Goal: Task Accomplishment & Management: Use online tool/utility

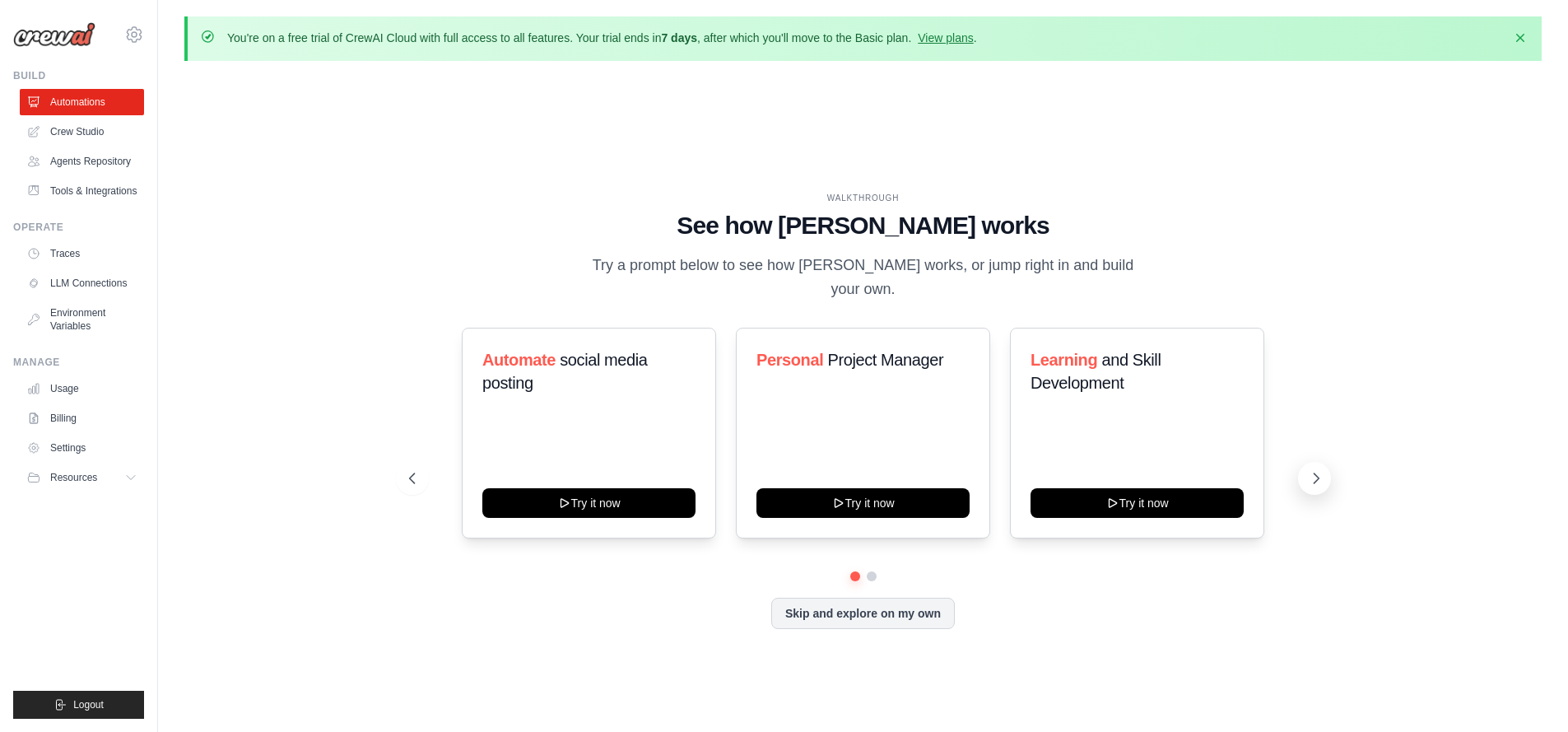
click at [1309, 470] on icon at bounding box center [1316, 479] width 16 height 17
click at [1312, 472] on icon at bounding box center [1316, 479] width 16 height 17
click at [1312, 470] on icon at bounding box center [1316, 479] width 16 height 17
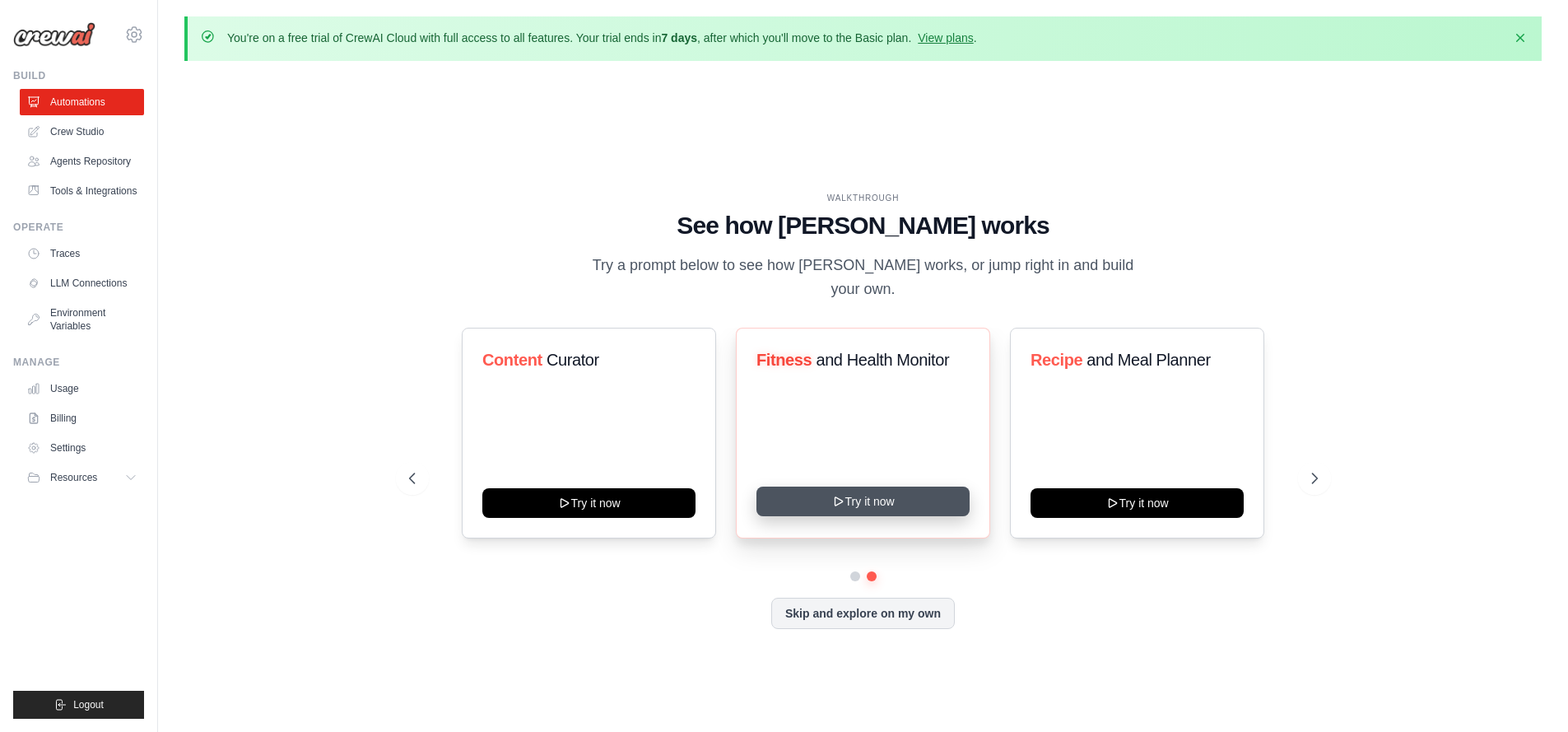
click at [895, 488] on button "Try it now" at bounding box center [863, 502] width 213 height 30
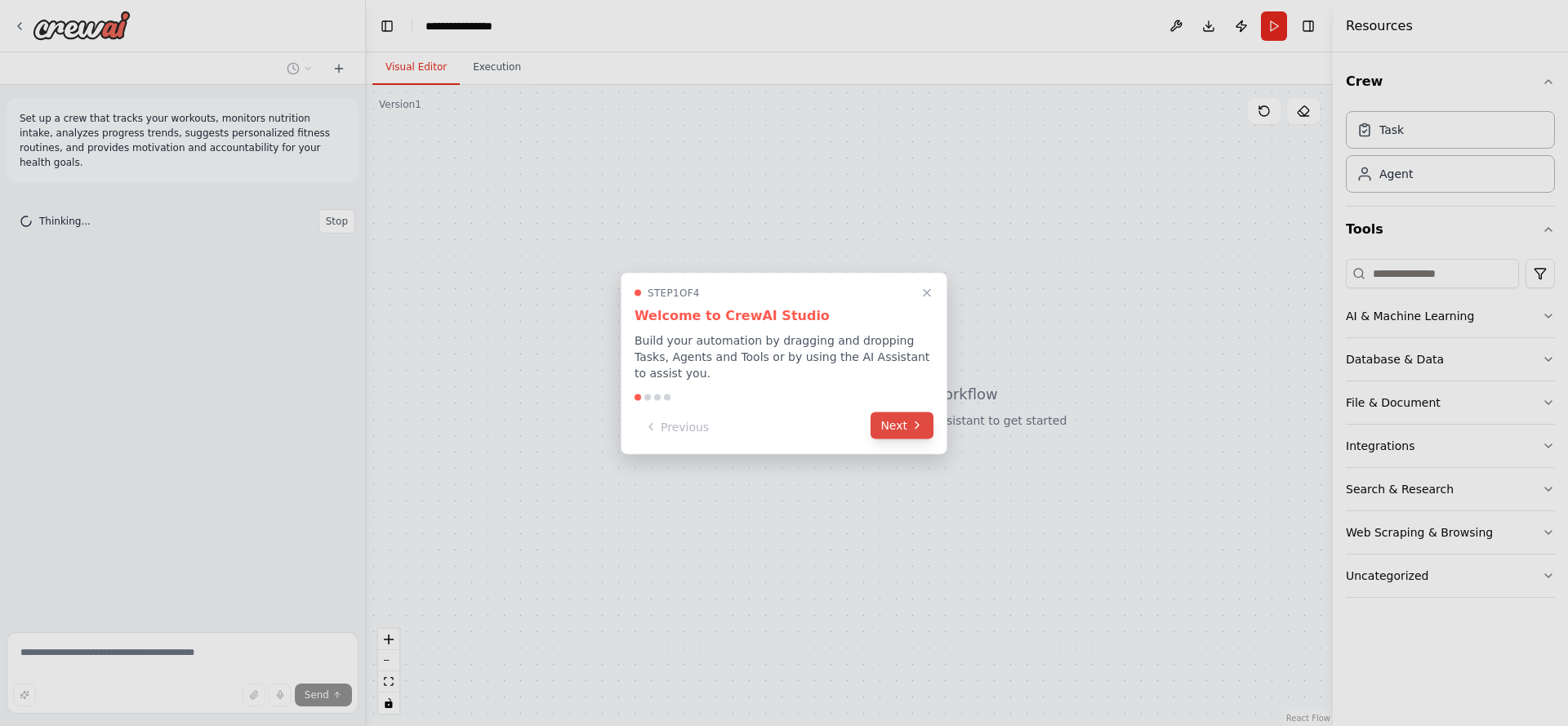
click at [900, 431] on button "Next" at bounding box center [902, 425] width 63 height 27
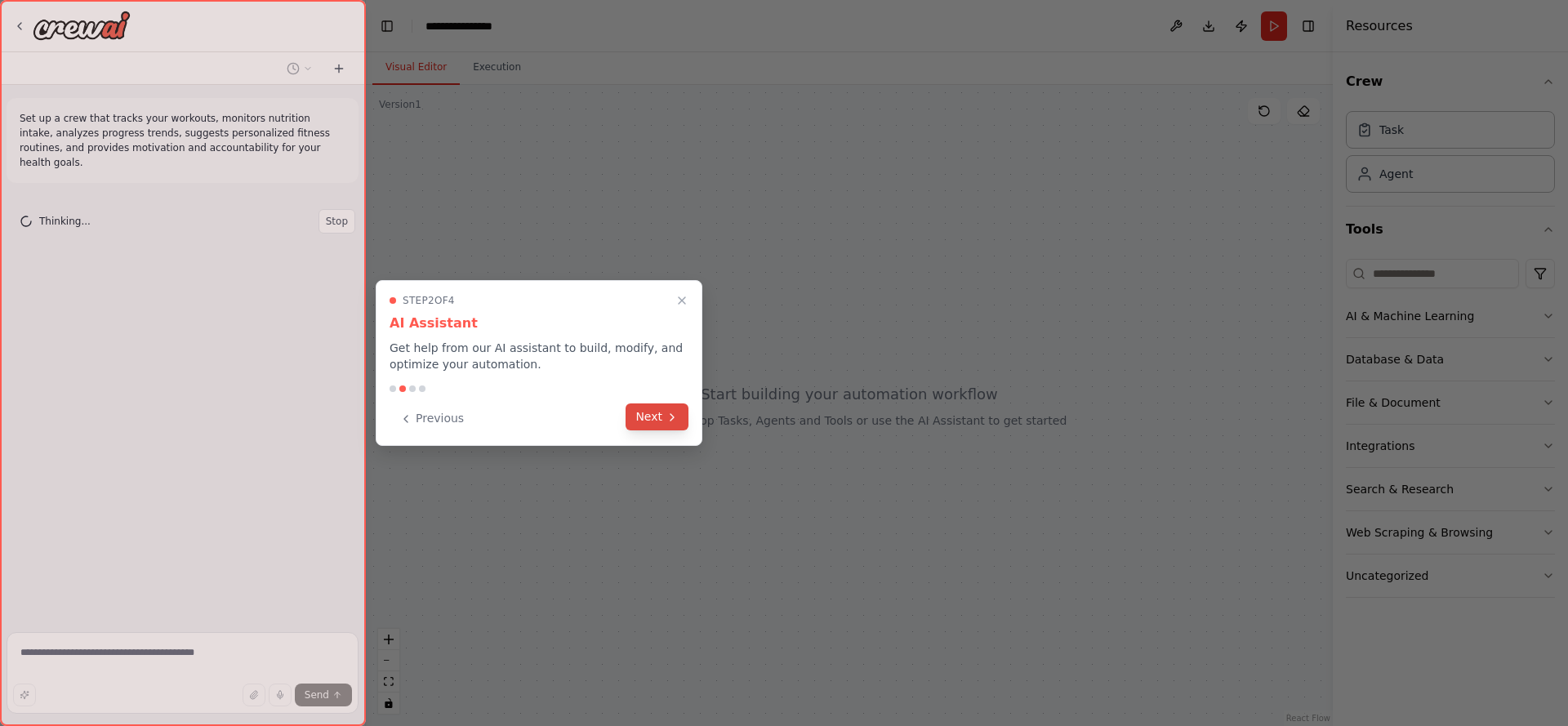
click at [656, 423] on button "Next" at bounding box center [656, 417] width 63 height 27
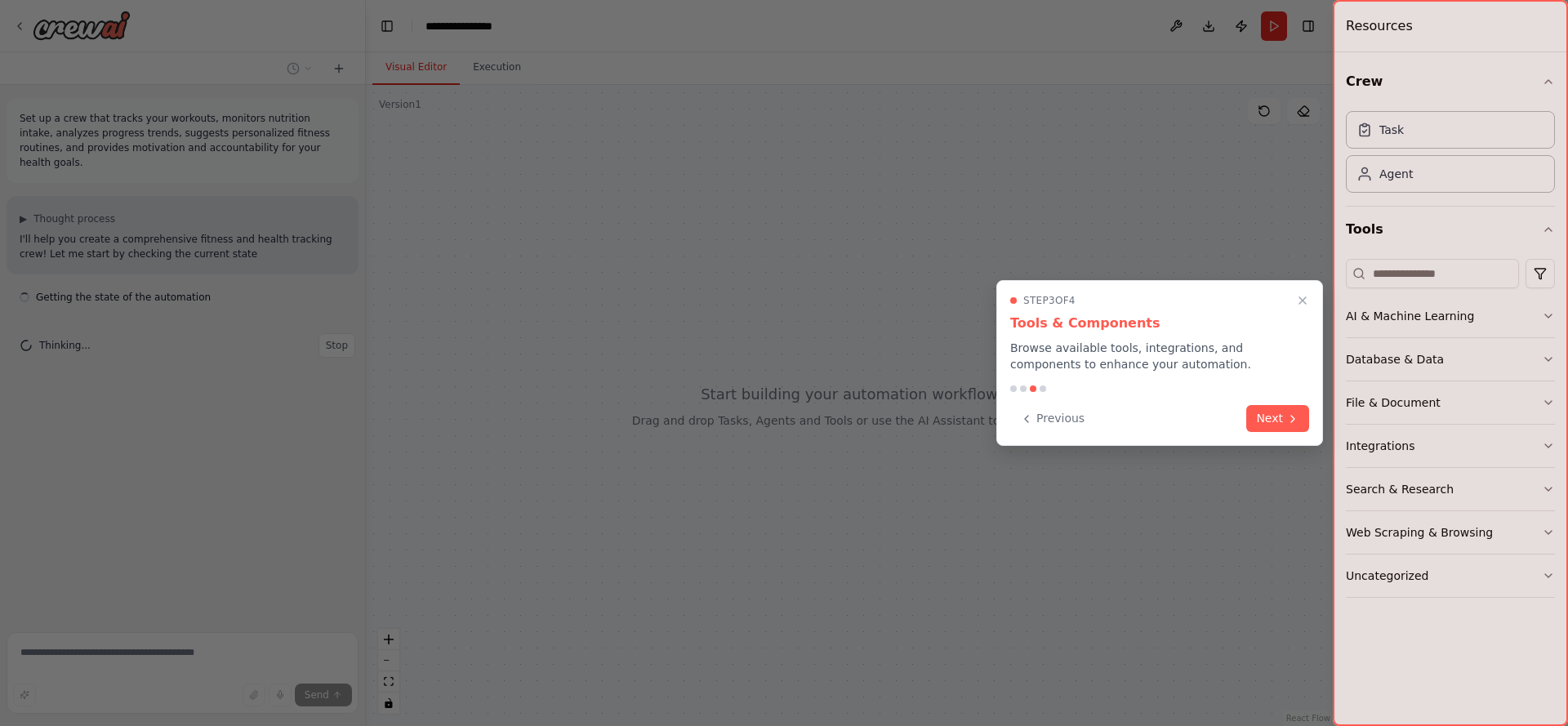
click at [1268, 425] on button "Next" at bounding box center [1277, 418] width 63 height 27
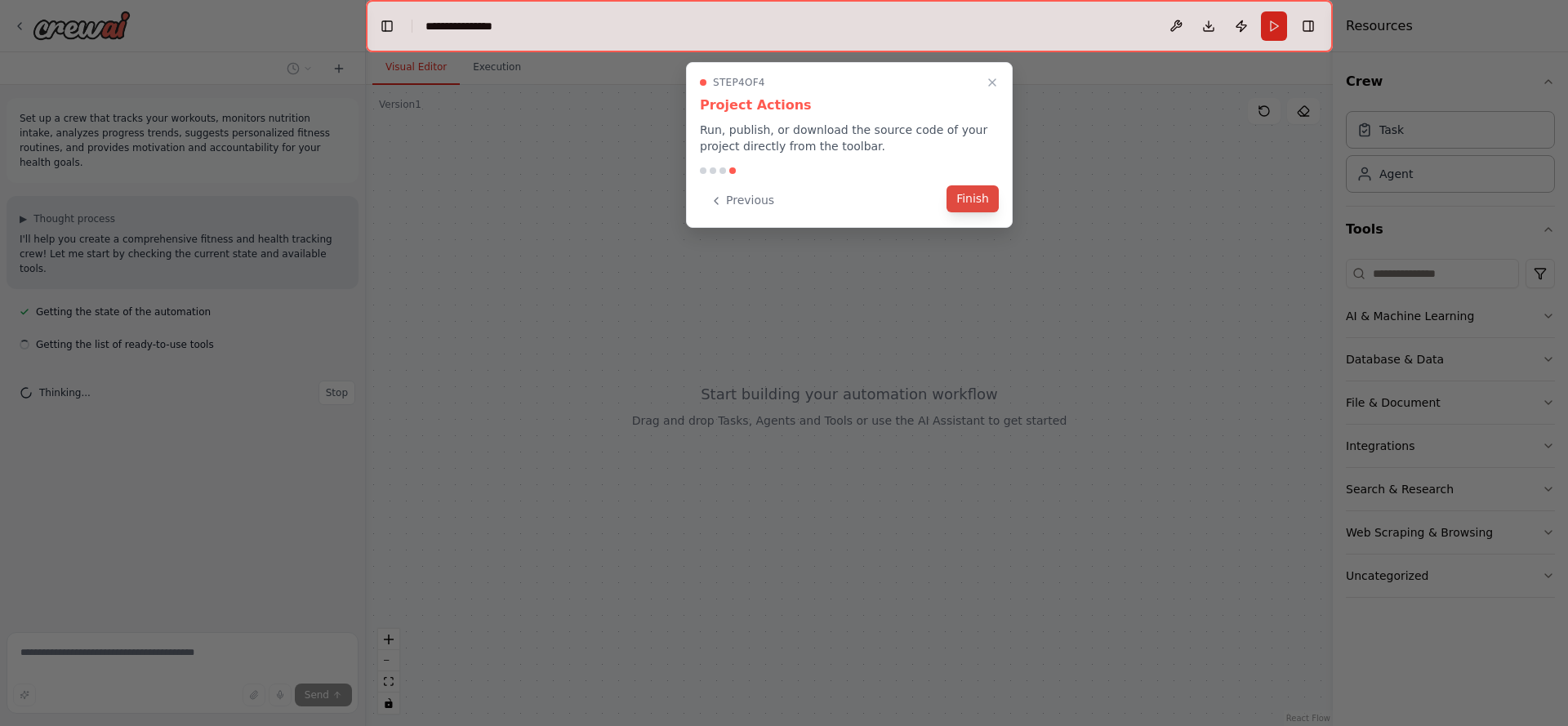
click at [975, 198] on button "Finish" at bounding box center [973, 199] width 52 height 27
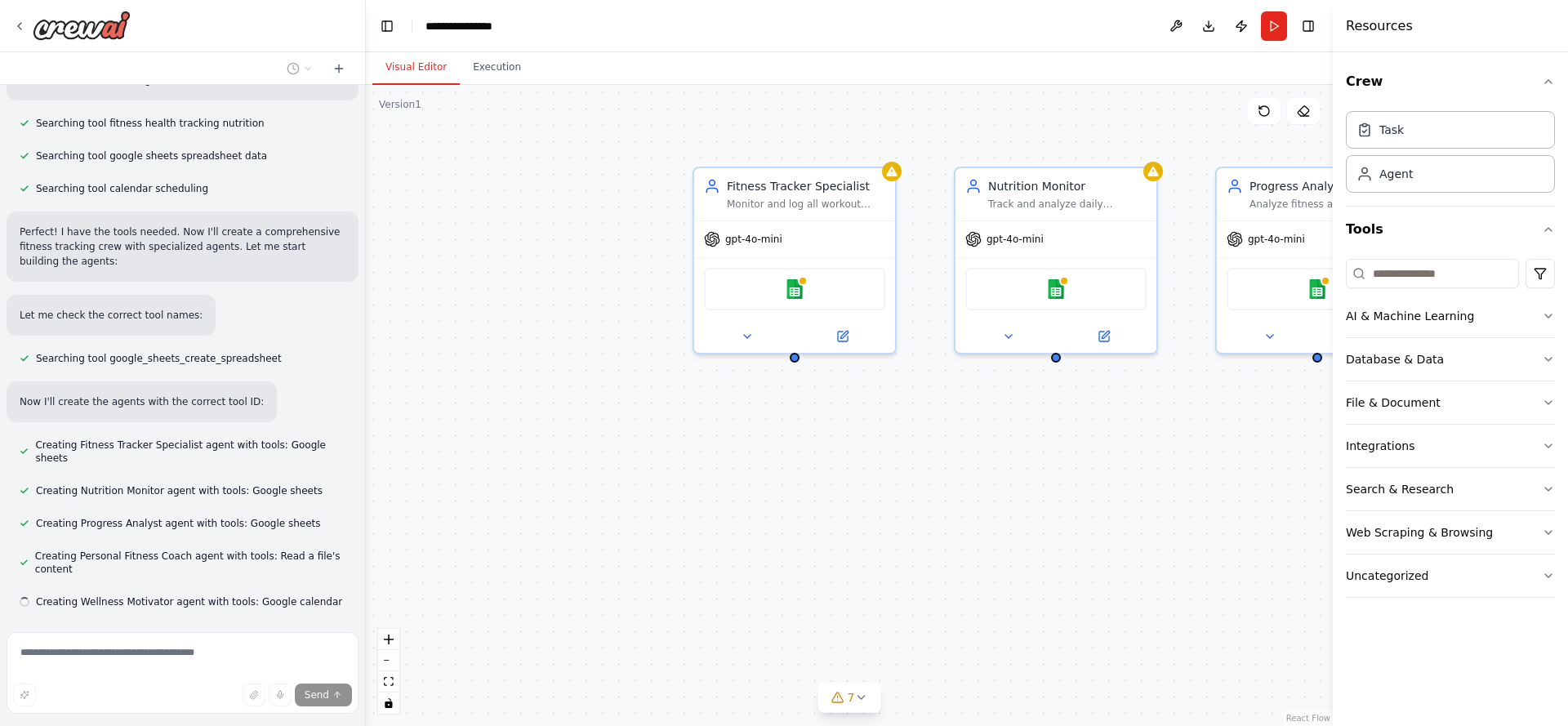
scroll to position [355, 0]
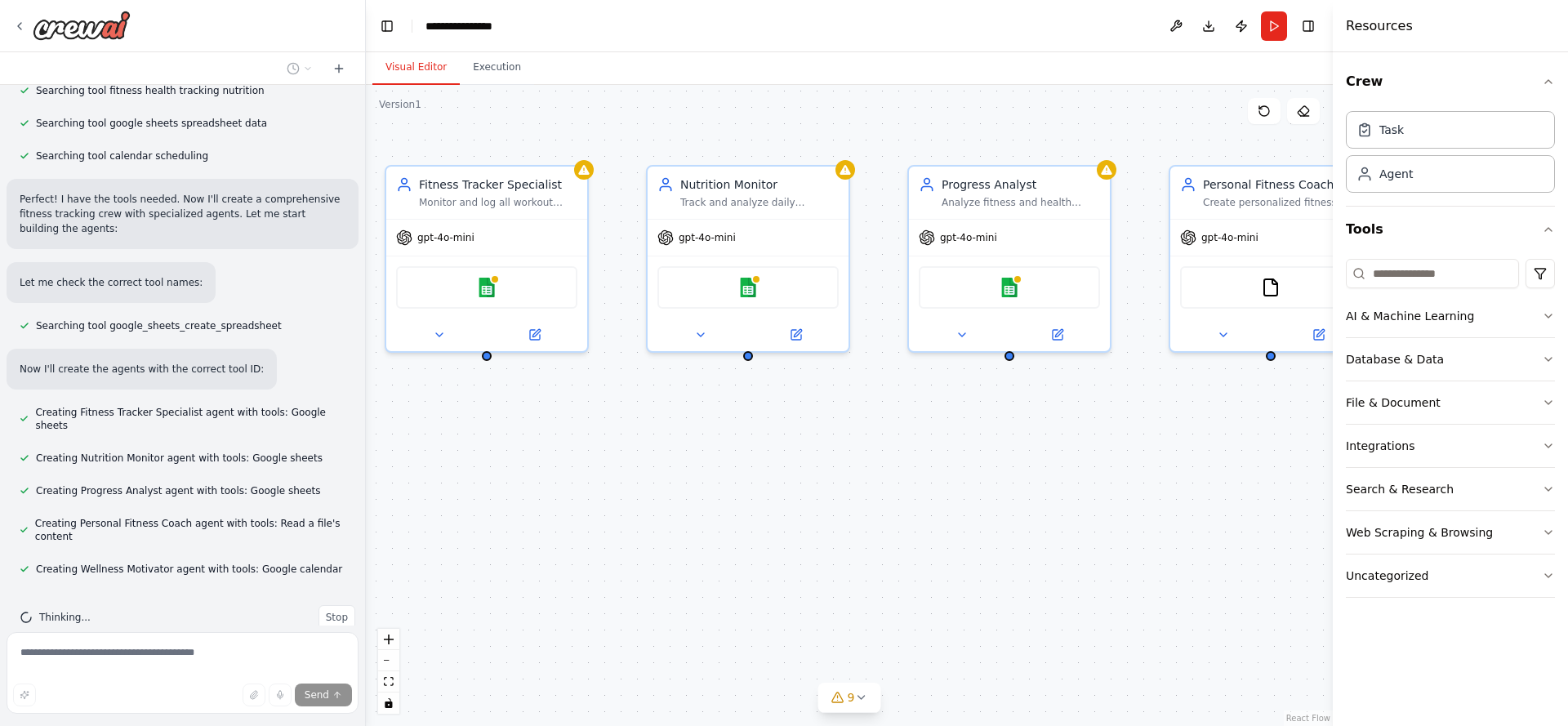
drag, startPoint x: 1030, startPoint y: 551, endPoint x: 649, endPoint y: 528, distance: 381.7
click at [649, 528] on div "Fitness Tracker Specialist Monitor and log all workout activities for {user_nam…" at bounding box center [849, 405] width 967 height 641
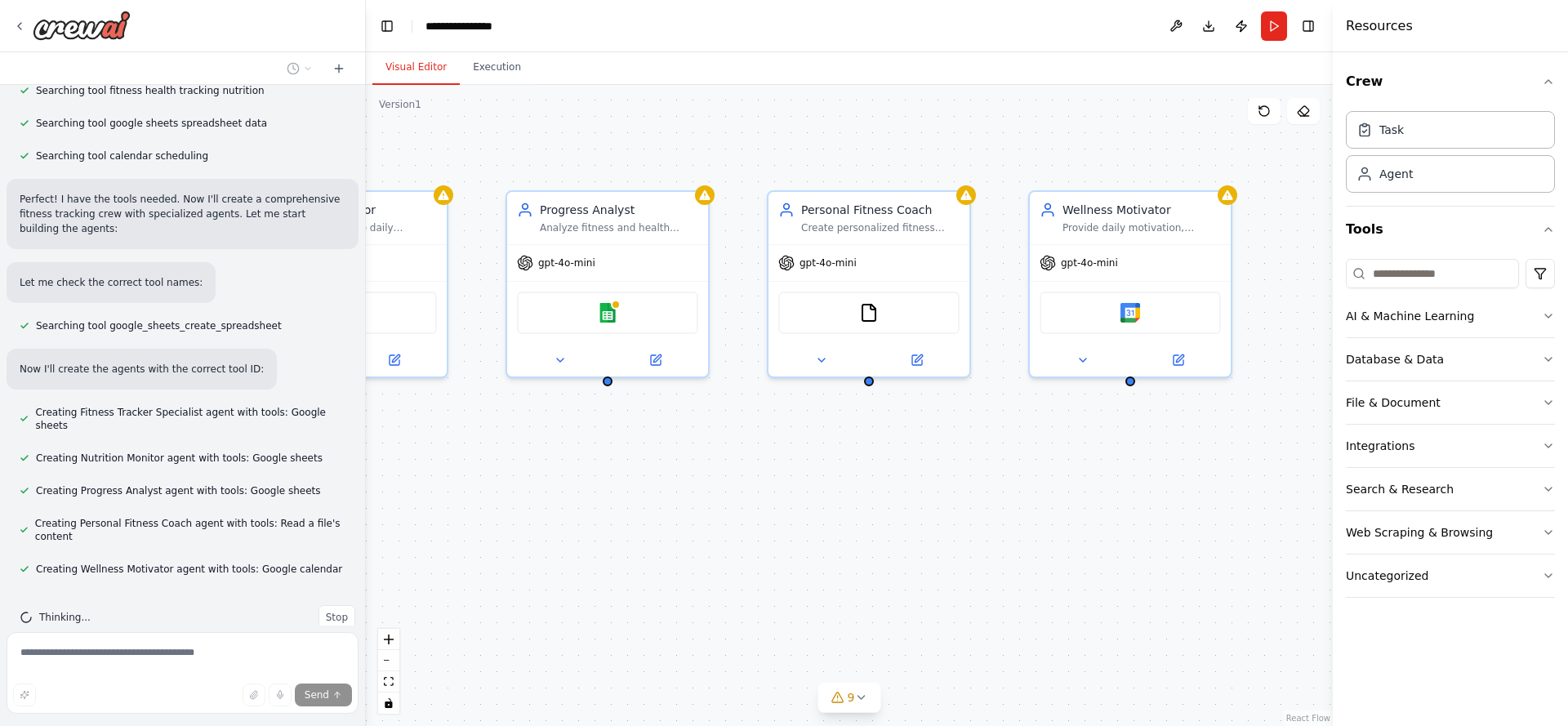
drag, startPoint x: 1014, startPoint y: 516, endPoint x: 667, endPoint y: 558, distance: 349.5
click at [667, 559] on div "Fitness Tracker Specialist Monitor and log all workout activities for {user_nam…" at bounding box center [849, 405] width 967 height 641
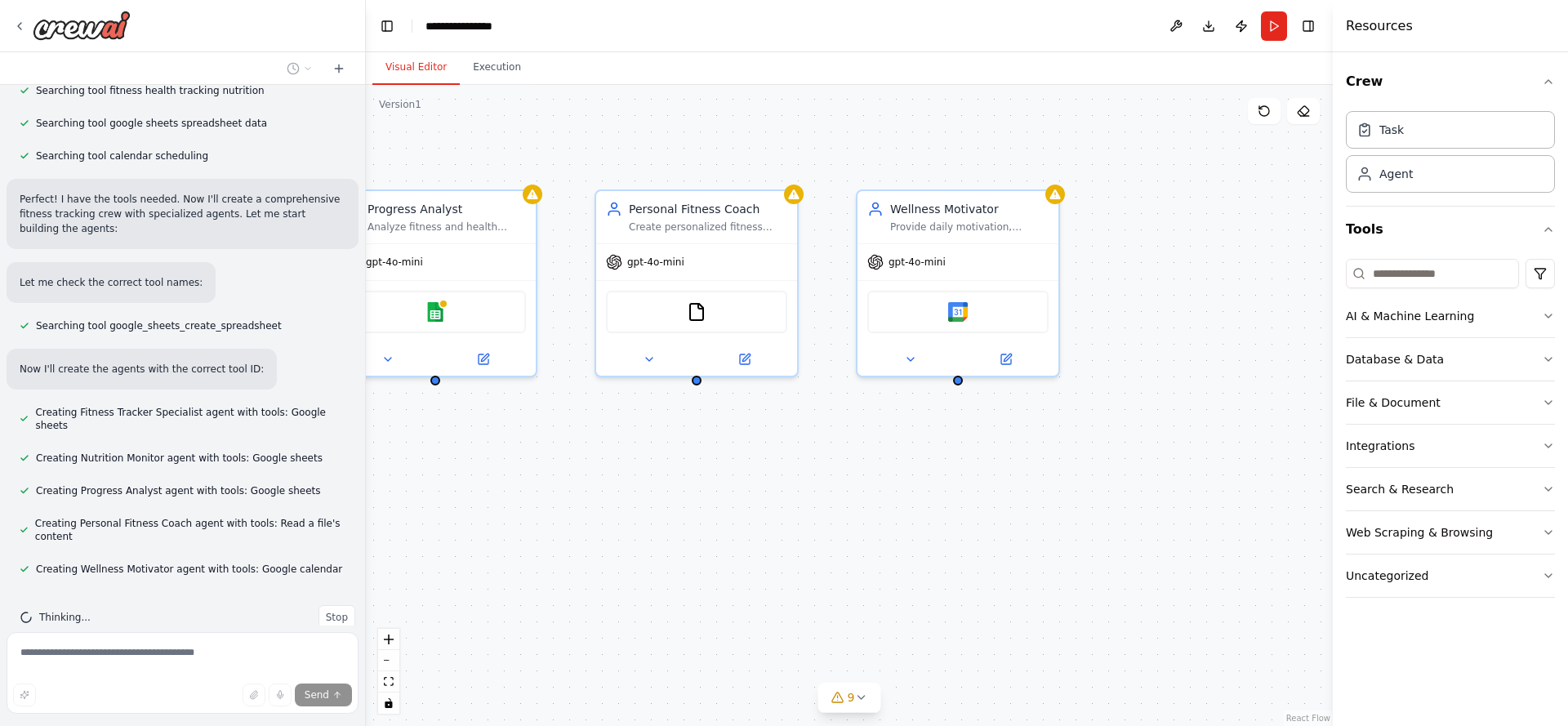
drag, startPoint x: 957, startPoint y: 553, endPoint x: 802, endPoint y: 557, distance: 155.1
click at [802, 557] on div "Fitness Tracker Specialist Monitor and log all workout activities for {user_nam…" at bounding box center [849, 405] width 967 height 641
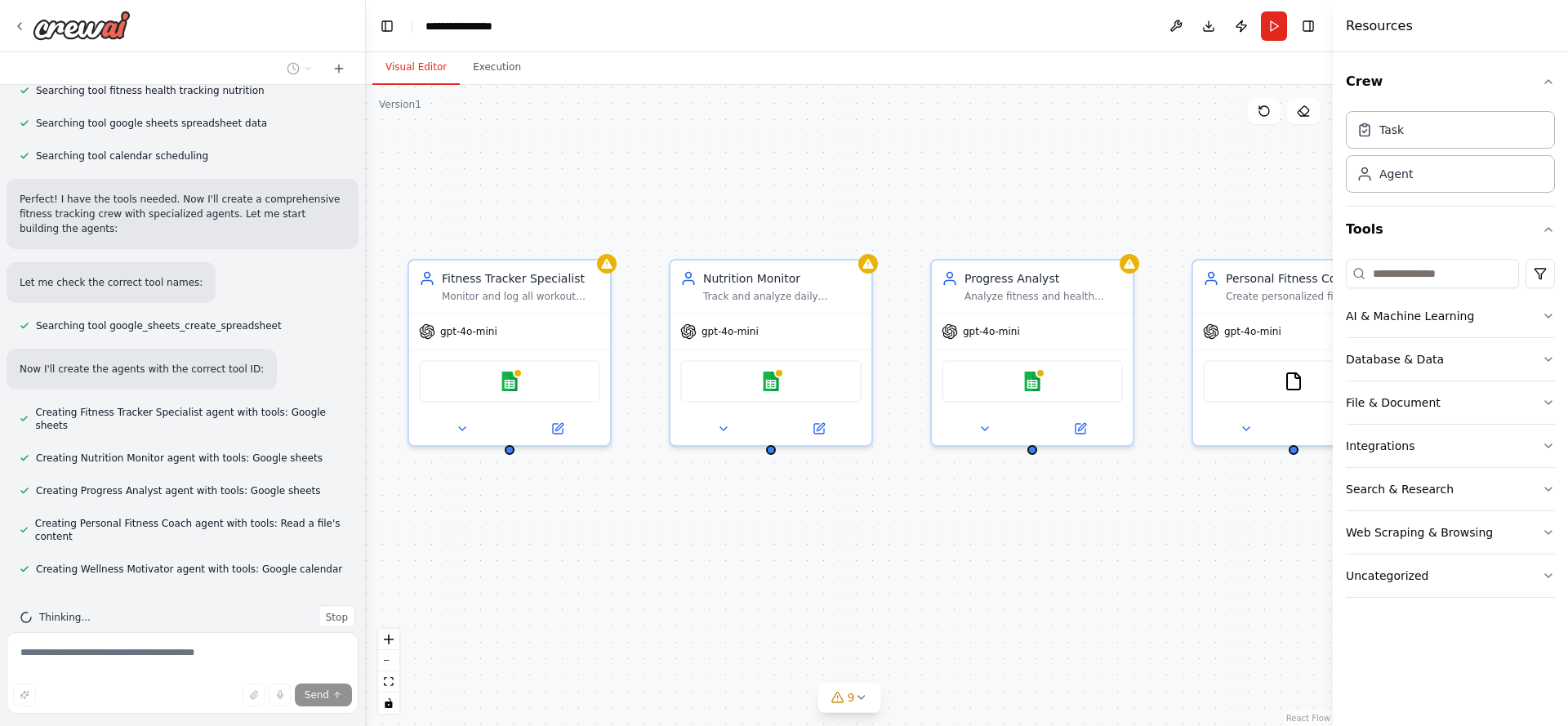
drag, startPoint x: 638, startPoint y: 525, endPoint x: 1236, endPoint y: 594, distance: 602.0
click at [1236, 594] on div "Fitness Tracker Specialist Monitor and log all workout activities for {user_nam…" at bounding box center [849, 405] width 967 height 641
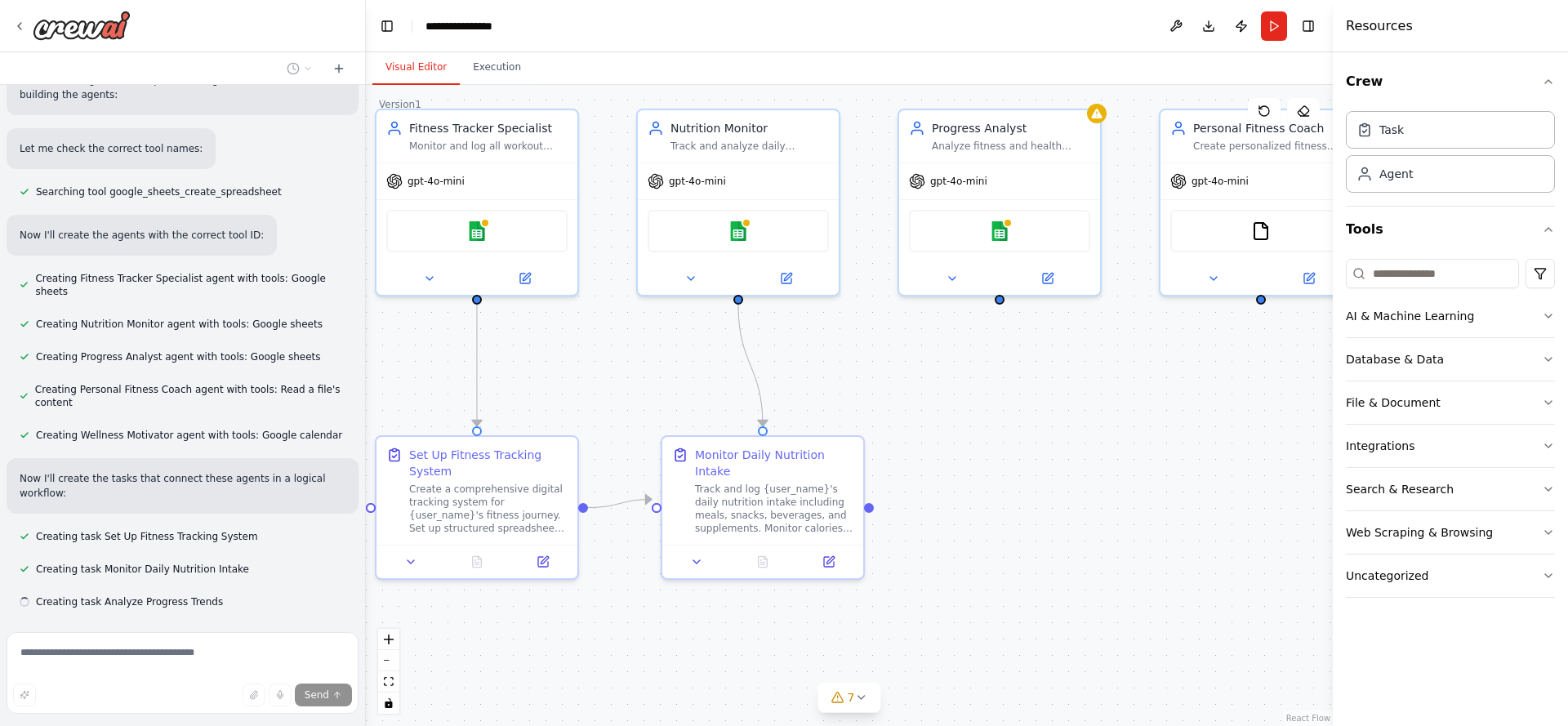
scroll to position [522, 0]
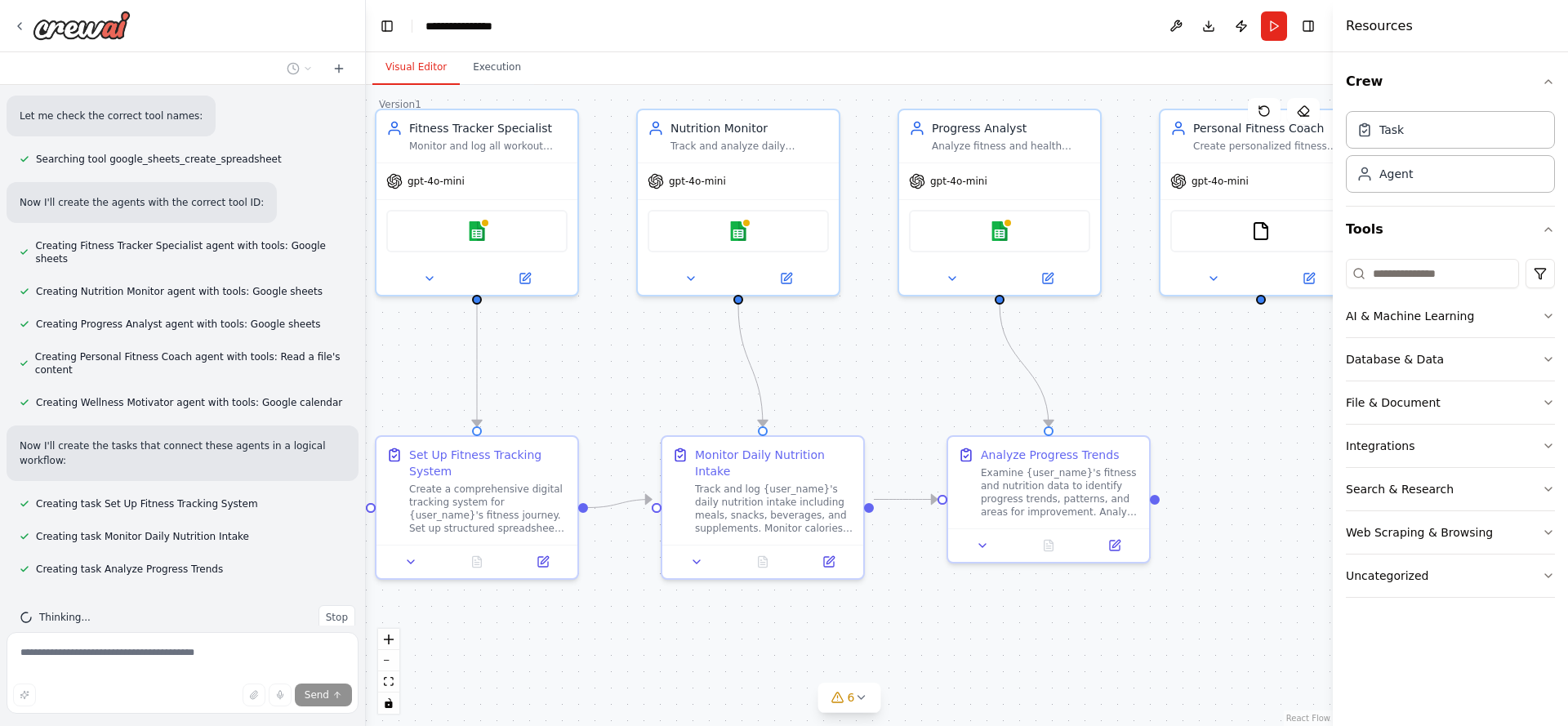
drag, startPoint x: 1043, startPoint y: 582, endPoint x: 1011, endPoint y: 431, distance: 154.4
click at [1011, 431] on div ".deletable-edge-delete-btn { width: 20px; height: 20px; border: 0px solid #ffff…" at bounding box center [849, 405] width 967 height 641
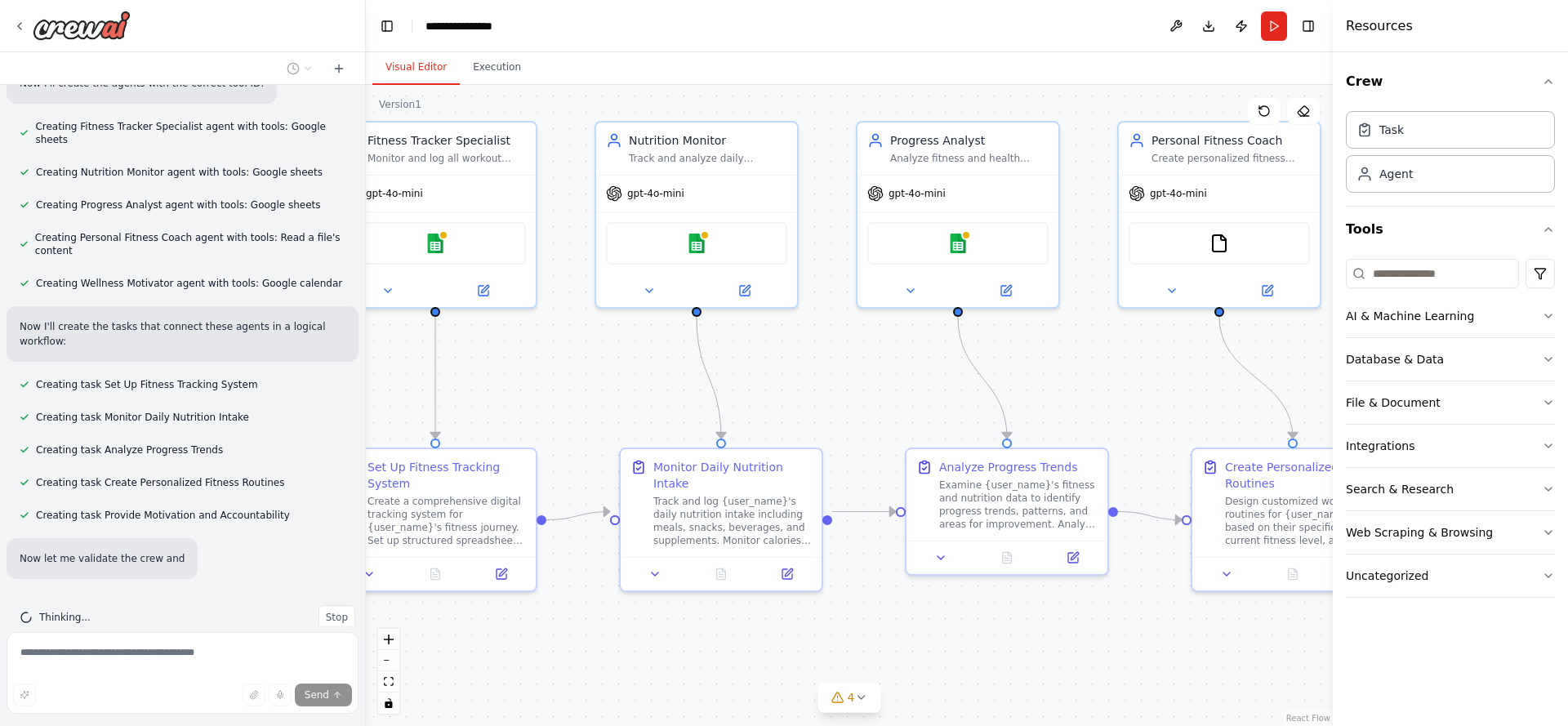
scroll to position [674, 0]
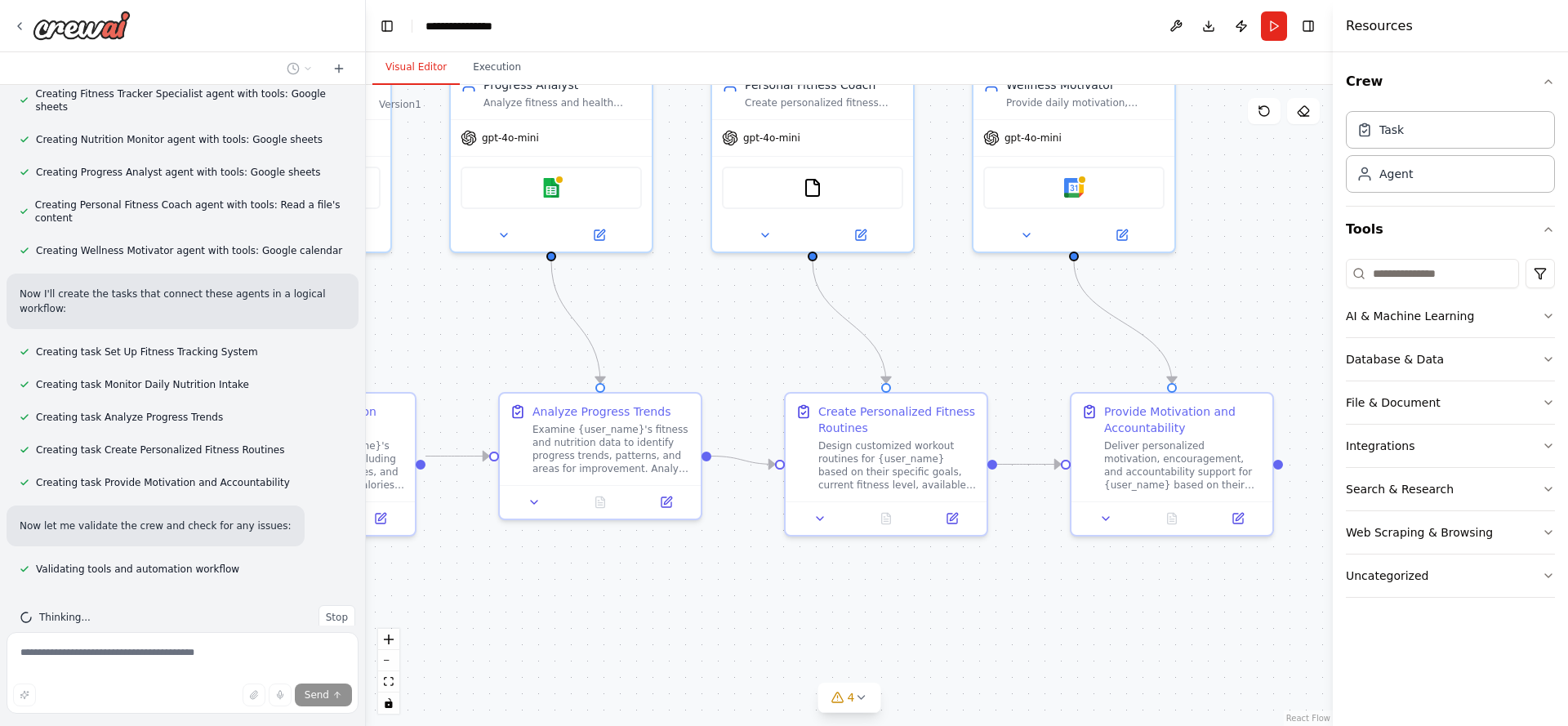
drag, startPoint x: 1160, startPoint y: 386, endPoint x: 712, endPoint y: 342, distance: 450.2
click at [712, 342] on div ".deletable-edge-delete-btn { width: 20px; height: 20px; border: 0px solid #ffff…" at bounding box center [849, 405] width 967 height 641
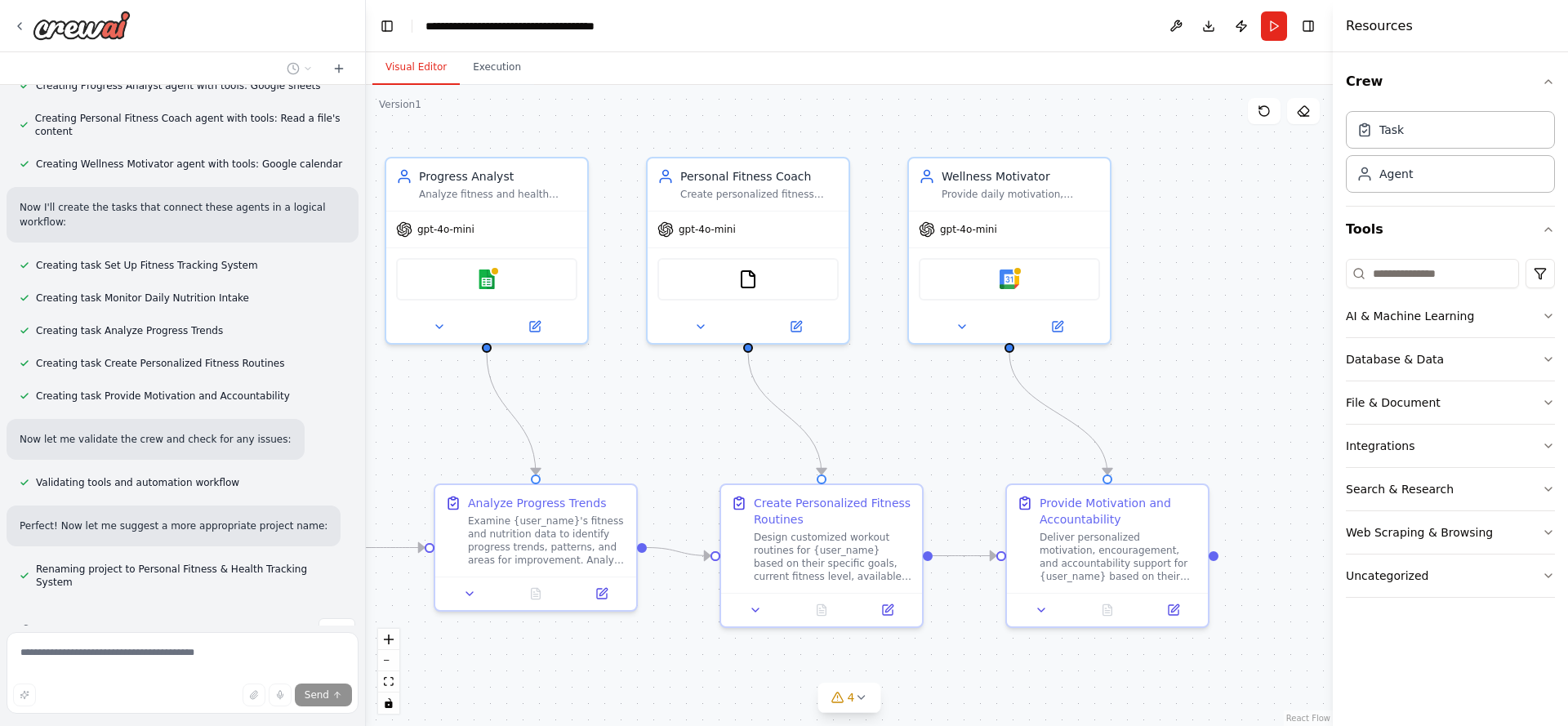
scroll to position [893, 0]
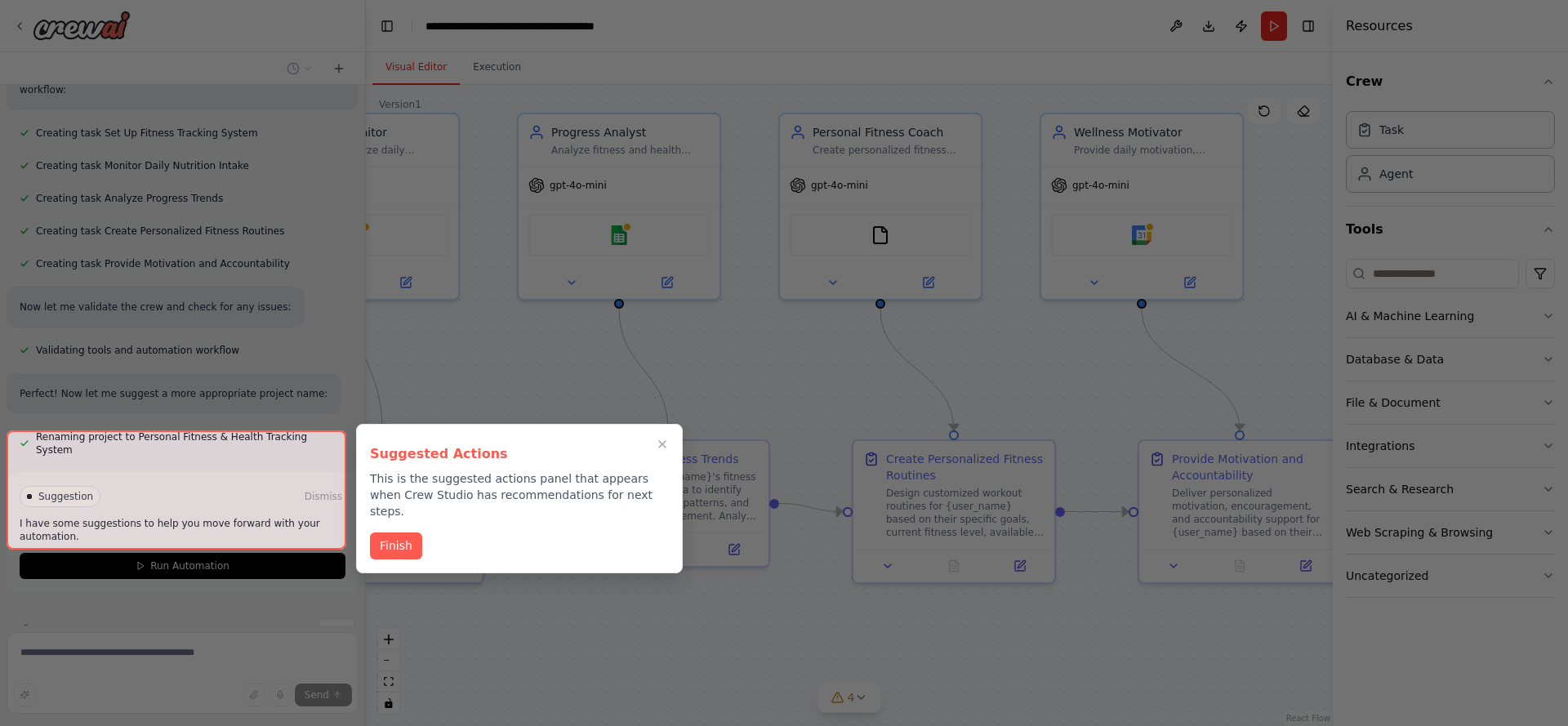
drag, startPoint x: 974, startPoint y: 357, endPoint x: 1043, endPoint y: 402, distance: 82.4
click at [1043, 402] on div "Set up a crew that tracks your workouts, monitors nutrition intake, analyzes pr…" at bounding box center [784, 363] width 1568 height 726
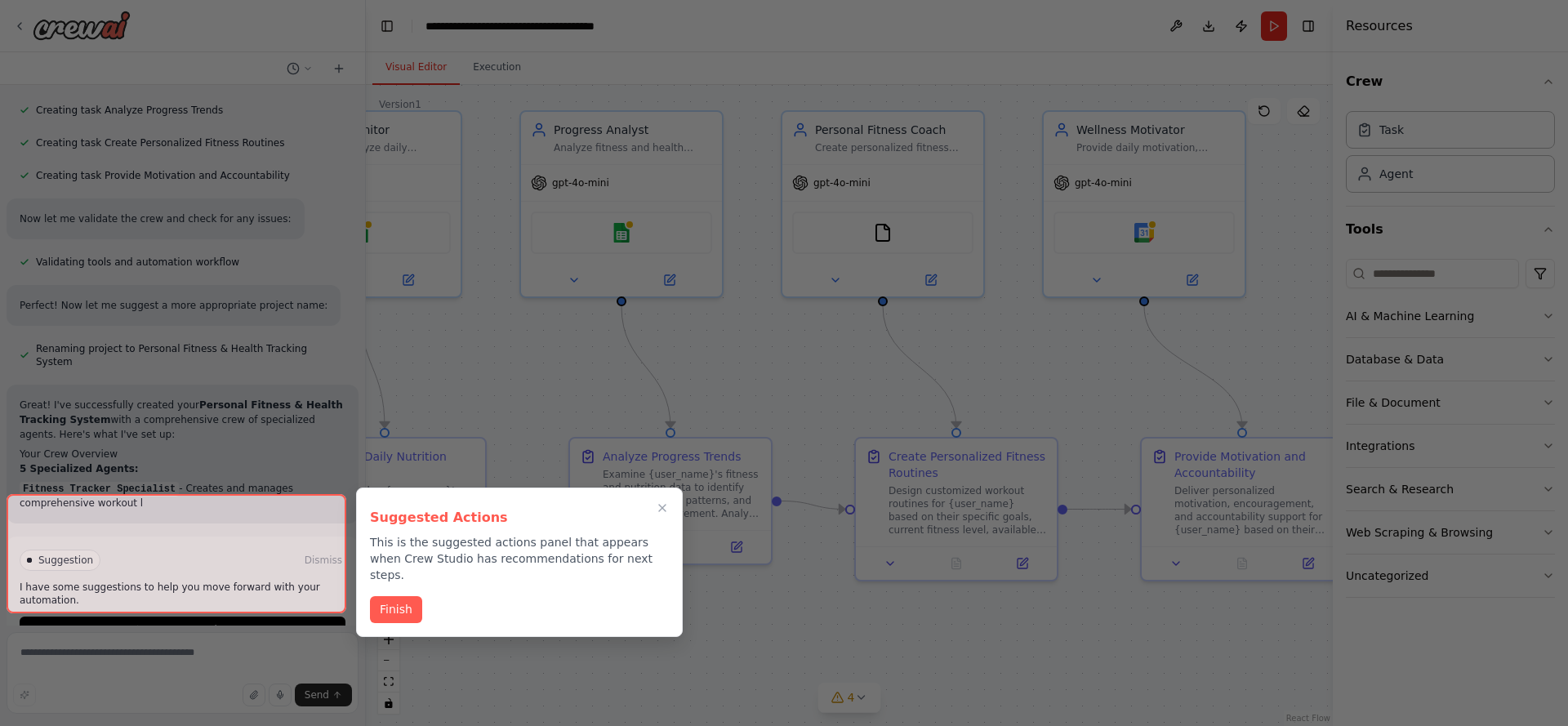
click at [377, 597] on button "Finish" at bounding box center [396, 610] width 52 height 27
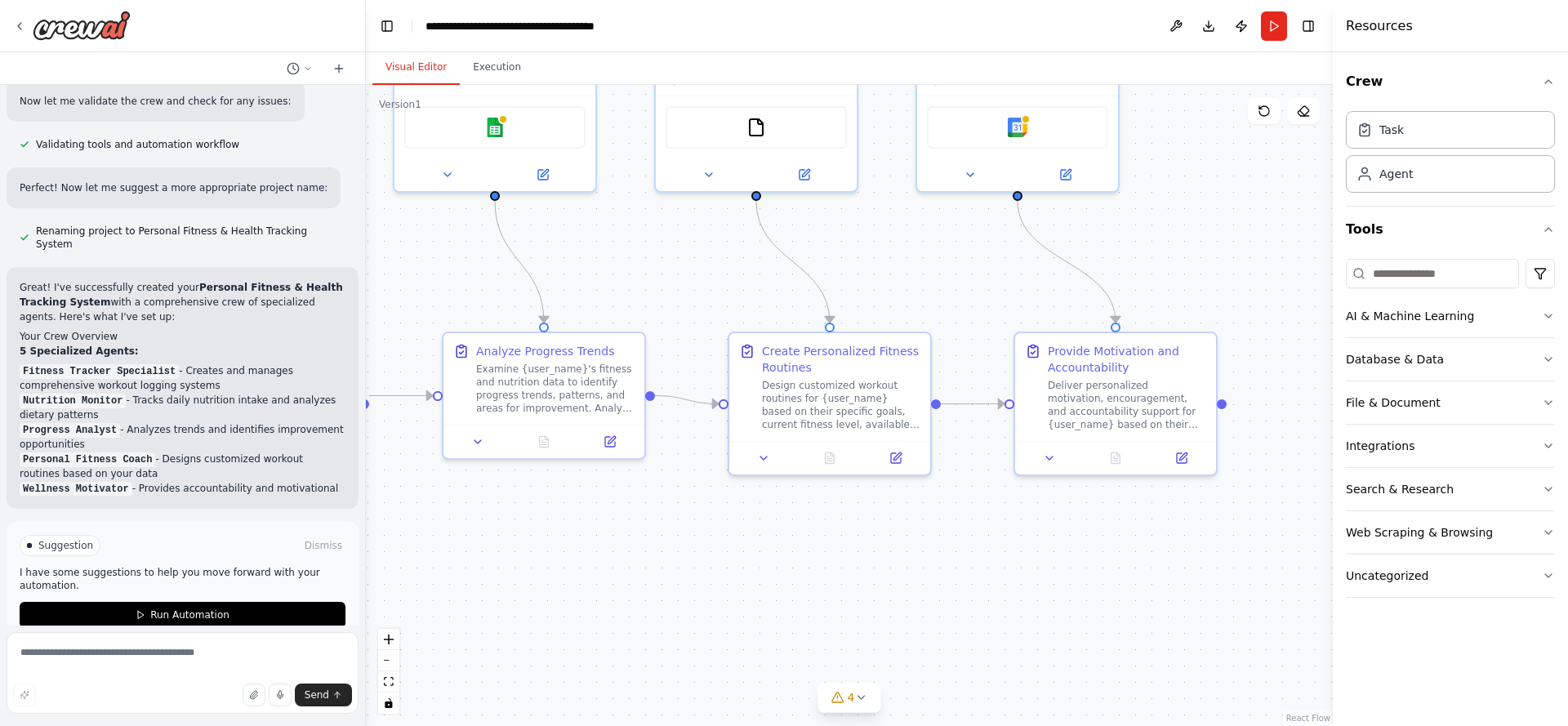
drag, startPoint x: 564, startPoint y: 616, endPoint x: 414, endPoint y: 489, distance: 196.5
click at [414, 489] on div ".deletable-edge-delete-btn { width: 20px; height: 20px; border: 0px solid #ffff…" at bounding box center [849, 405] width 967 height 641
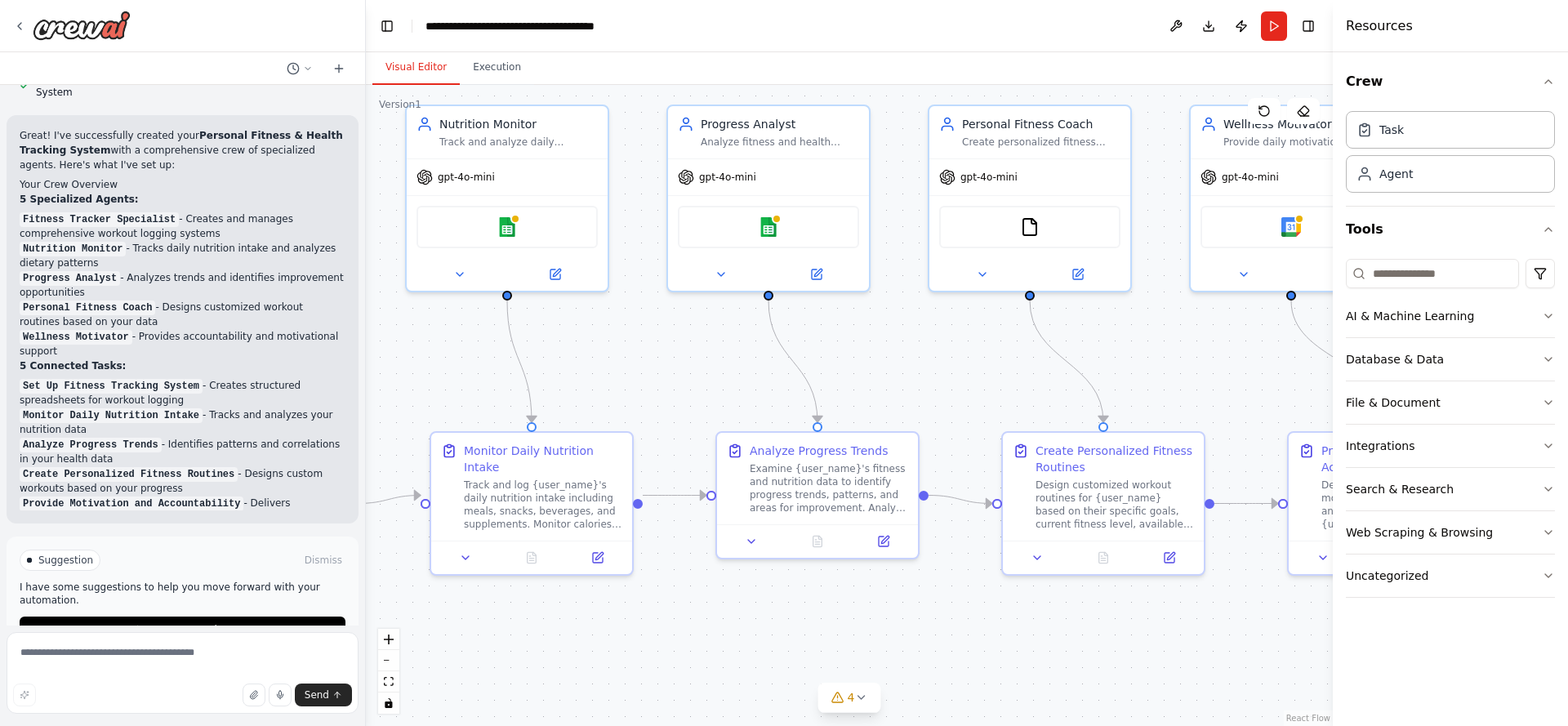
drag, startPoint x: 747, startPoint y: 516, endPoint x: 1043, endPoint y: 636, distance: 319.4
click at [1043, 636] on div ".deletable-edge-delete-btn { width: 20px; height: 20px; border: 0px solid #ffff…" at bounding box center [849, 405] width 967 height 641
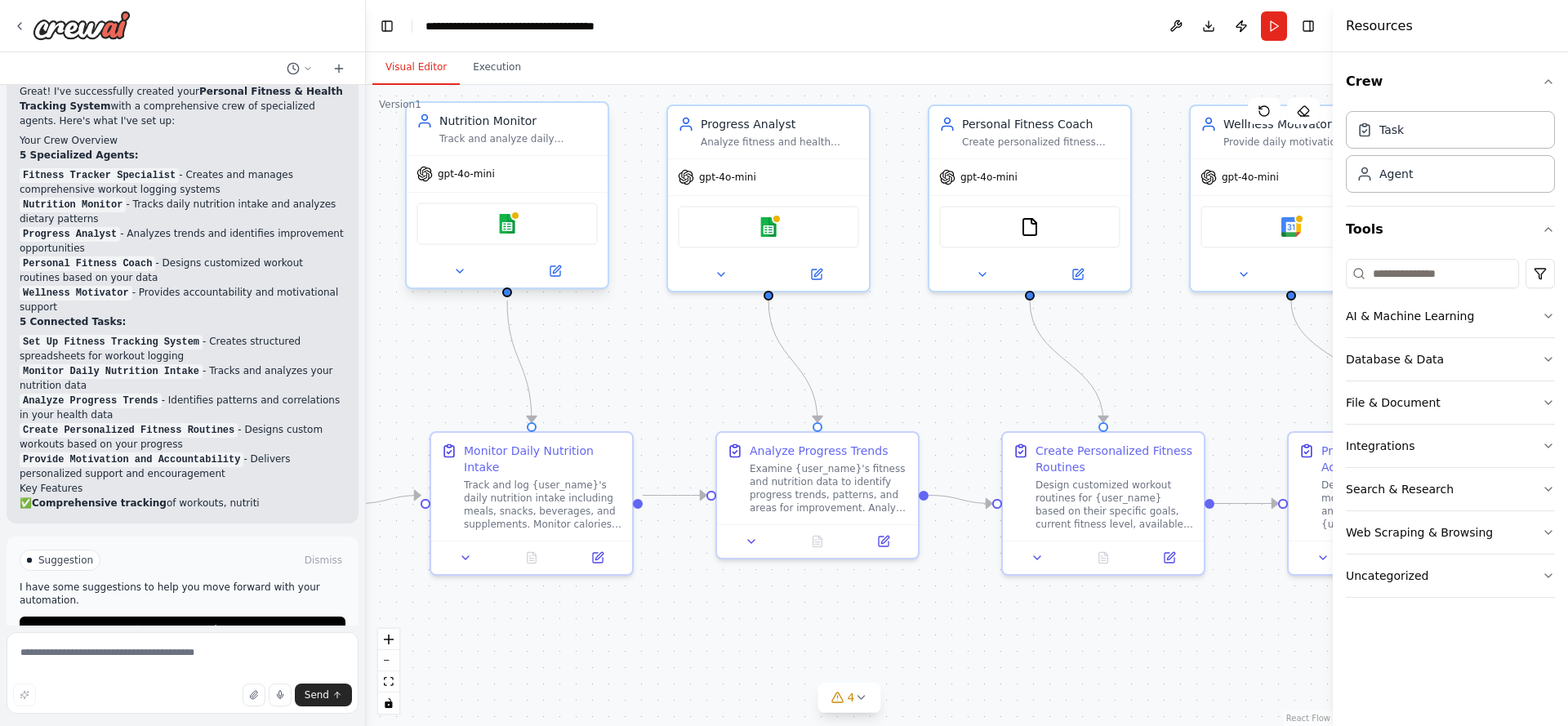
click at [510, 233] on div "Google sheets" at bounding box center [507, 224] width 182 height 43
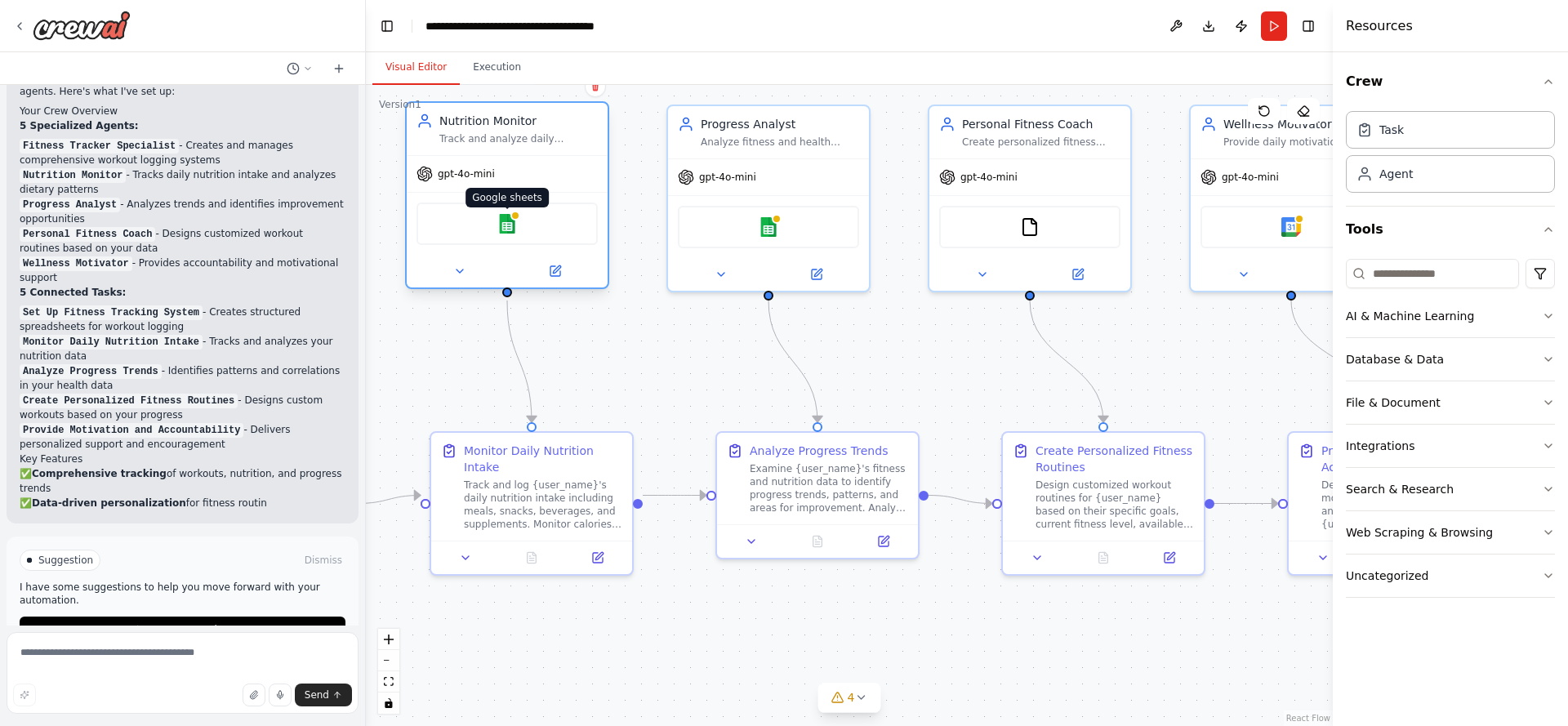
click at [511, 225] on img at bounding box center [507, 223] width 20 height 20
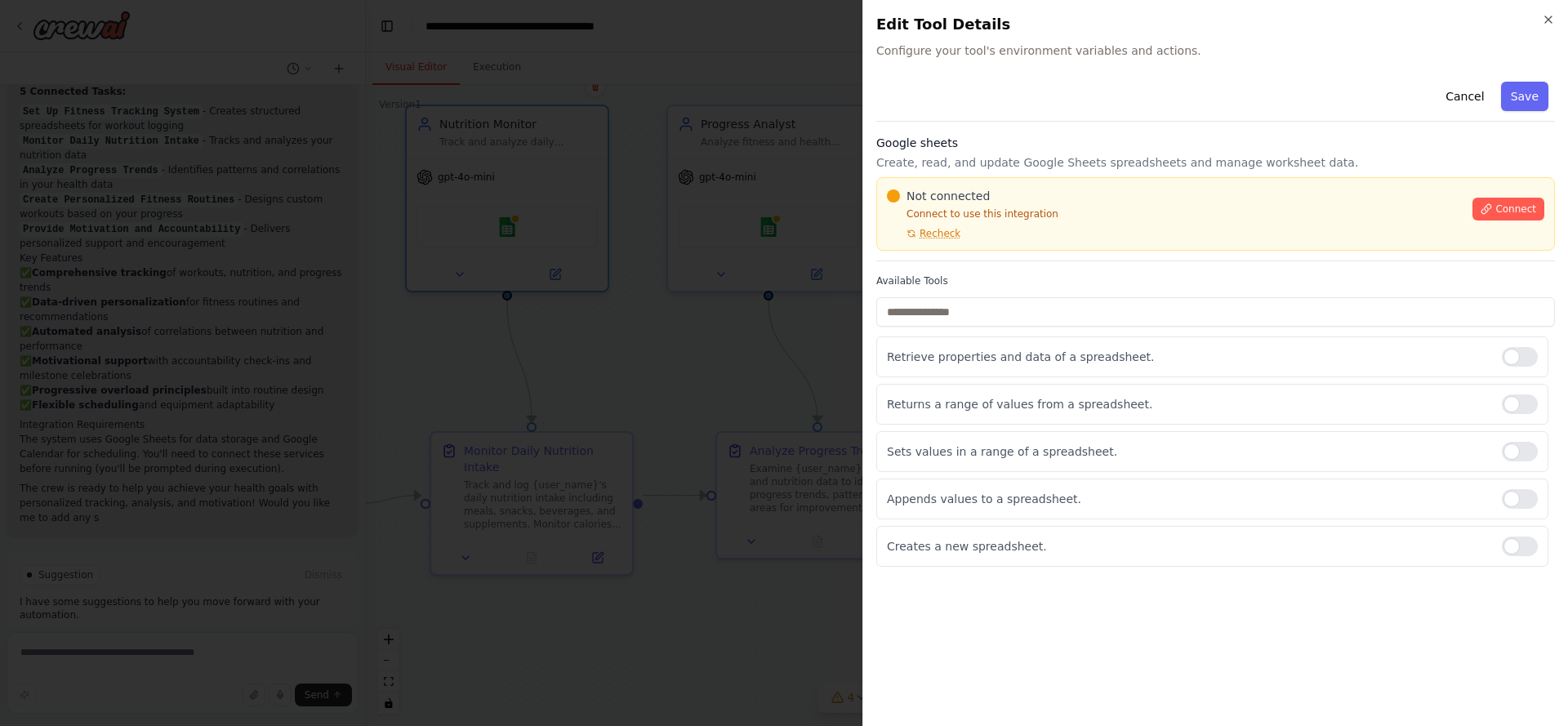
scroll to position [1540, 0]
click at [1543, 22] on icon "button" at bounding box center [1548, 20] width 13 height 13
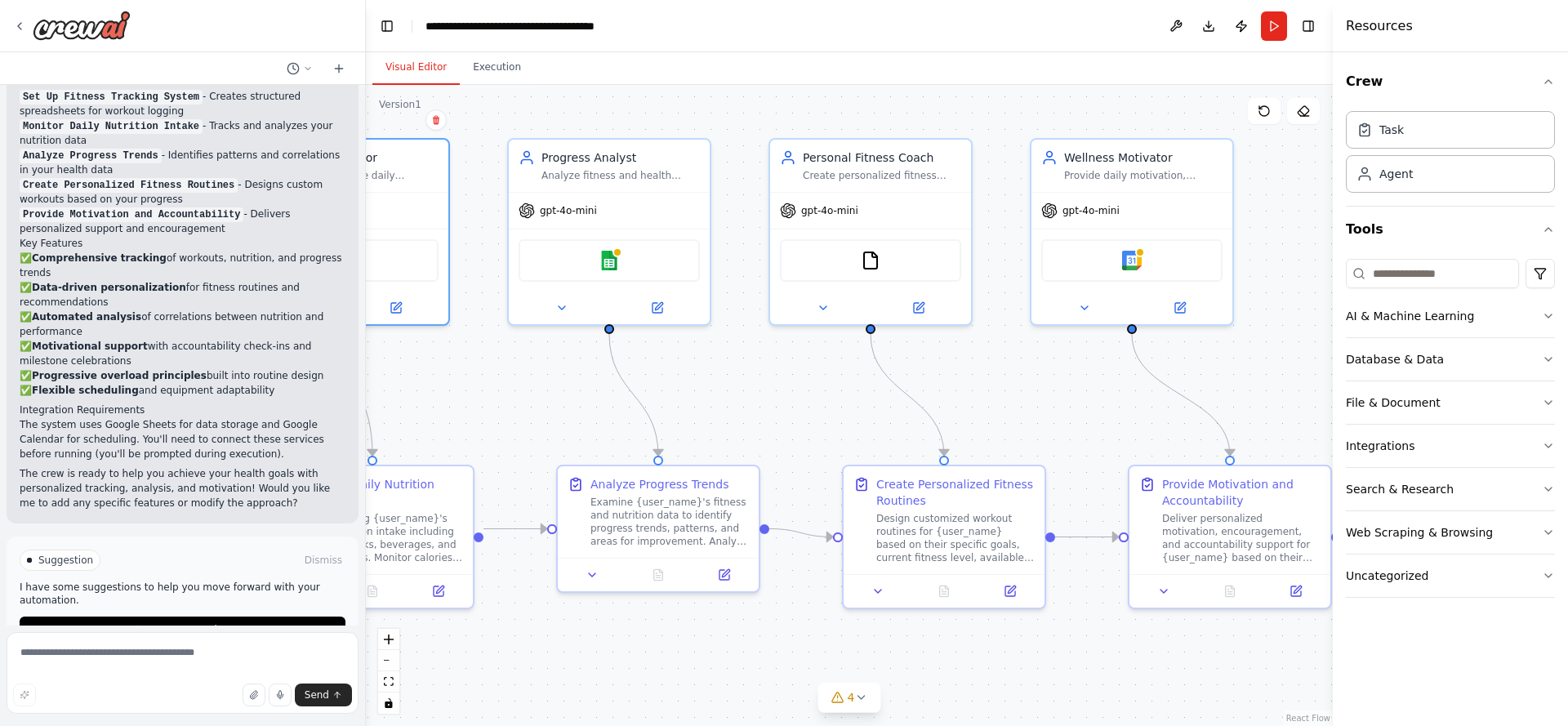
drag, startPoint x: 1223, startPoint y: 367, endPoint x: 998, endPoint y: 411, distance: 229.3
click at [998, 411] on div ".deletable-edge-delete-btn { width: 20px; height: 20px; border: 0px solid #ffff…" at bounding box center [849, 405] width 967 height 641
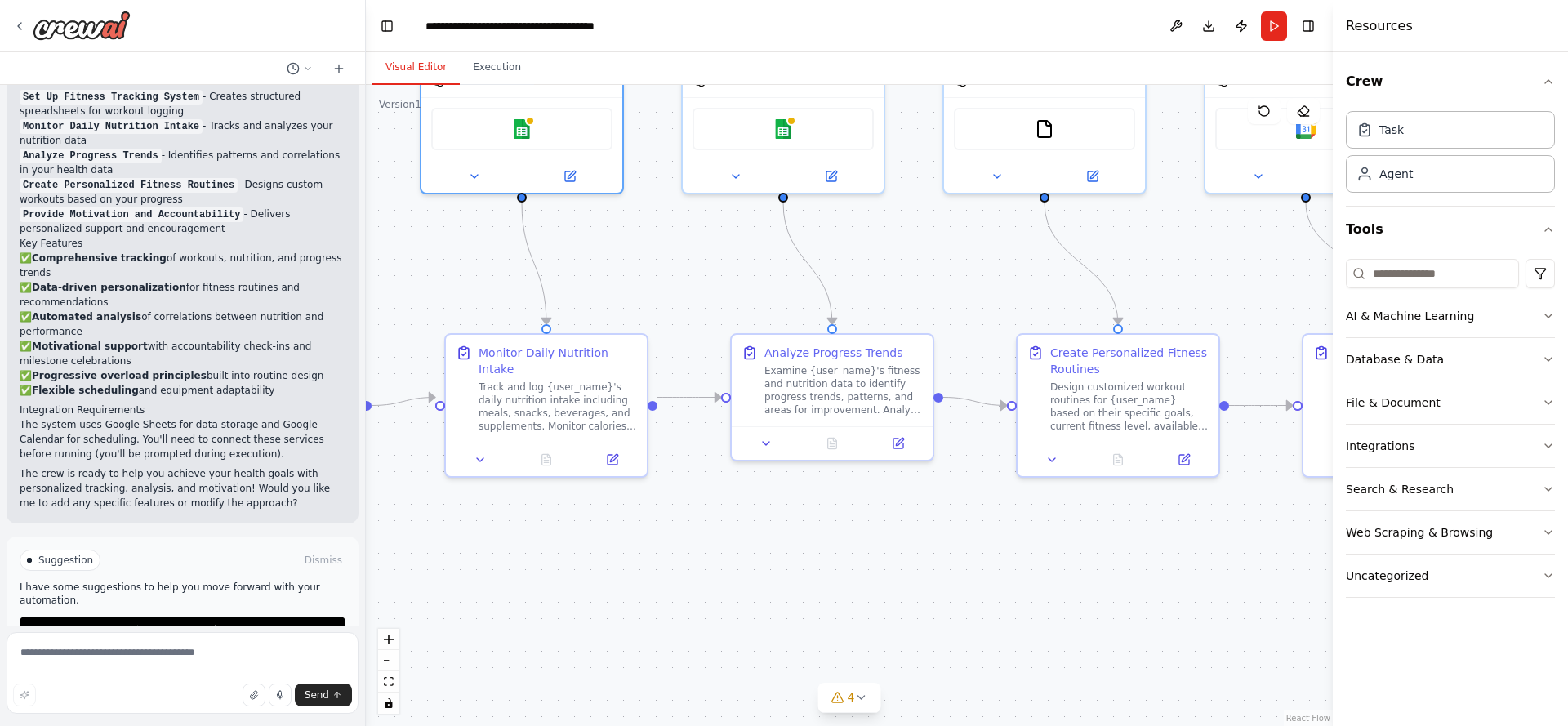
drag, startPoint x: 1088, startPoint y: 374, endPoint x: 1203, endPoint y: 257, distance: 164.1
click at [1203, 257] on div ".deletable-edge-delete-btn { width: 20px; height: 20px; border: 0px solid #ffff…" at bounding box center [849, 405] width 967 height 641
click at [1513, 361] on button "Database & Data" at bounding box center [1450, 359] width 209 height 43
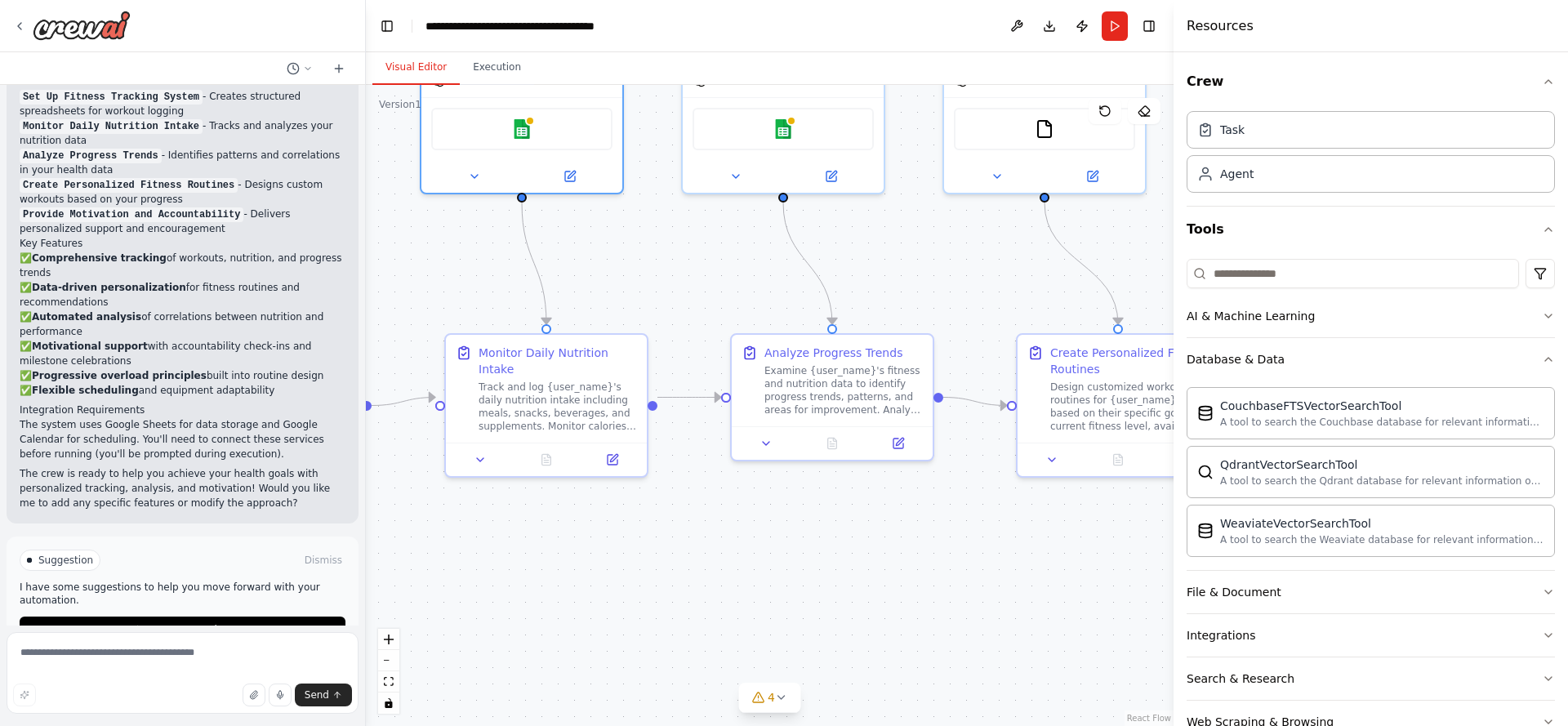
drag, startPoint x: 1335, startPoint y: 425, endPoint x: 1174, endPoint y: 425, distance: 161.0
click at [1174, 425] on div at bounding box center [1177, 363] width 7 height 726
click at [1286, 362] on button "Database & Data" at bounding box center [1371, 359] width 368 height 43
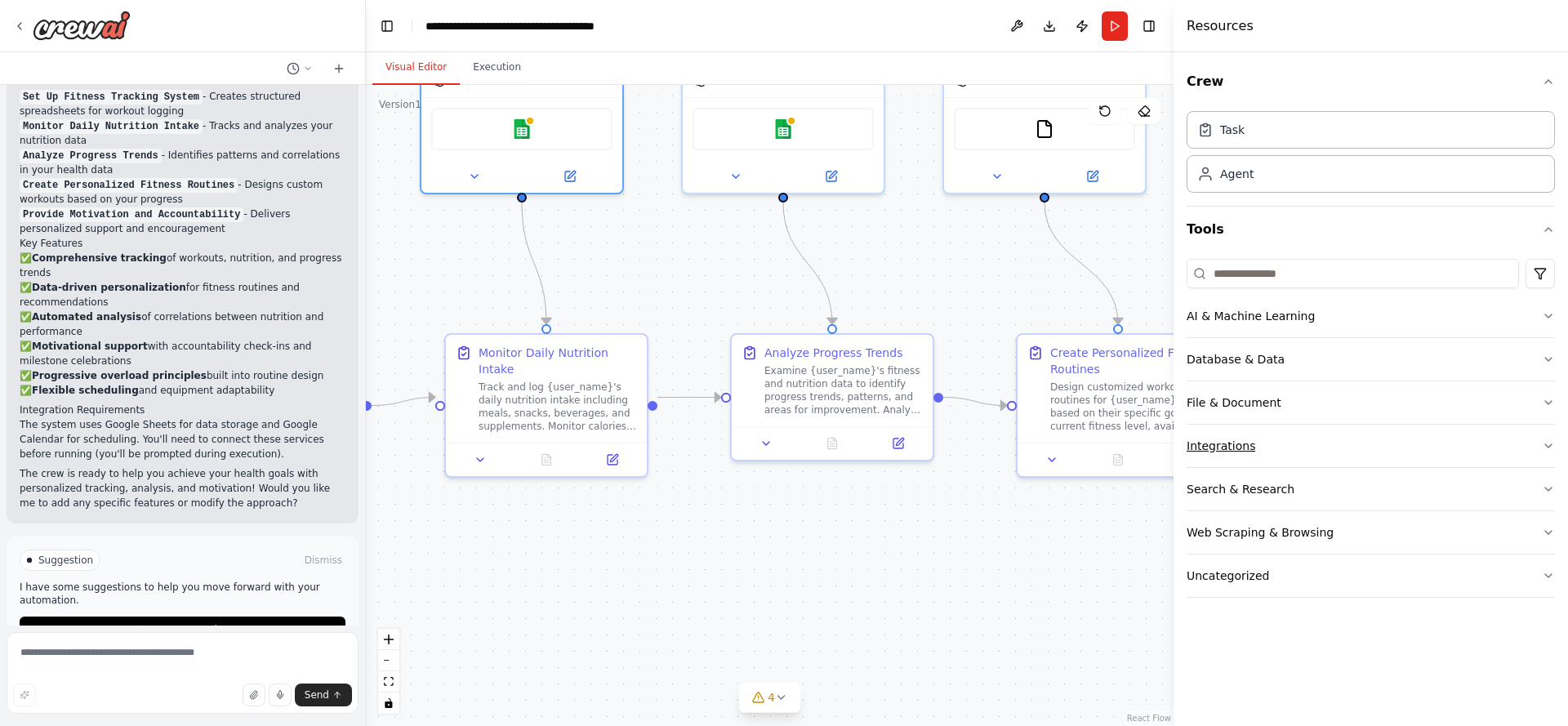
click at [1255, 444] on button "Integrations" at bounding box center [1371, 446] width 368 height 43
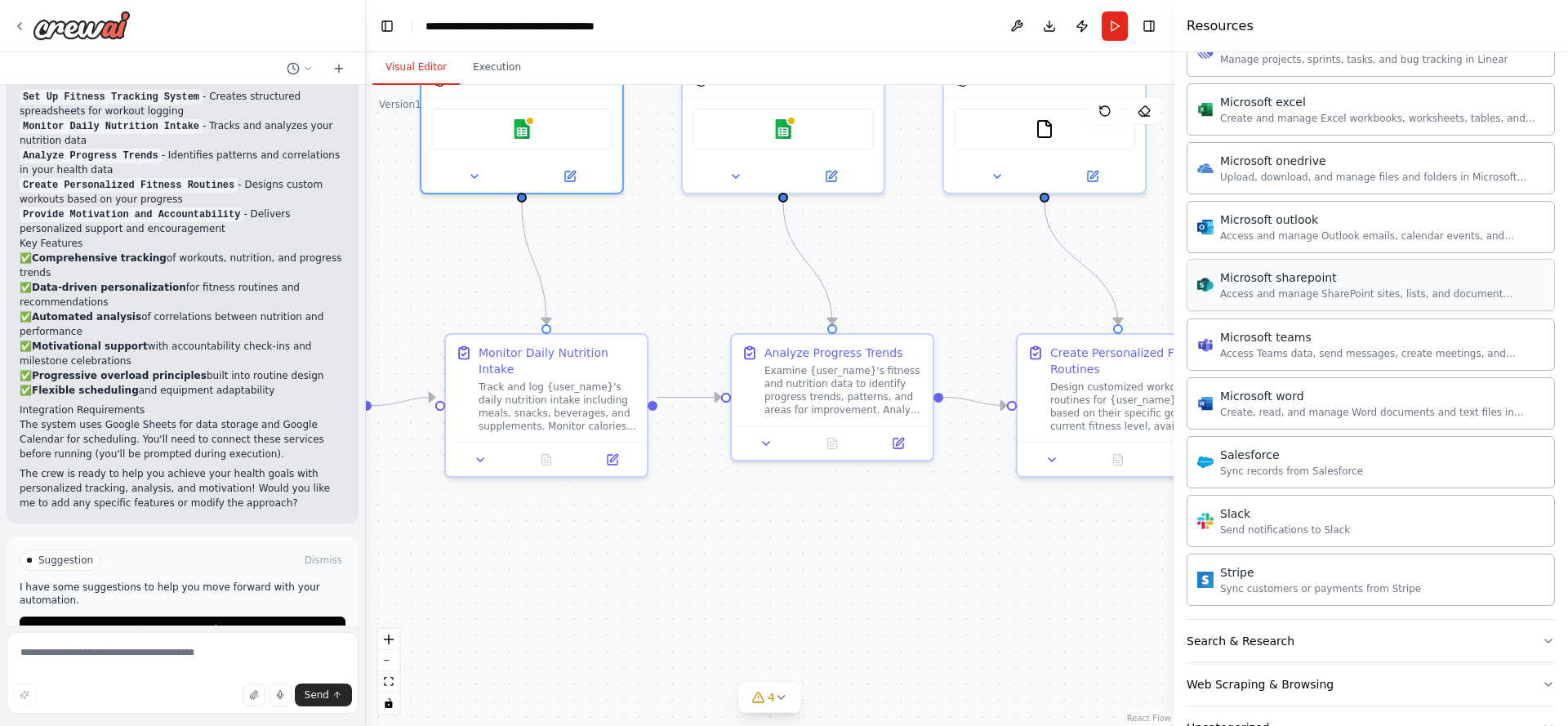
scroll to position [911, 0]
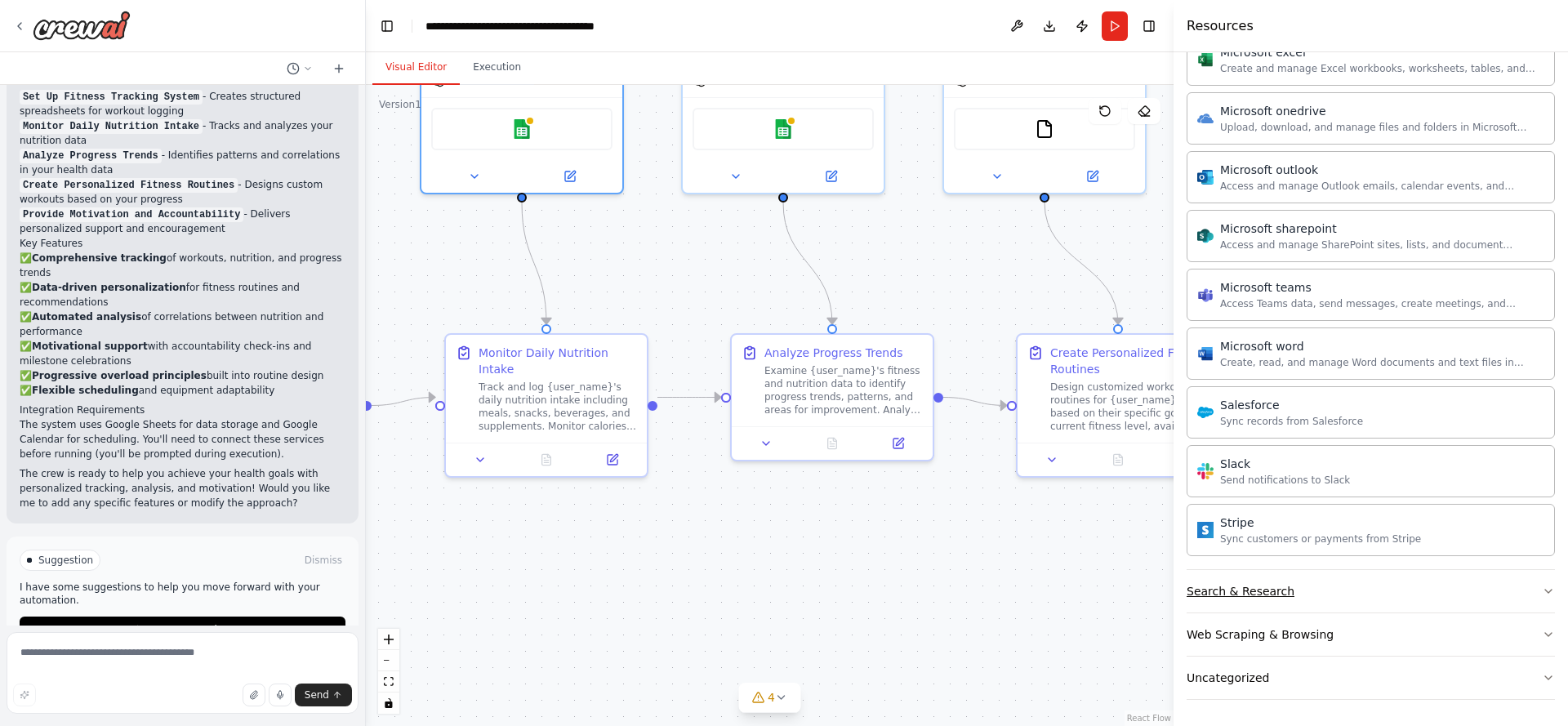
click at [1345, 595] on button "Search & Research" at bounding box center [1371, 592] width 368 height 43
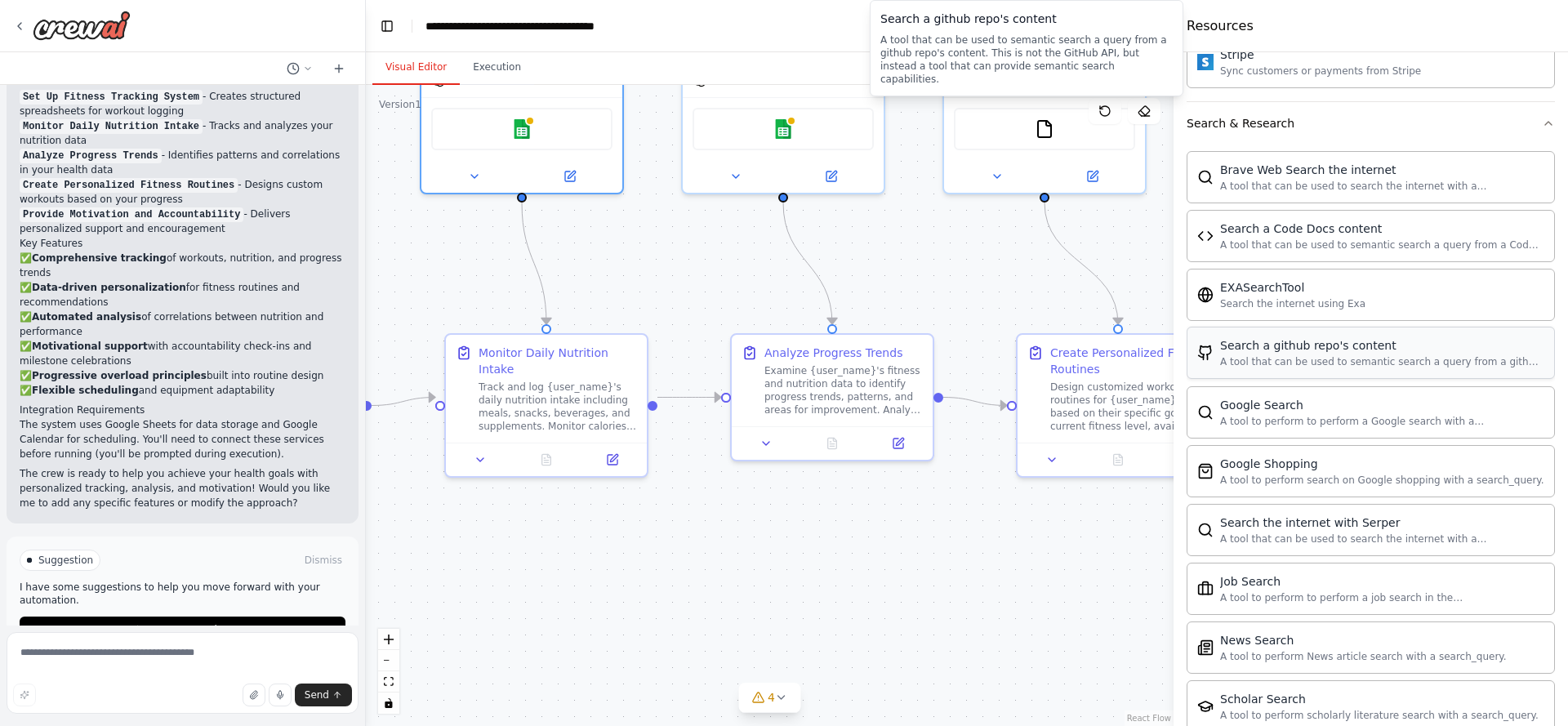
scroll to position [1747, 0]
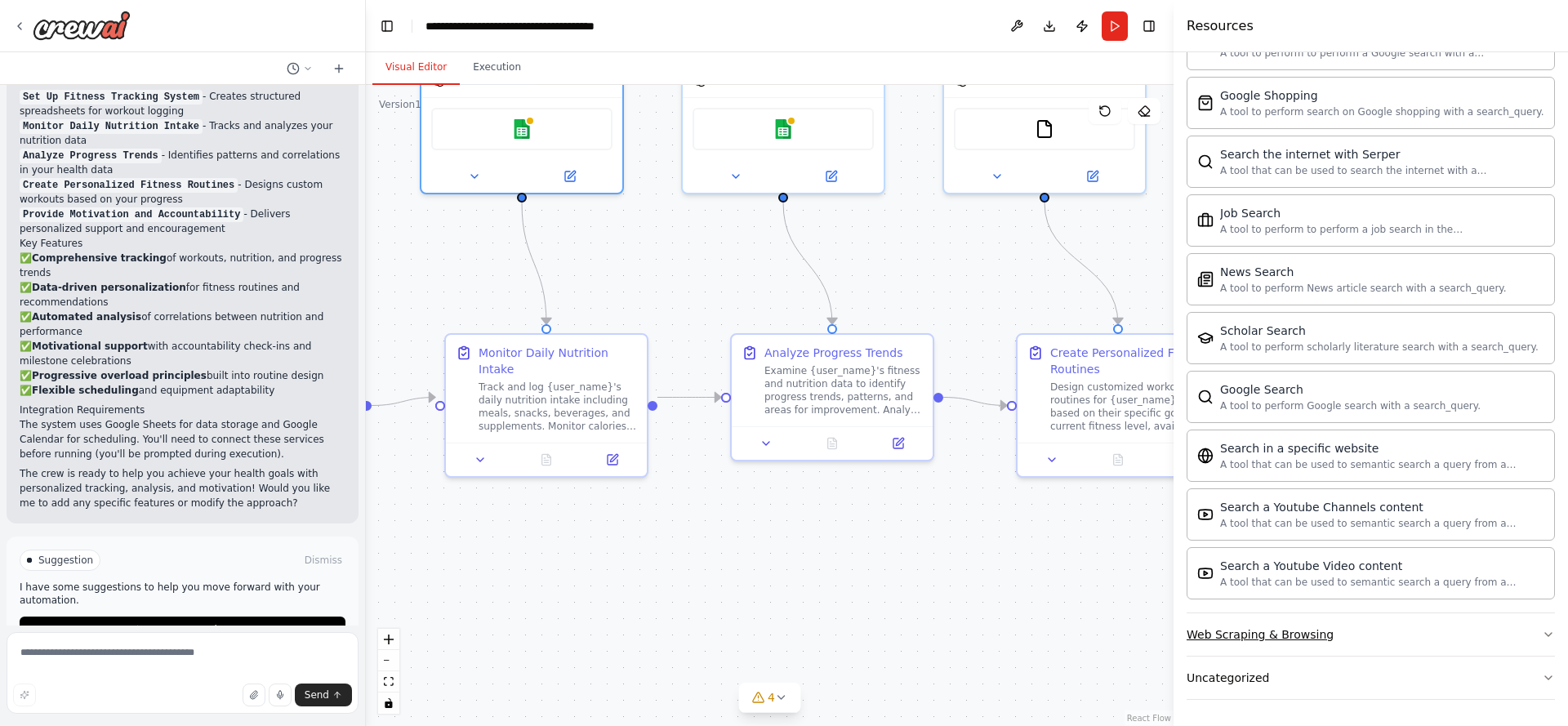
click at [1320, 638] on div "Web Scraping & Browsing" at bounding box center [1260, 634] width 147 height 16
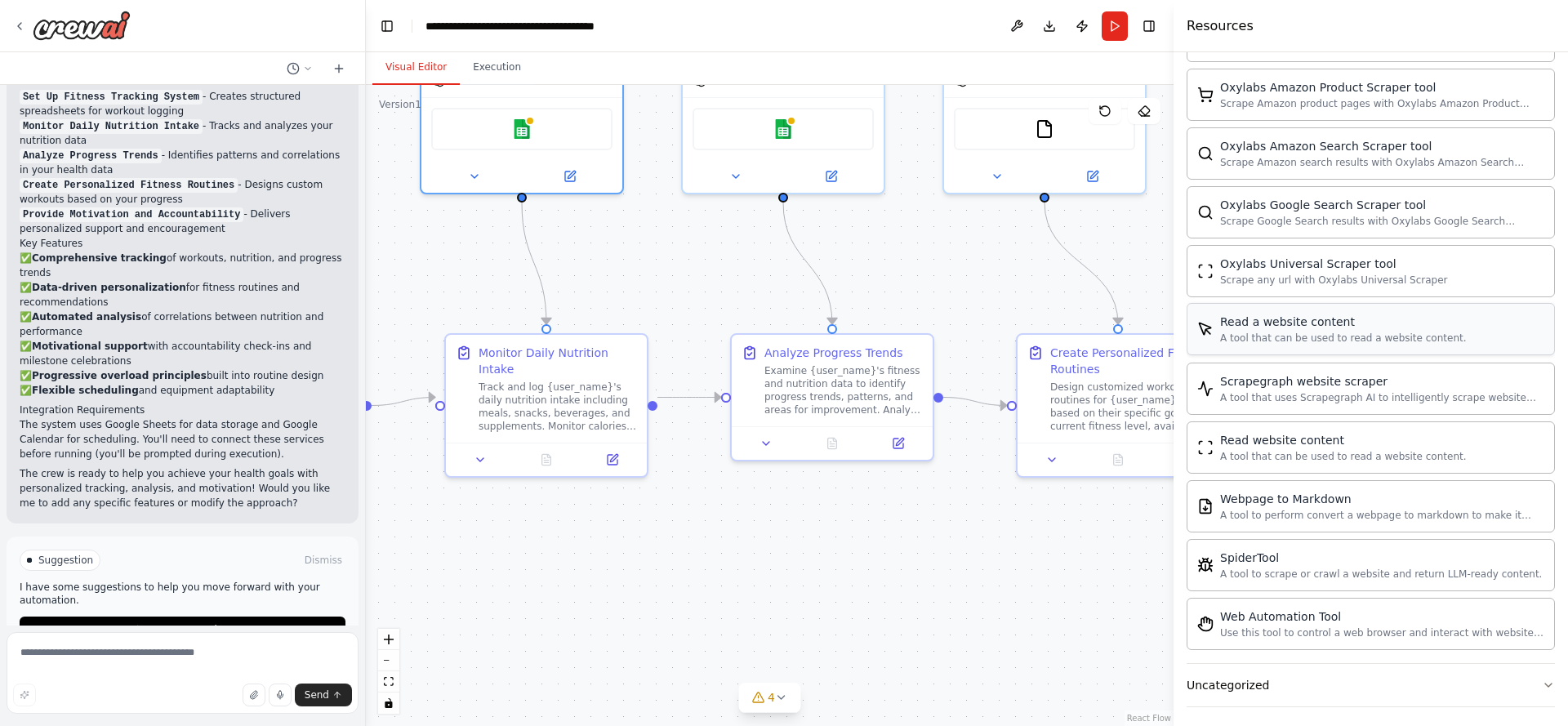
scroll to position [2643, 0]
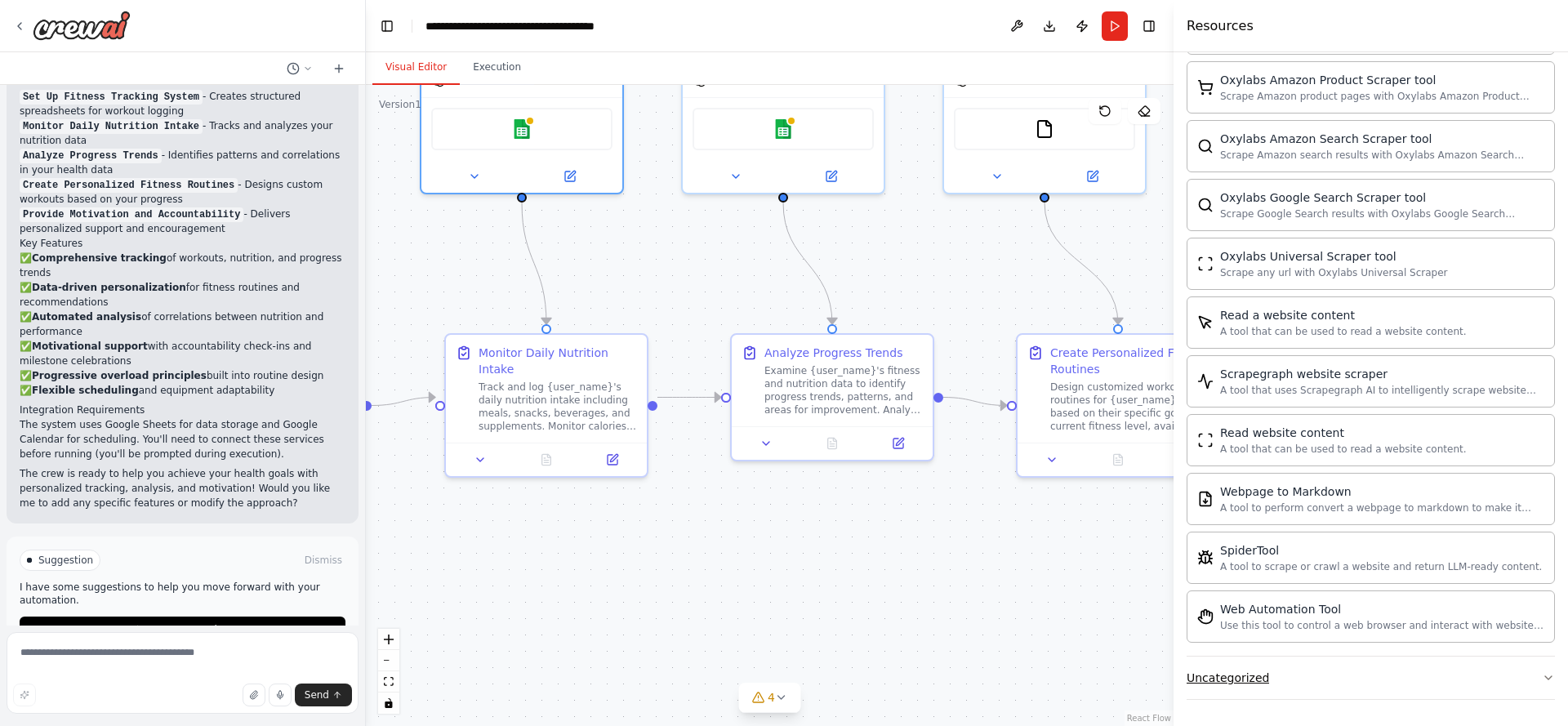
click at [1274, 672] on button "Uncategorized" at bounding box center [1371, 678] width 368 height 43
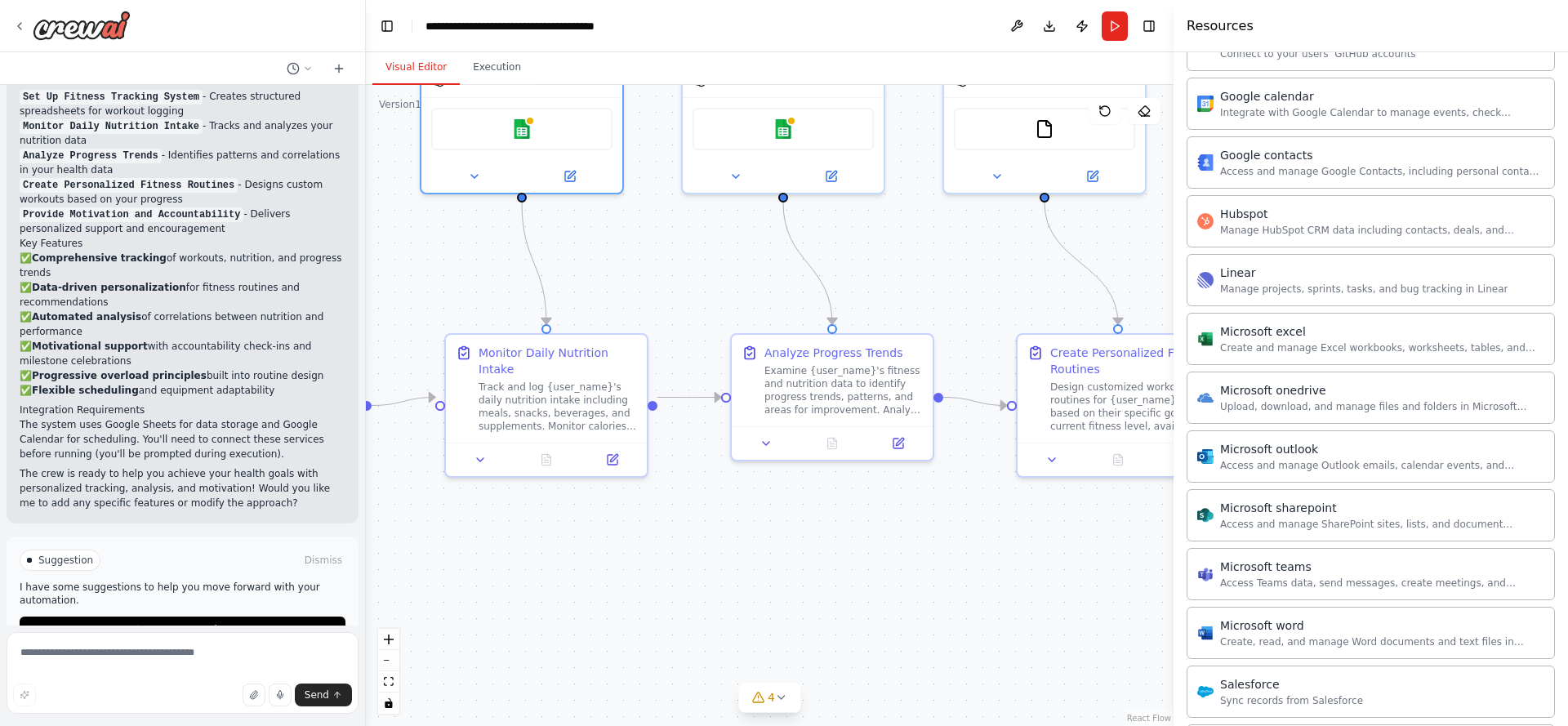
scroll to position [741, 0]
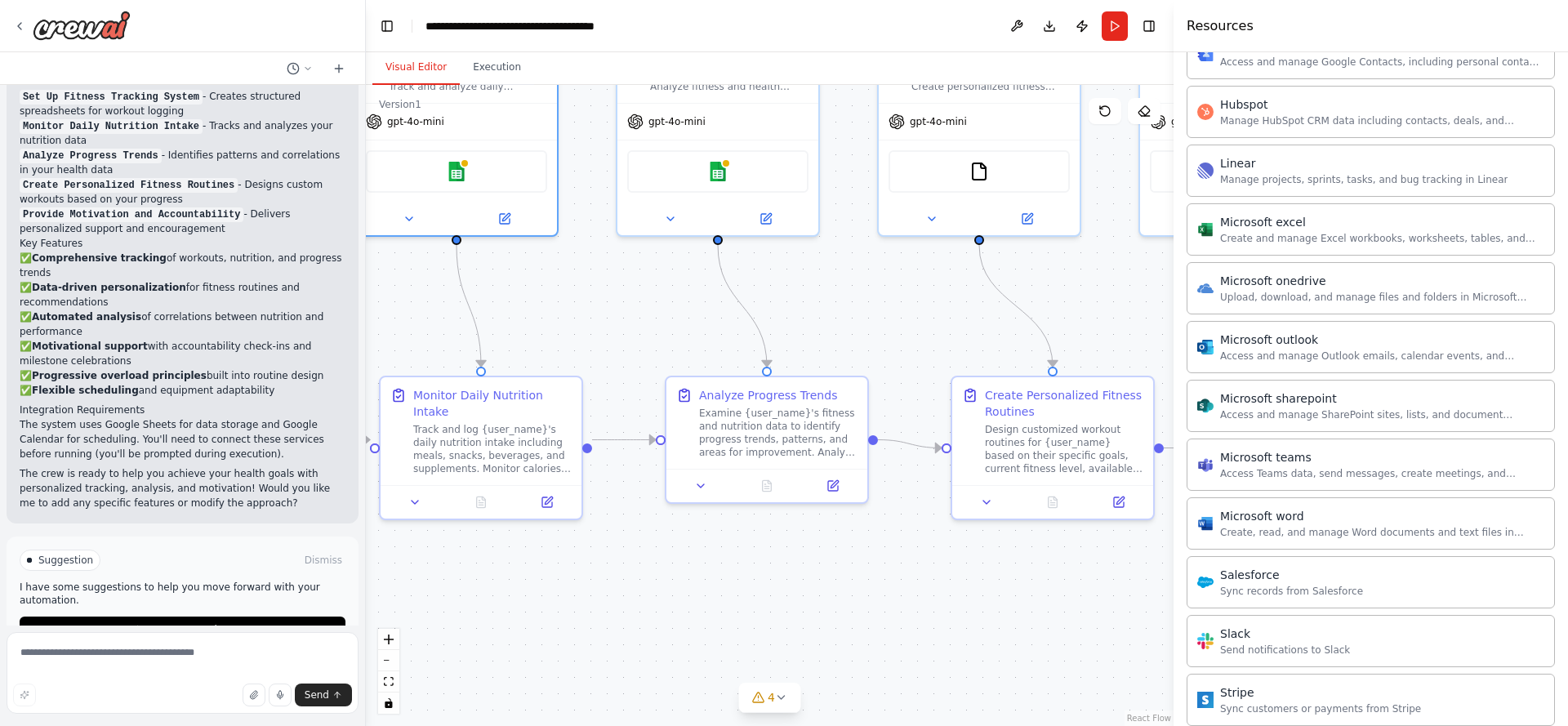
drag, startPoint x: 967, startPoint y: 312, endPoint x: 905, endPoint y: 358, distance: 77.2
click at [905, 358] on div ".deletable-edge-delete-btn { width: 20px; height: 20px; border: 0px solid #ffff…" at bounding box center [769, 405] width 808 height 641
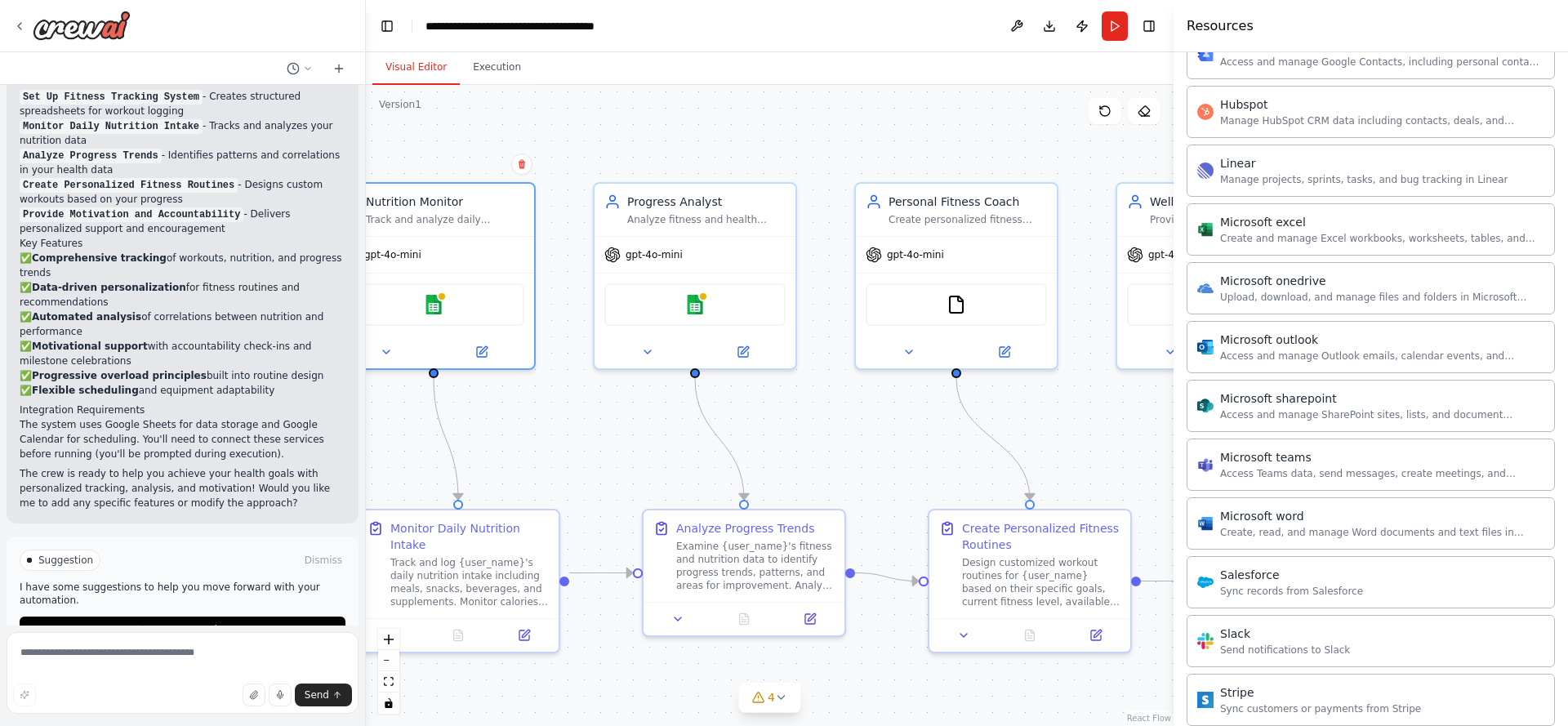
drag, startPoint x: 913, startPoint y: 335, endPoint x: 889, endPoint y: 458, distance: 125.3
click at [886, 464] on div ".deletable-edge-delete-btn { width: 20px; height: 20px; border: 0px solid #ffff…" at bounding box center [769, 405] width 808 height 641
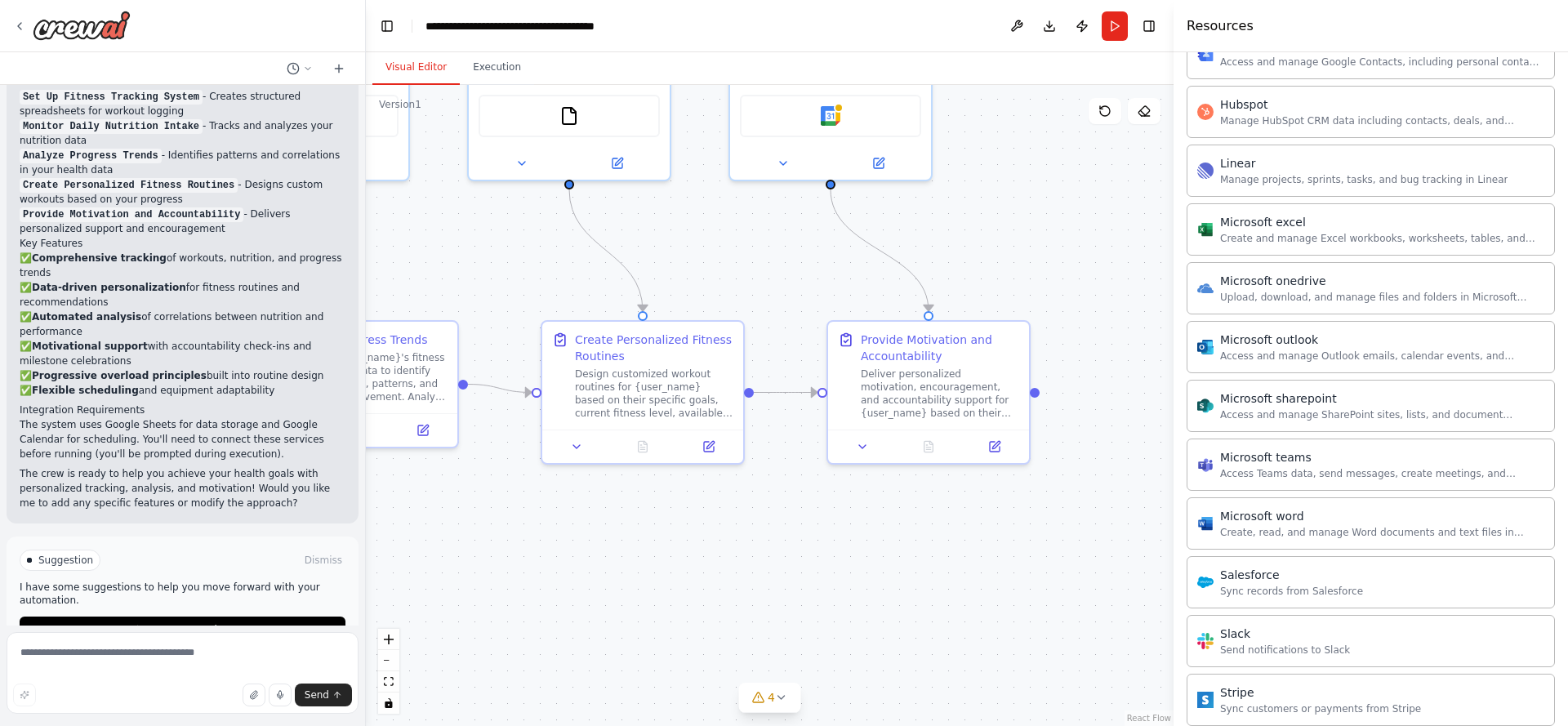
drag, startPoint x: 1156, startPoint y: 424, endPoint x: 768, endPoint y: 244, distance: 427.7
click at [768, 243] on div ".deletable-edge-delete-btn { width: 20px; height: 20px; border: 0px solid #ffff…" at bounding box center [769, 405] width 808 height 641
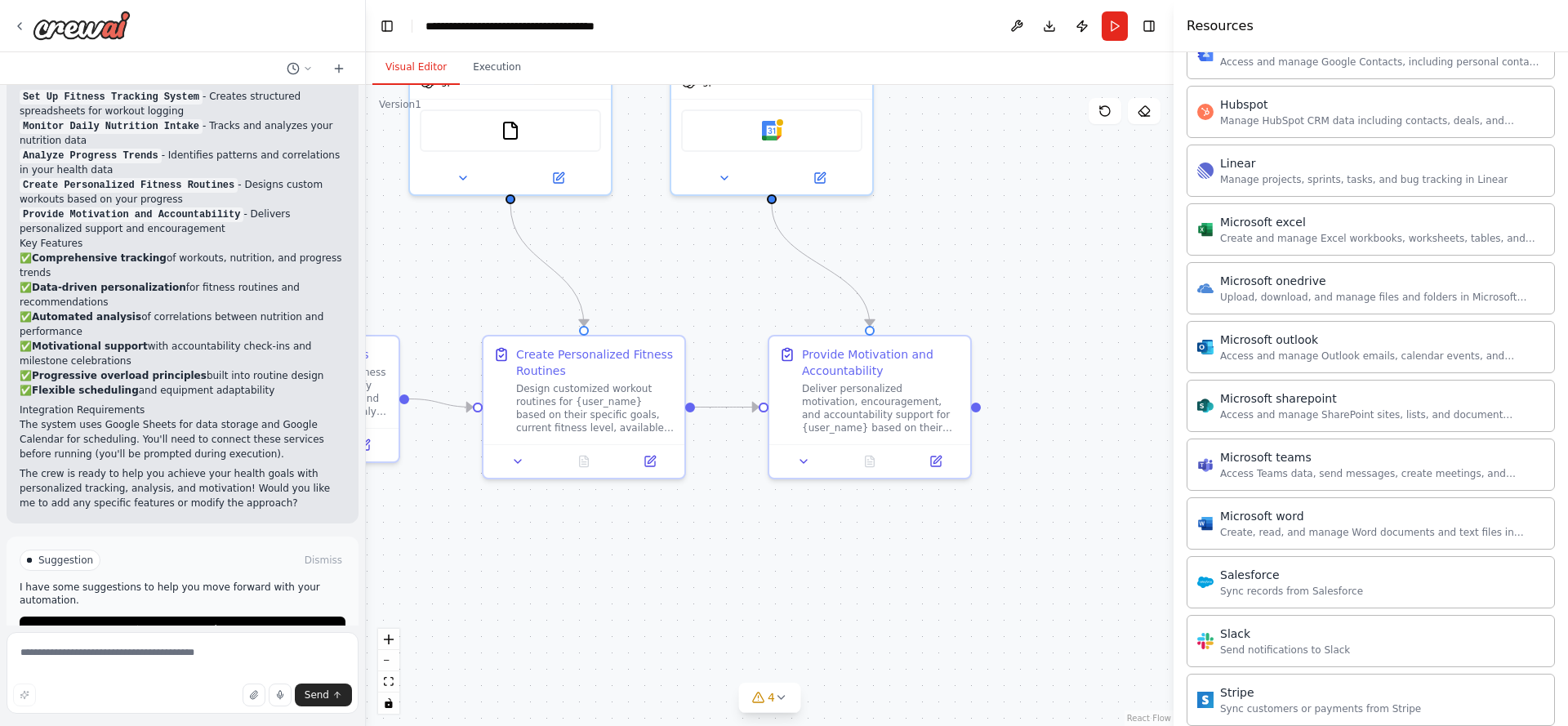
drag, startPoint x: 1070, startPoint y: 486, endPoint x: 1027, endPoint y: 474, distance: 44.6
click at [1026, 474] on div ".deletable-edge-delete-btn { width: 20px; height: 20px; border: 0px solid #ffff…" at bounding box center [769, 405] width 808 height 641
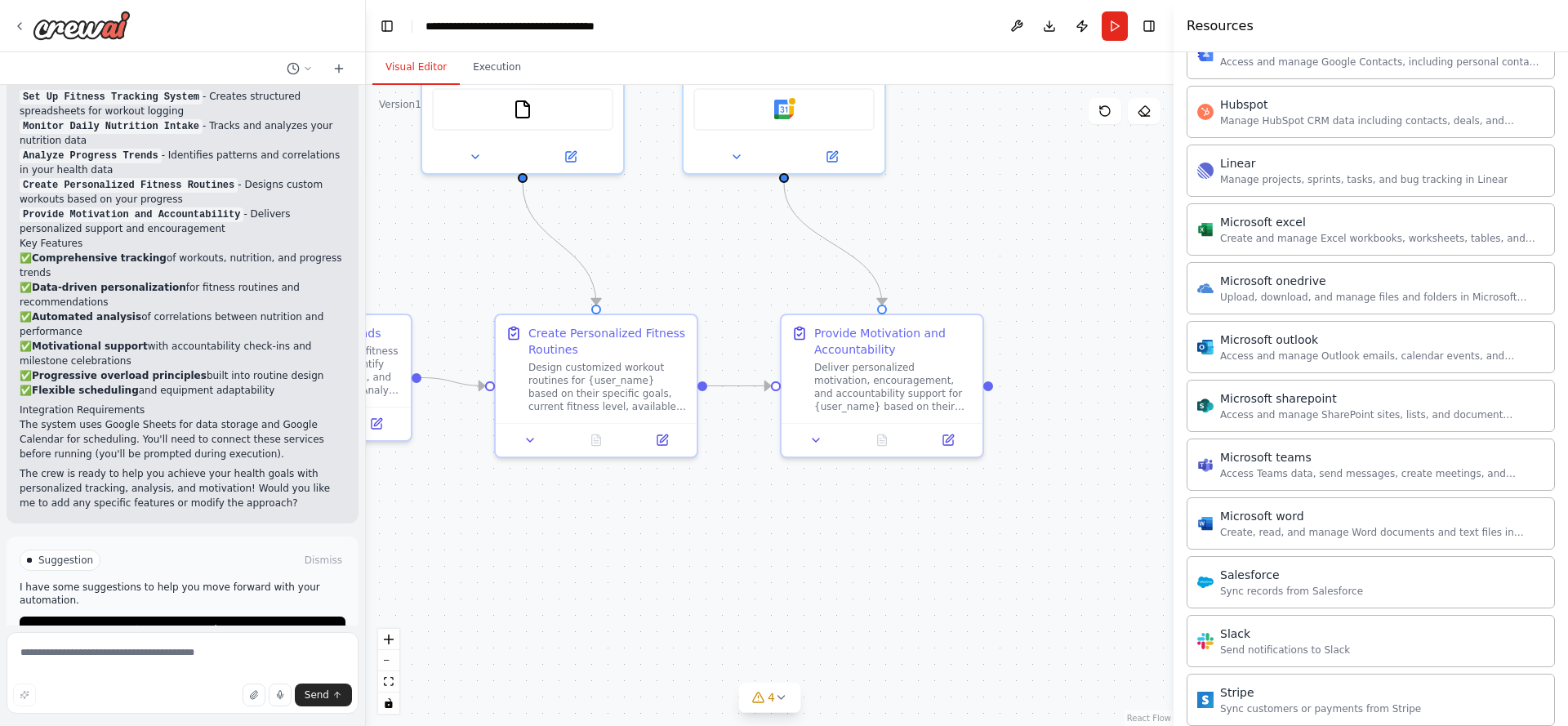
click at [1028, 474] on div ".deletable-edge-delete-btn { width: 20px; height: 20px; border: 0px solid #ffff…" at bounding box center [769, 405] width 808 height 641
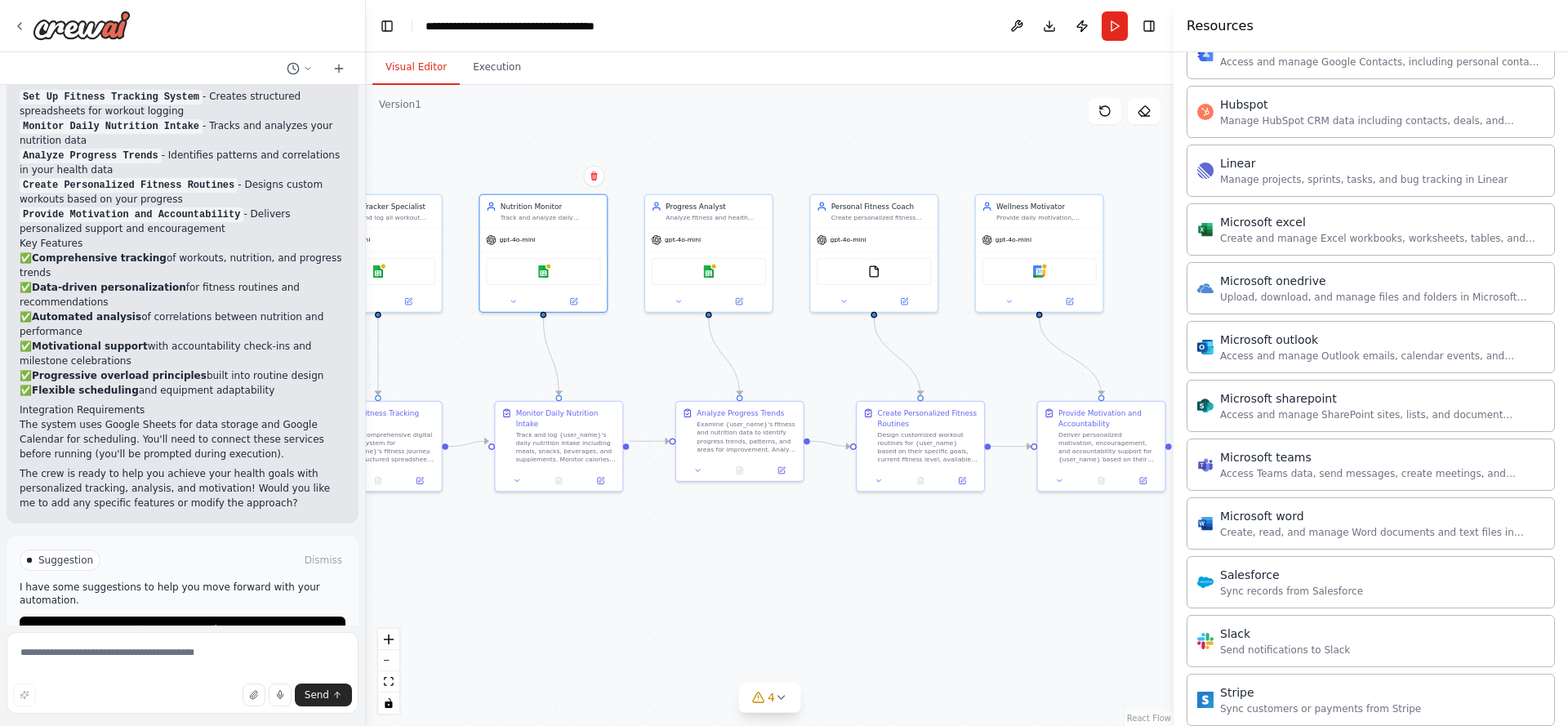
drag, startPoint x: 836, startPoint y: 318, endPoint x: 1052, endPoint y: 346, distance: 217.8
click at [1060, 345] on div ".deletable-edge-delete-btn { width: 20px; height: 20px; border: 0px solid #ffff…" at bounding box center [769, 405] width 808 height 641
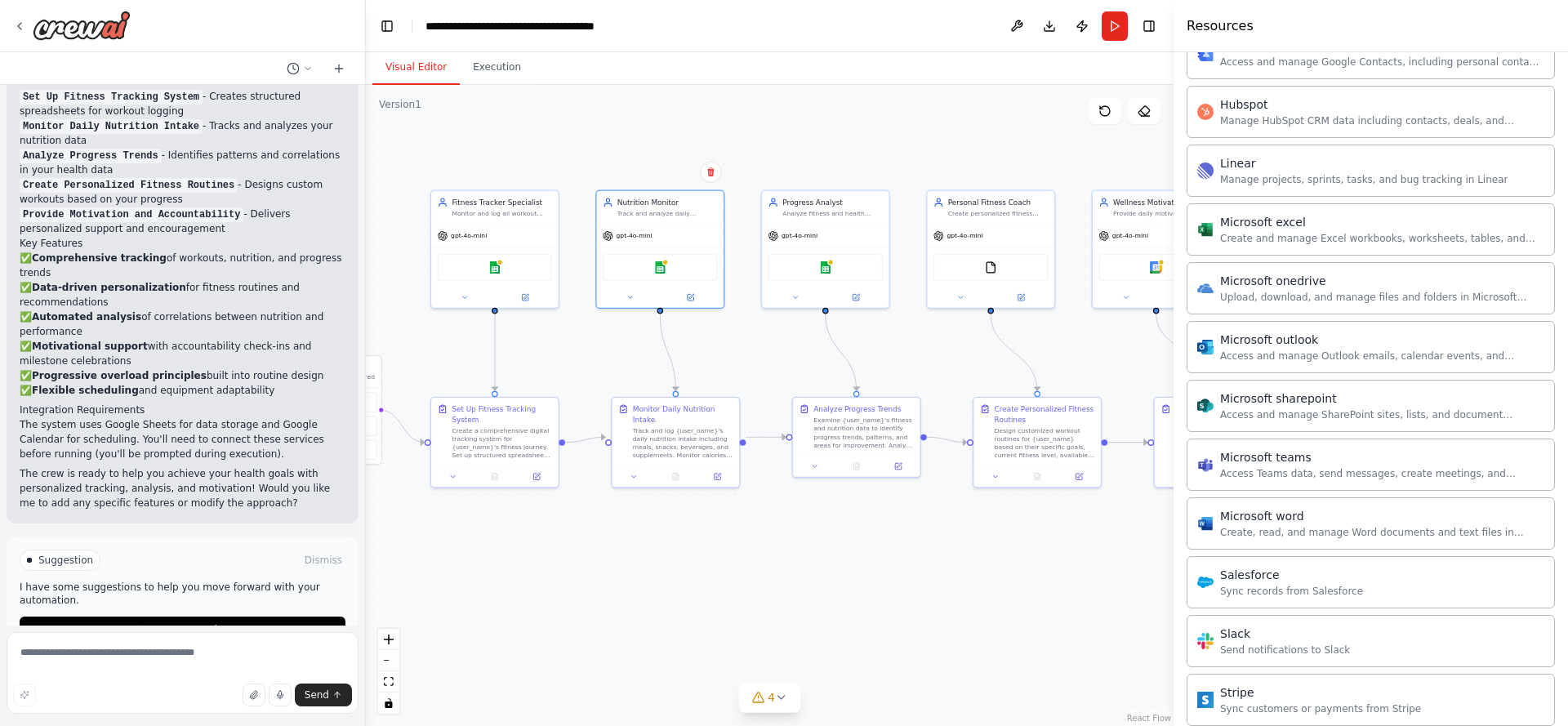
drag, startPoint x: 940, startPoint y: 352, endPoint x: 985, endPoint y: 368, distance: 47.8
click at [1030, 358] on div ".deletable-edge-delete-btn { width: 20px; height: 20px; border: 0px solid #ffff…" at bounding box center [769, 405] width 808 height 641
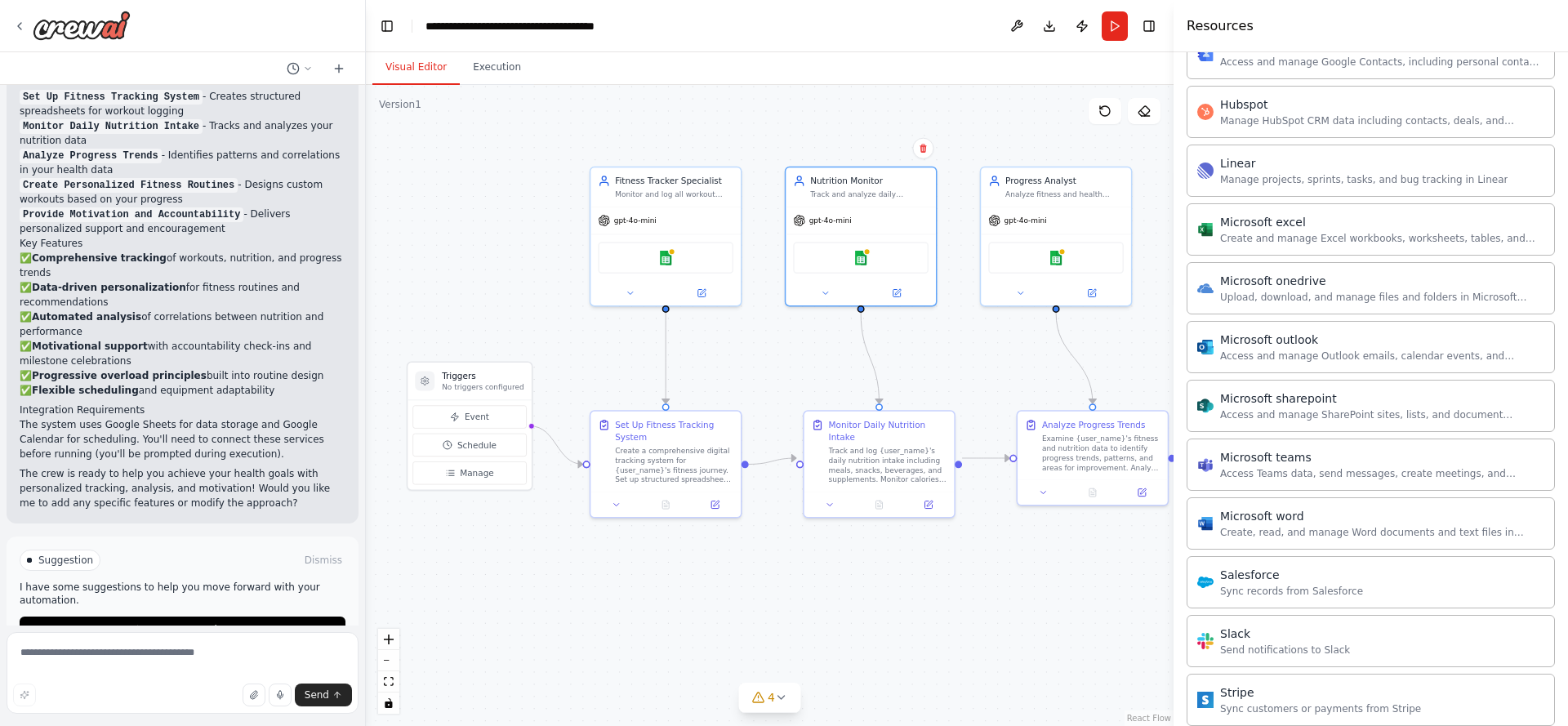
drag, startPoint x: 985, startPoint y: 385, endPoint x: 1022, endPoint y: 331, distance: 65.5
click at [950, 367] on div ".deletable-edge-delete-btn { width: 20px; height: 20px; border: 0px solid #ffff…" at bounding box center [769, 405] width 808 height 641
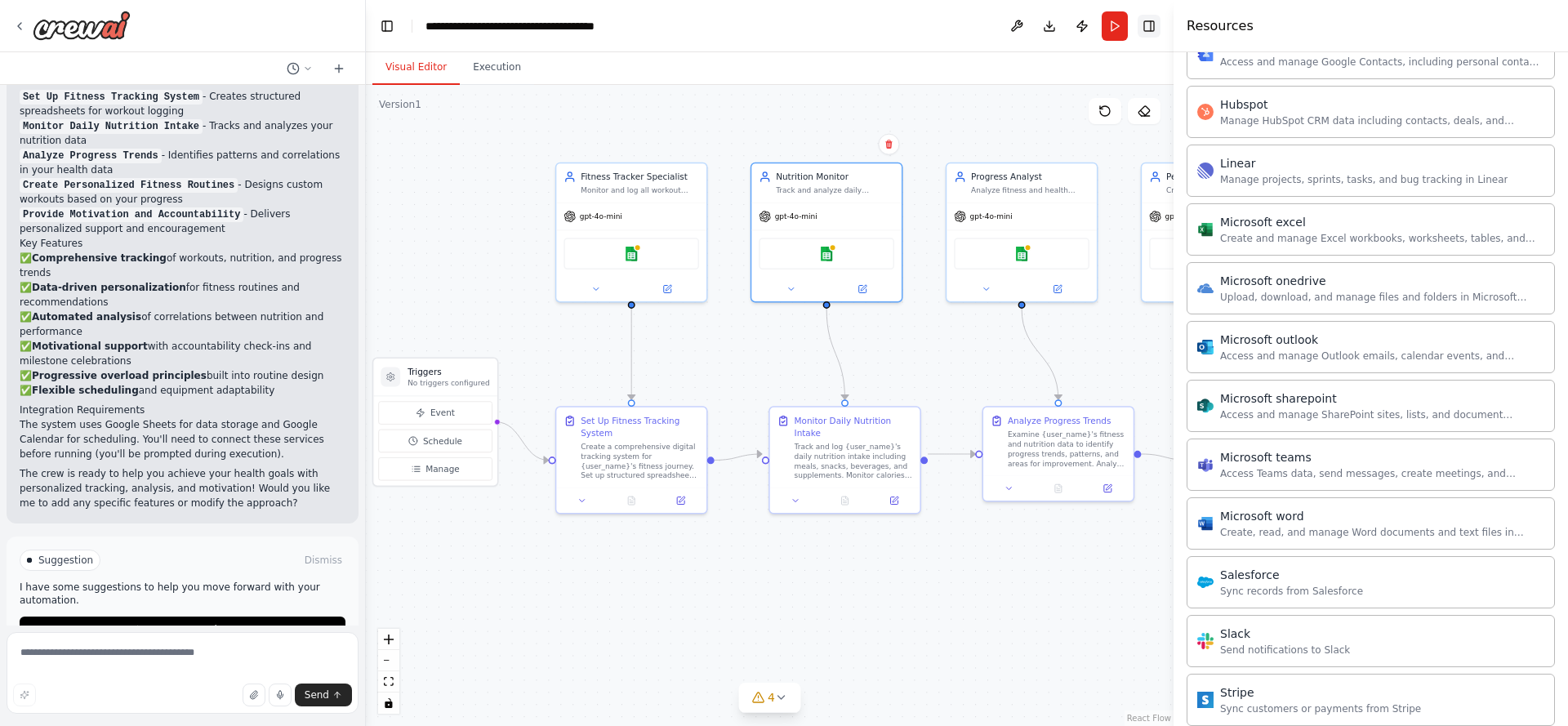
click at [1148, 33] on button "Toggle Right Sidebar" at bounding box center [1149, 26] width 23 height 23
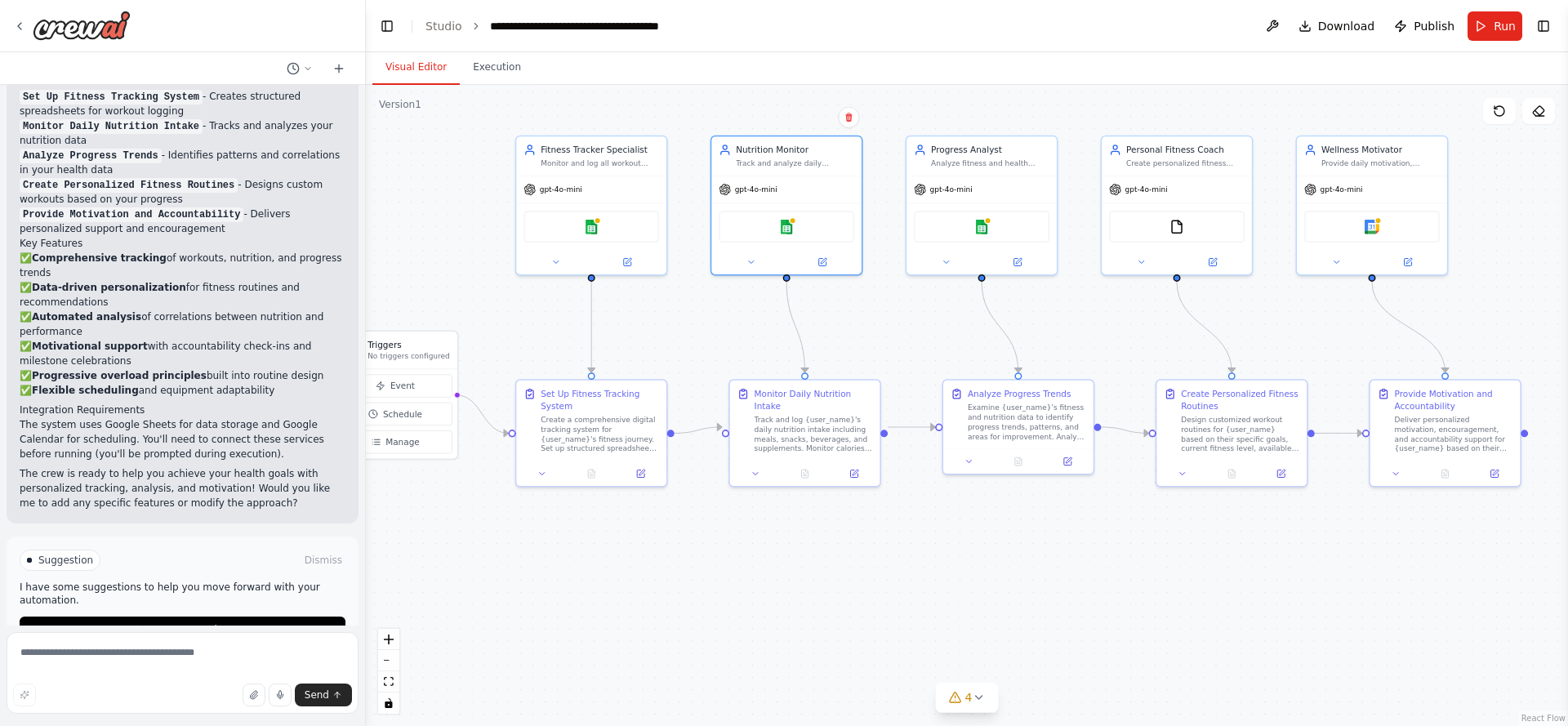
drag, startPoint x: 1128, startPoint y: 370, endPoint x: 1066, endPoint y: 339, distance: 69.3
click at [1068, 341] on div ".deletable-edge-delete-btn { width: 20px; height: 20px; border: 0px solid #ffff…" at bounding box center [966, 405] width 1202 height 641
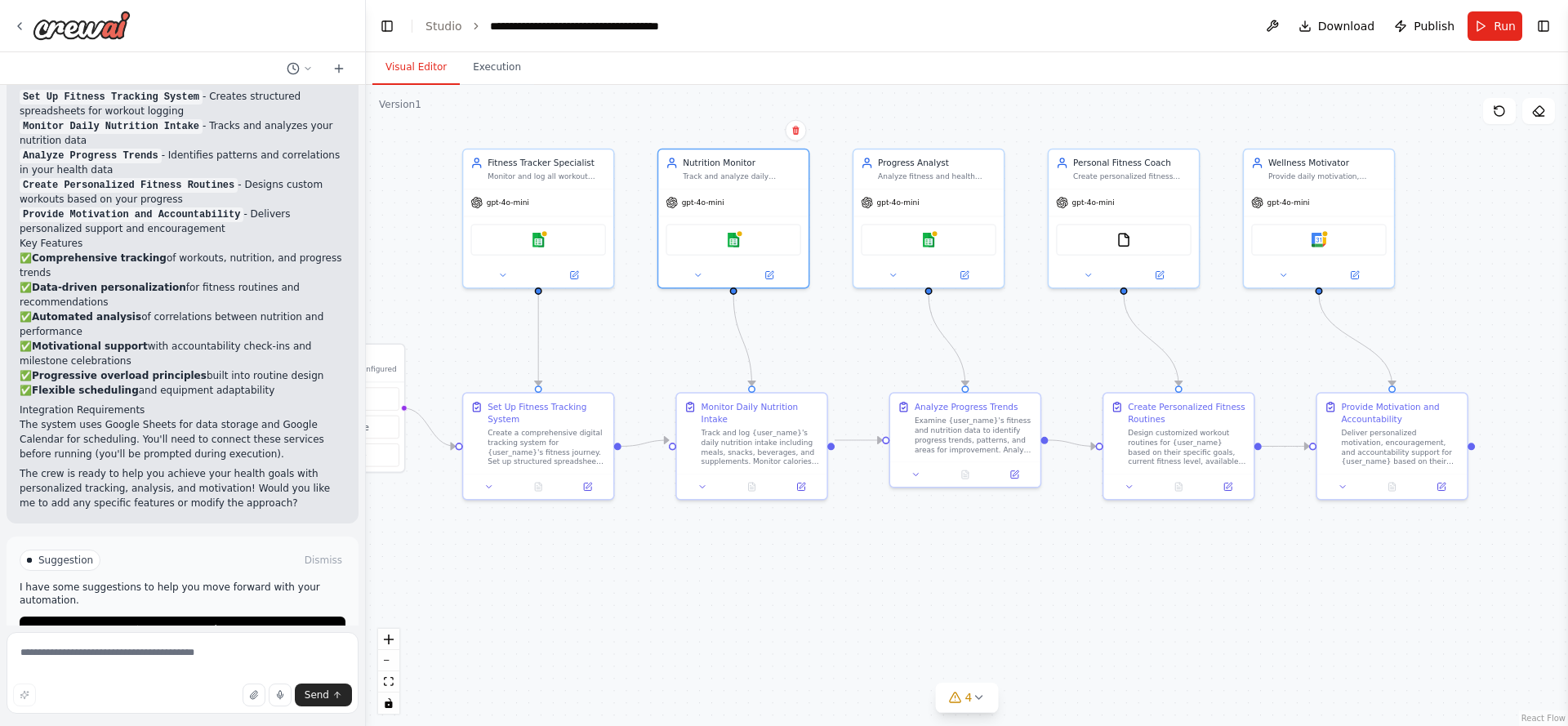
drag, startPoint x: 692, startPoint y: 329, endPoint x: 660, endPoint y: 343, distance: 34.9
click at [658, 343] on div ".deletable-edge-delete-btn { width: 20px; height: 20px; border: 0px solid #ffff…" at bounding box center [966, 405] width 1202 height 641
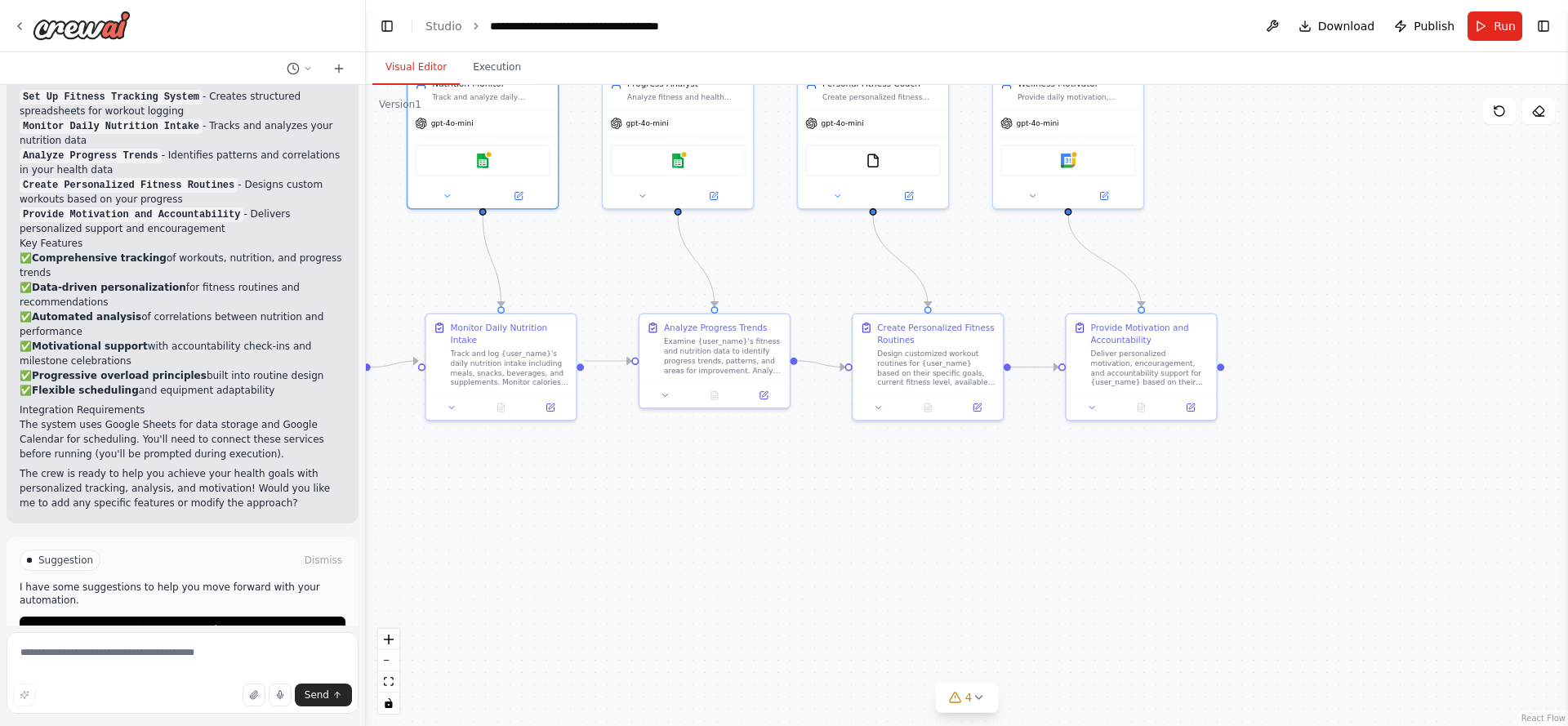
drag, startPoint x: 822, startPoint y: 335, endPoint x: 570, endPoint y: 255, distance: 264.4
click at [570, 255] on div ".deletable-edge-delete-btn { width: 20px; height: 20px; border: 0px solid #ffff…" at bounding box center [966, 405] width 1202 height 641
click at [452, 119] on span "gpt-4o-mini" at bounding box center [452, 121] width 43 height 10
click at [452, 124] on span "gpt-4o-mini" at bounding box center [452, 121] width 43 height 10
click at [437, 203] on div at bounding box center [482, 194] width 151 height 25
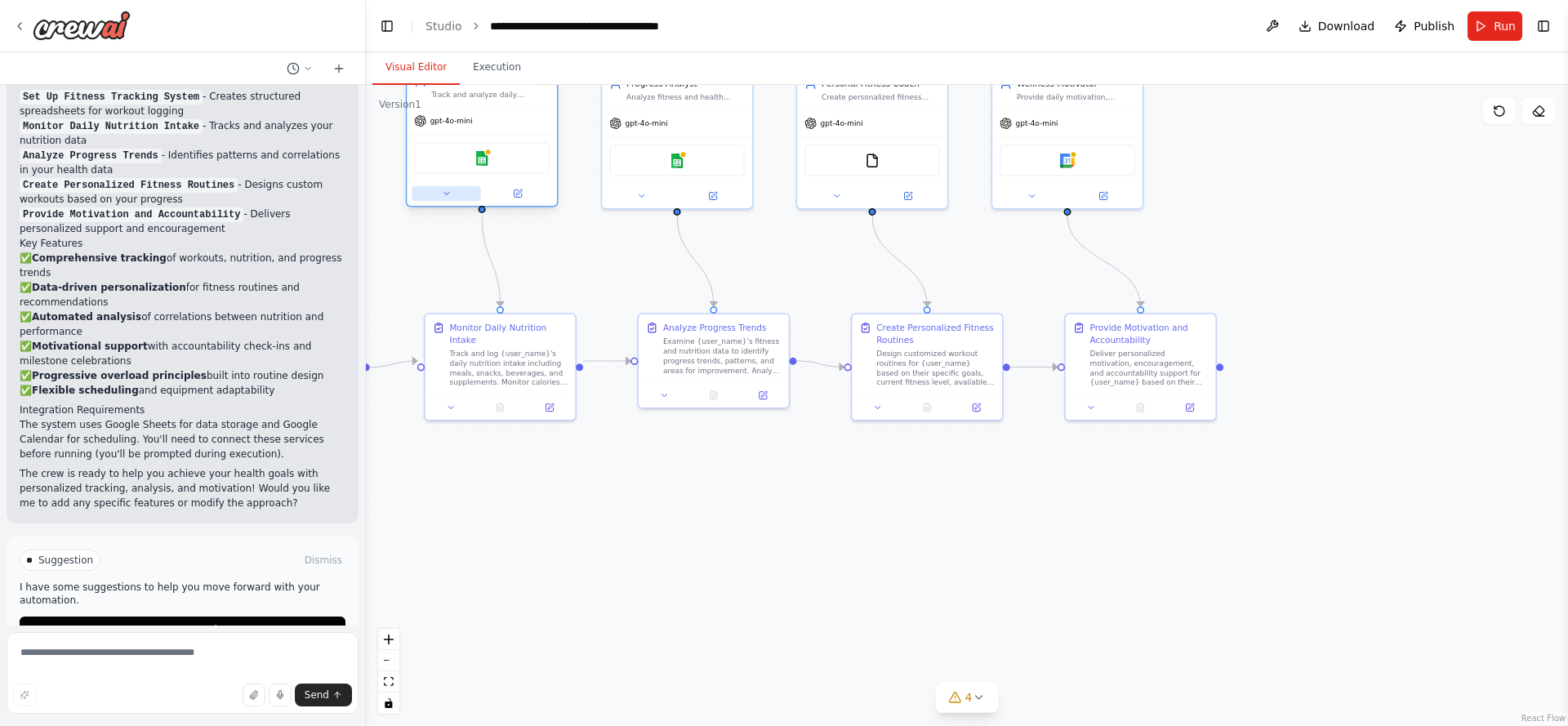
click at [445, 192] on icon at bounding box center [446, 194] width 10 height 10
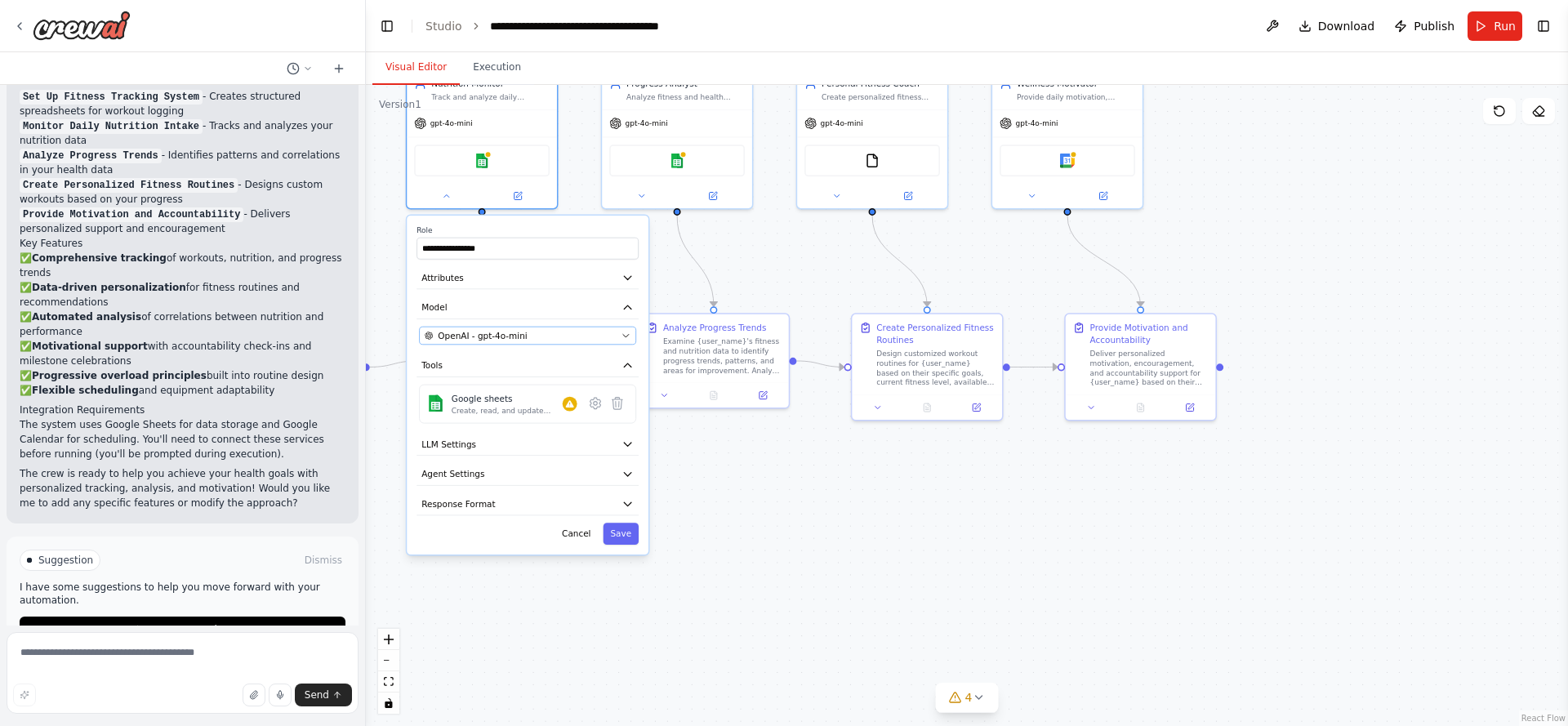
click at [528, 329] on button "OpenAI - gpt-4o-mini" at bounding box center [527, 336] width 217 height 18
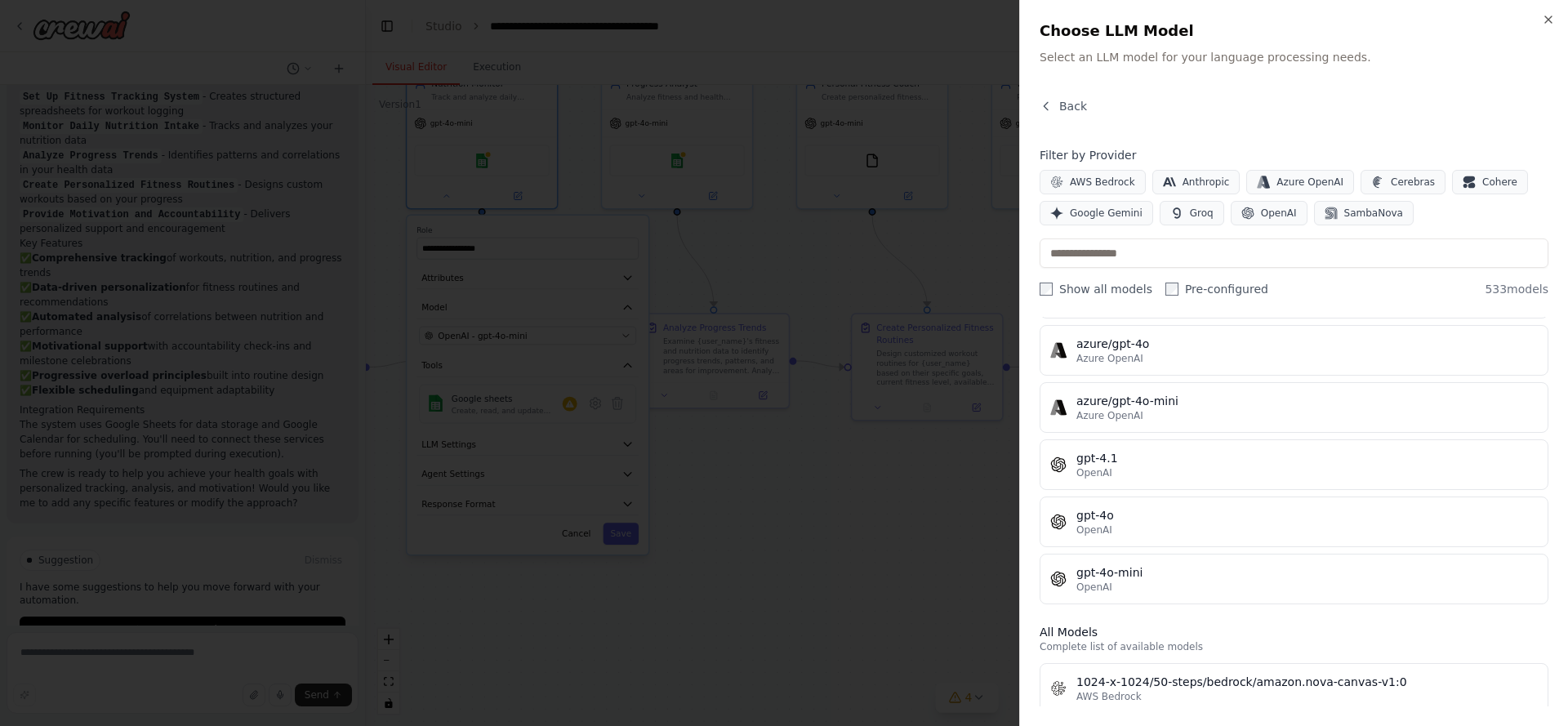
scroll to position [307, 0]
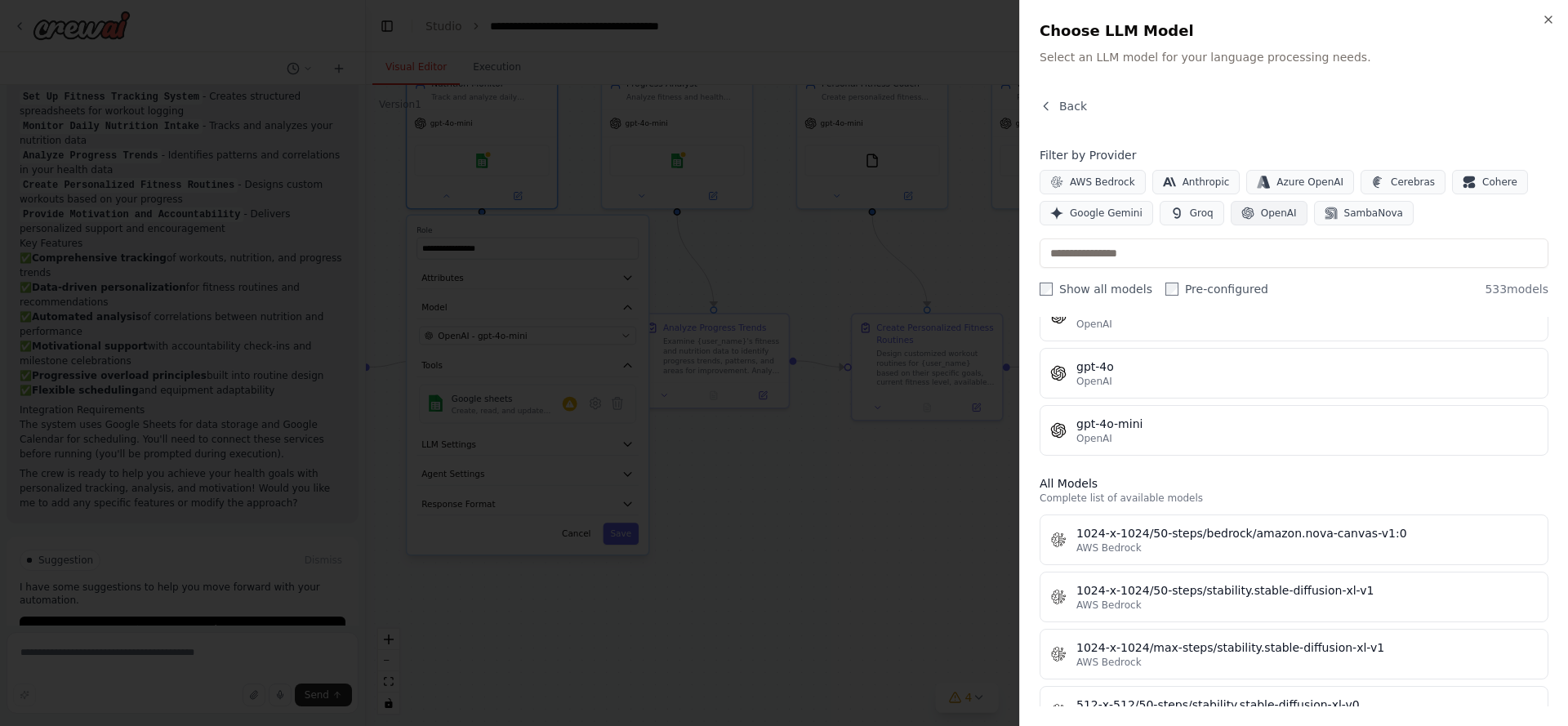
click at [1269, 211] on span "OpenAI" at bounding box center [1279, 214] width 36 height 13
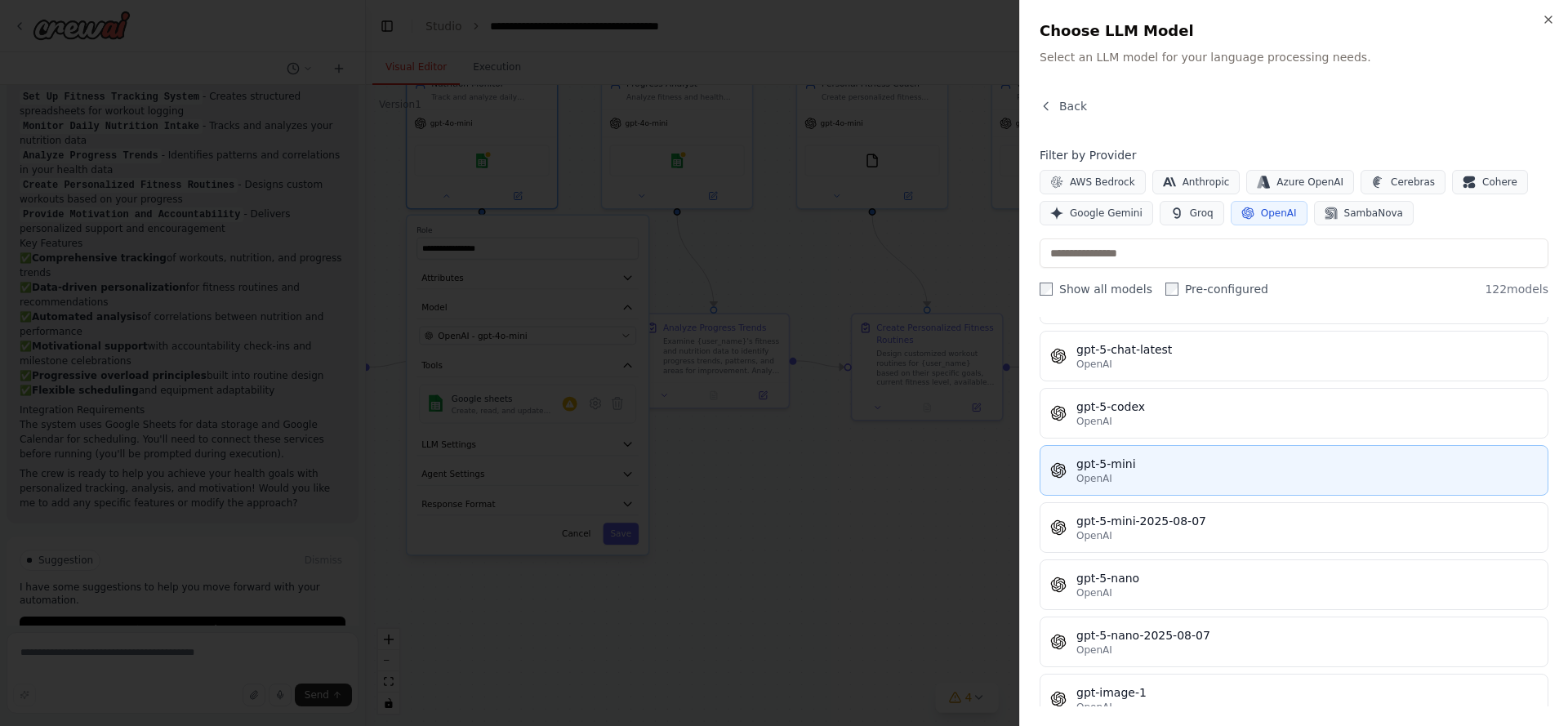
scroll to position [3978, 0]
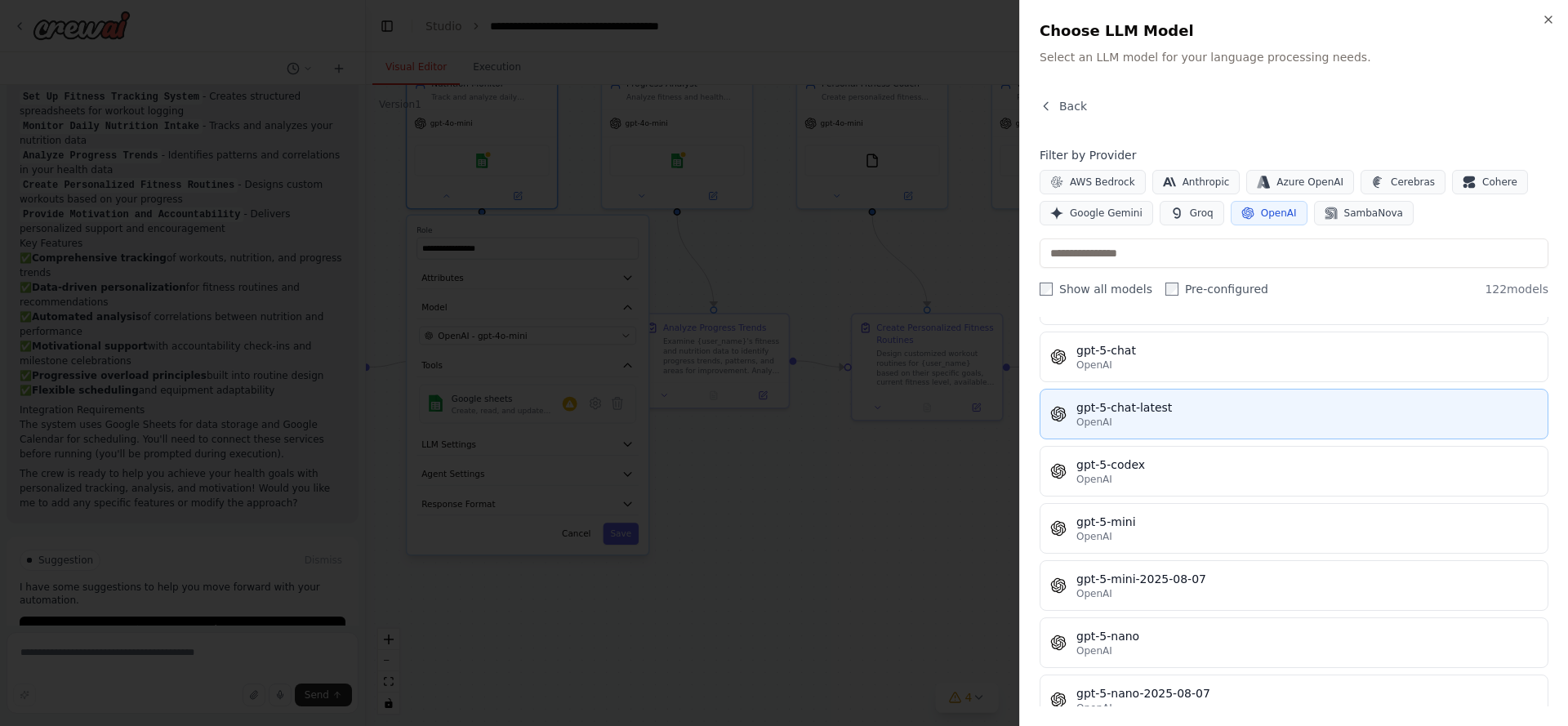
click at [1213, 410] on div "gpt-5-chat-latest" at bounding box center [1307, 408] width 462 height 16
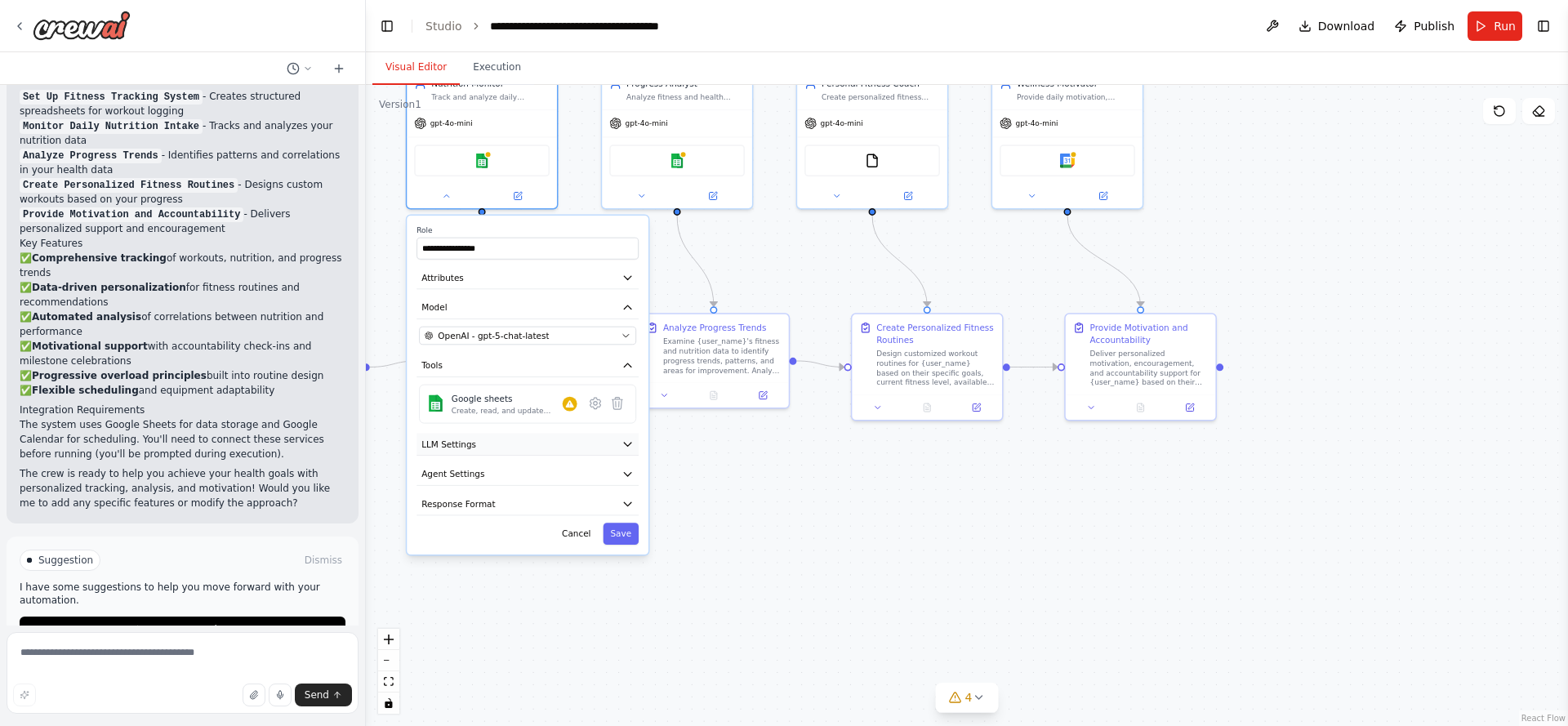
click at [530, 445] on button "LLM Settings" at bounding box center [527, 444] width 222 height 23
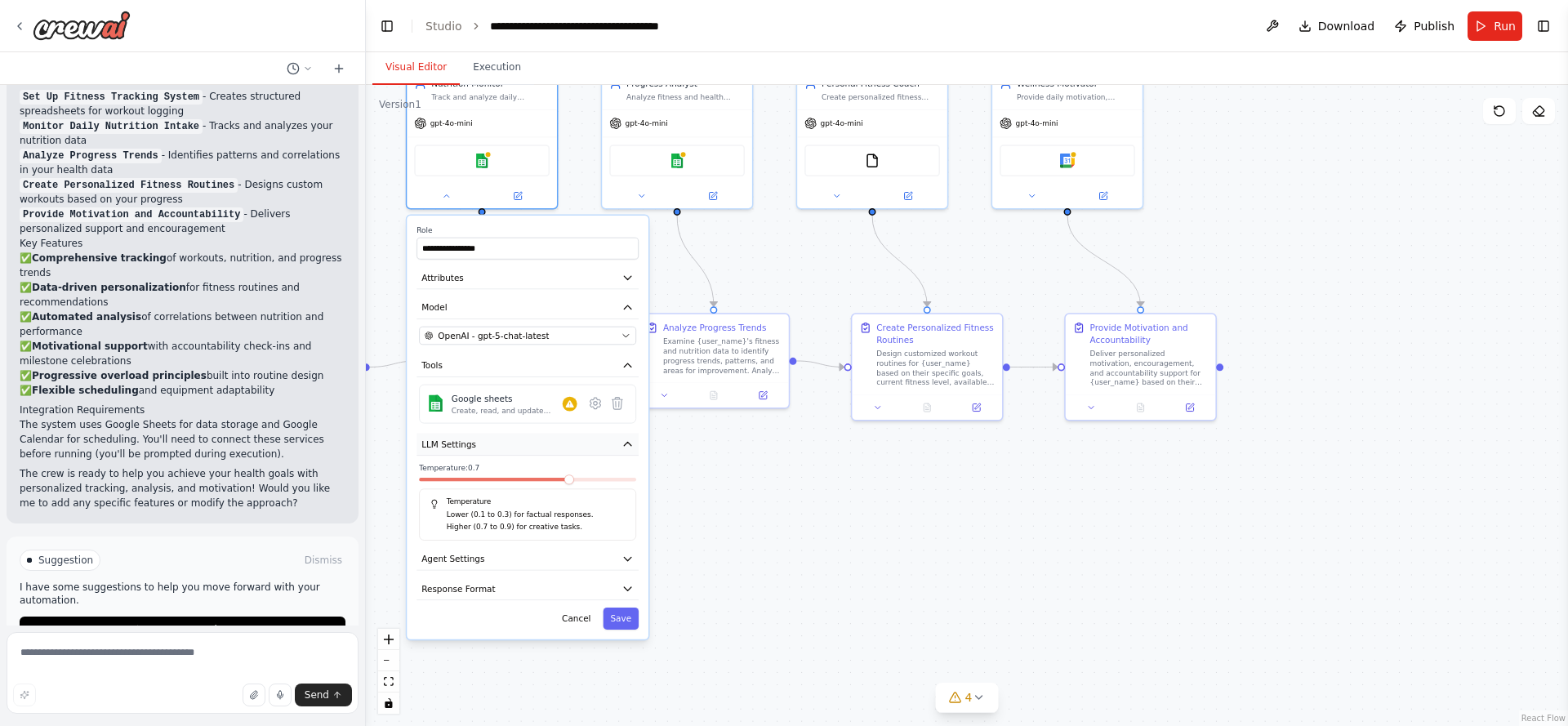
click at [504, 447] on button "LLM Settings" at bounding box center [527, 444] width 222 height 23
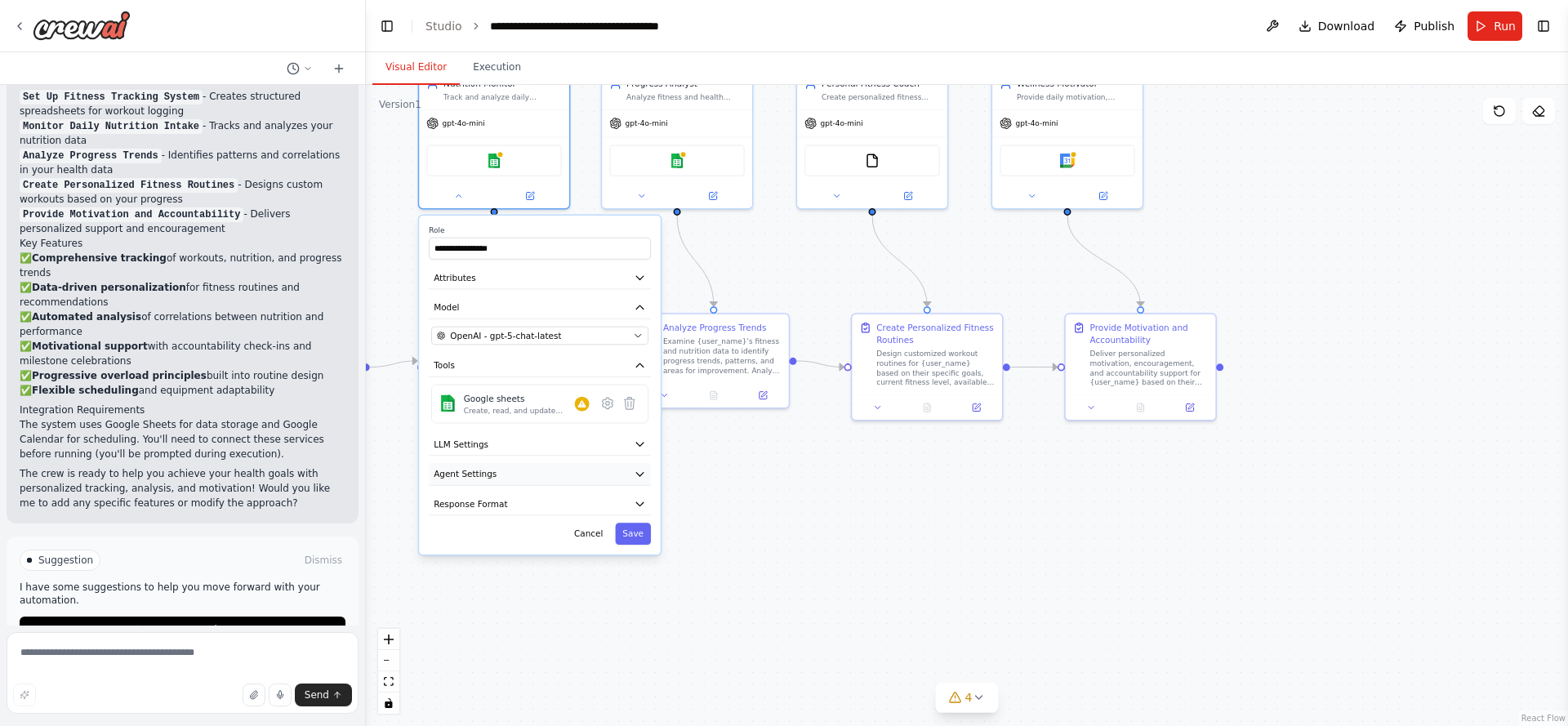
click at [505, 472] on button "Agent Settings" at bounding box center [539, 475] width 222 height 23
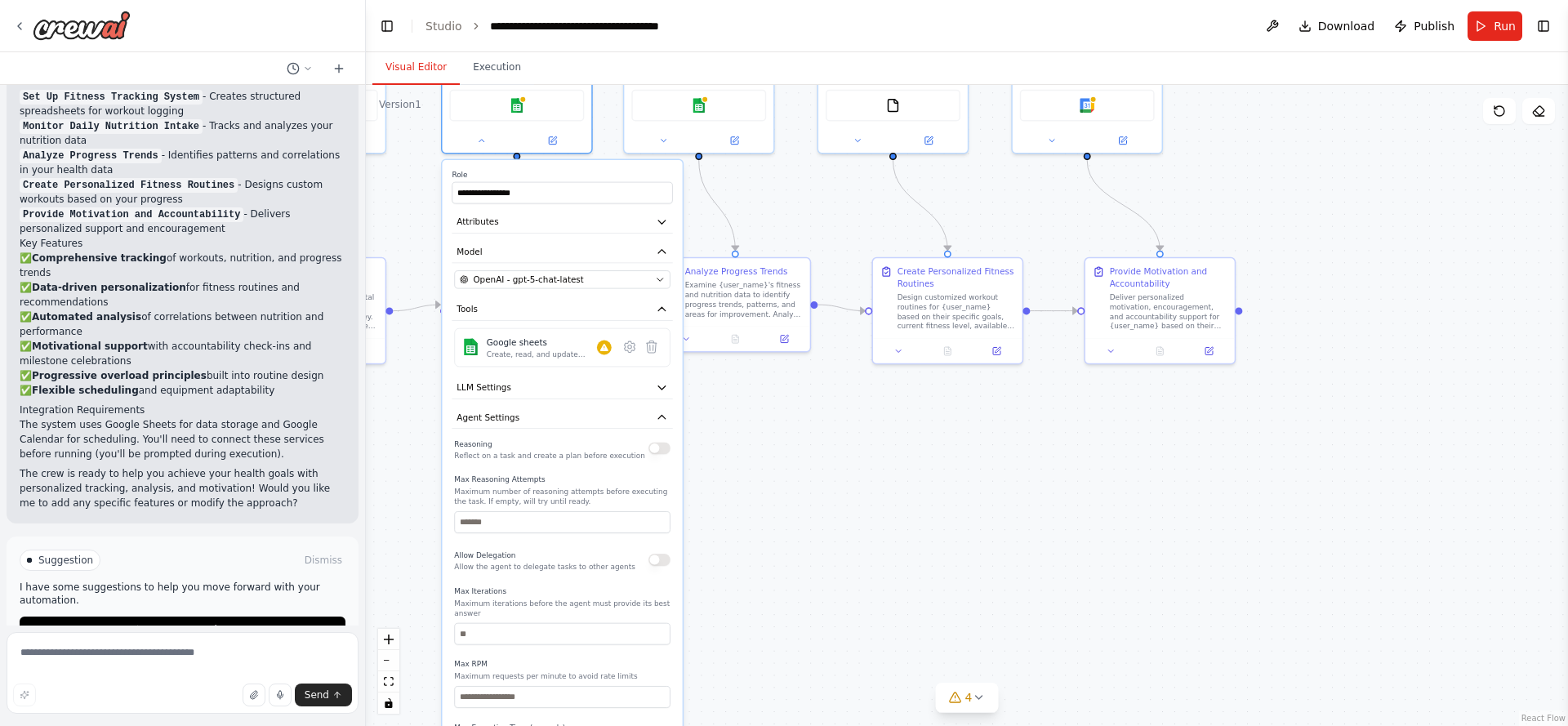
drag, startPoint x: 724, startPoint y: 551, endPoint x: 744, endPoint y: 492, distance: 62.3
click at [747, 494] on div ".deletable-edge-delete-btn { width: 20px; height: 20px; border: 0px solid #ffff…" at bounding box center [966, 405] width 1202 height 641
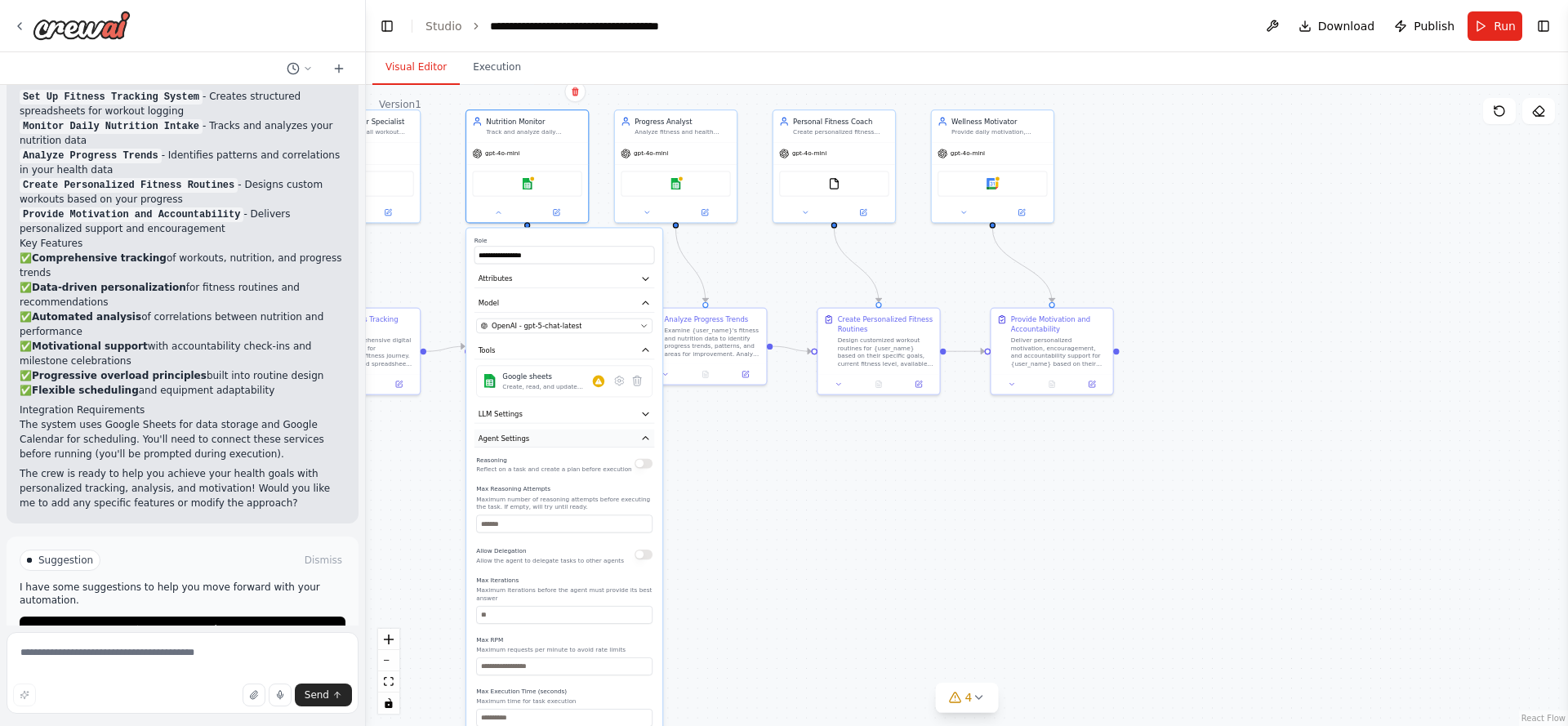
click at [574, 443] on button "Agent Settings" at bounding box center [565, 439] width 181 height 18
click at [570, 471] on button "Response Format" at bounding box center [565, 462] width 181 height 18
click at [565, 468] on button "Response Format" at bounding box center [565, 462] width 181 height 18
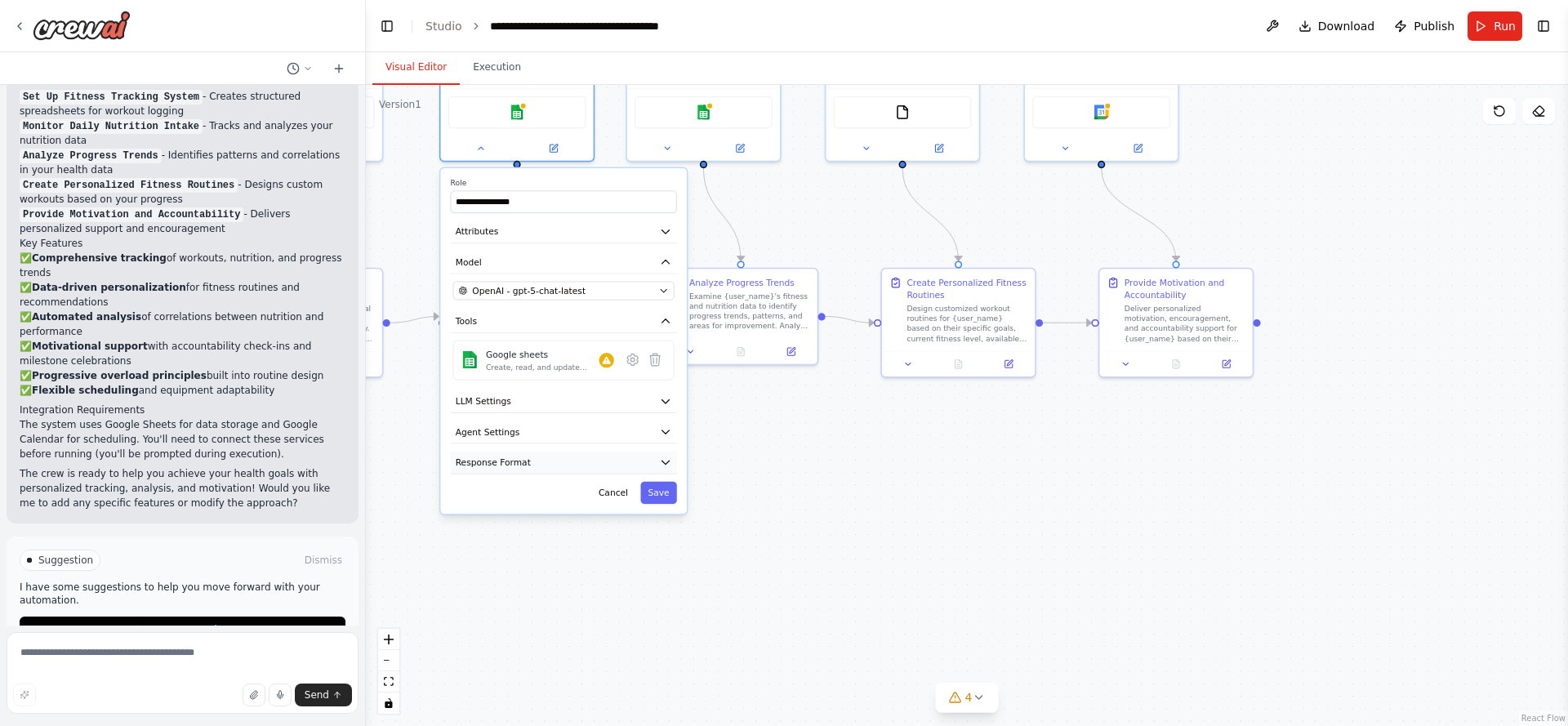
click at [562, 453] on button "Response Format" at bounding box center [564, 462] width 226 height 23
click at [572, 454] on button "Response Format" at bounding box center [564, 462] width 226 height 23
click at [577, 455] on button "Response Format" at bounding box center [564, 462] width 226 height 23
click at [579, 462] on button "Response Format" at bounding box center [564, 462] width 226 height 23
click at [579, 467] on button "Response Format" at bounding box center [564, 462] width 226 height 23
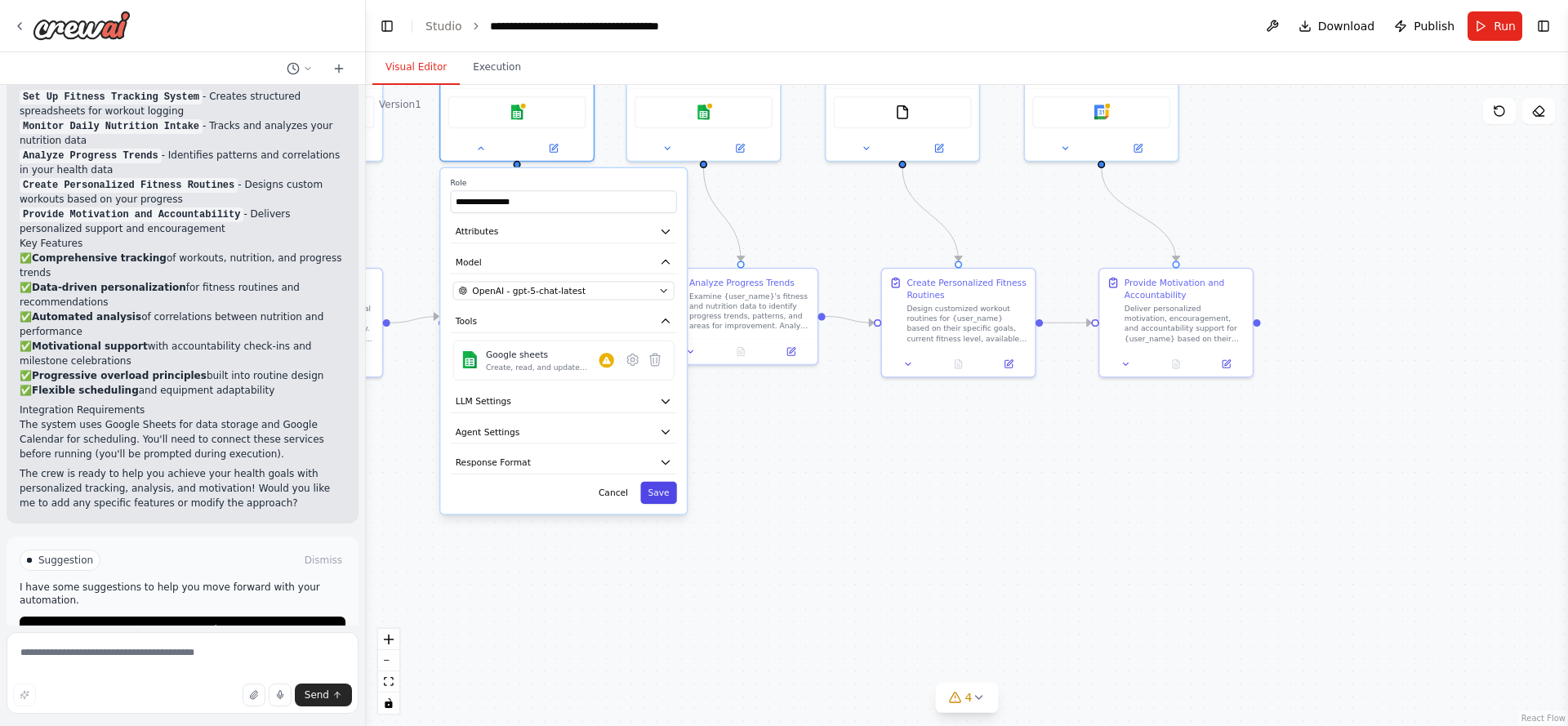
click at [656, 498] on button "Save" at bounding box center [658, 493] width 36 height 22
click at [659, 494] on button "Save" at bounding box center [658, 493] width 36 height 22
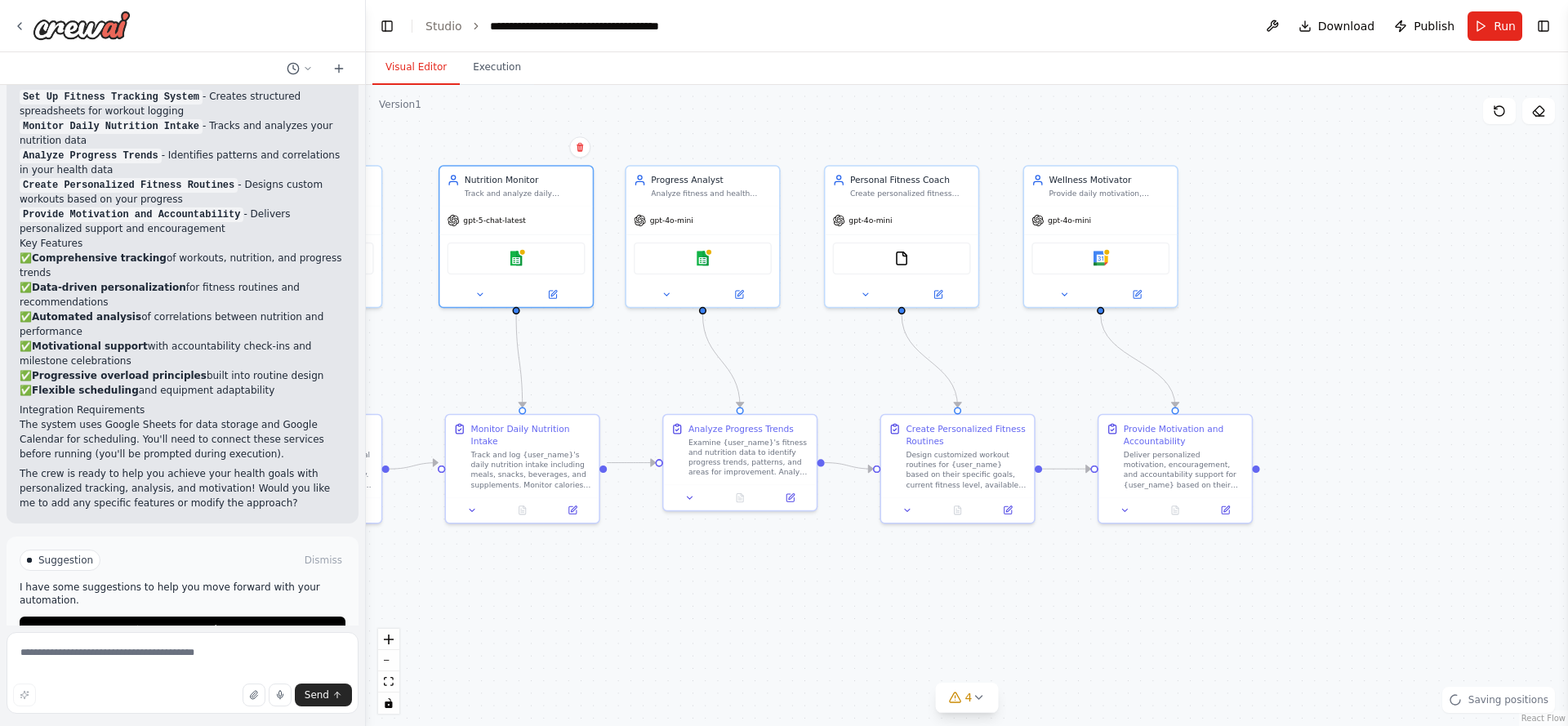
drag, startPoint x: 613, startPoint y: 528, endPoint x: 611, endPoint y: 647, distance: 119.0
click at [611, 647] on div ".deletable-edge-delete-btn { width: 20px; height: 20px; border: 0px solid #ffff…" at bounding box center [966, 405] width 1202 height 641
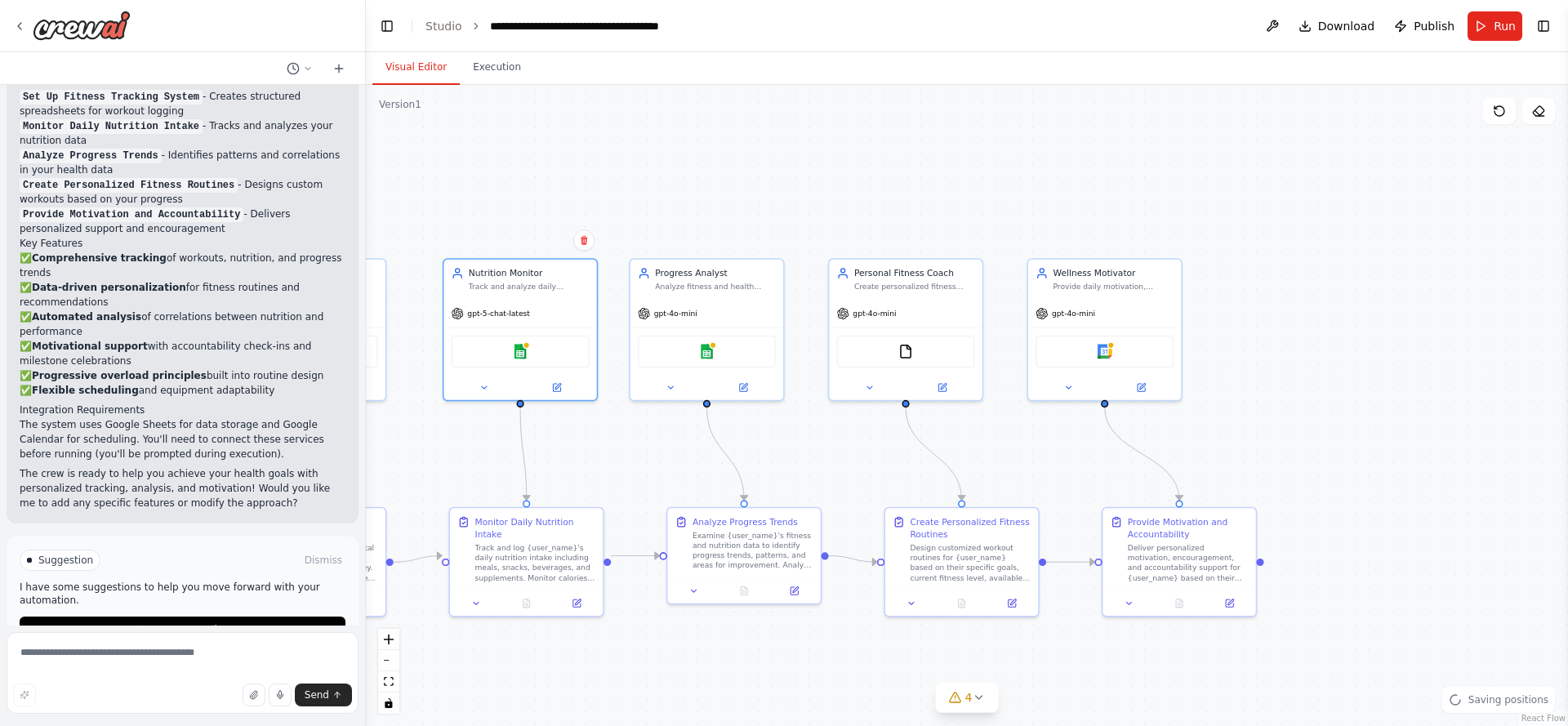
drag, startPoint x: 579, startPoint y: 341, endPoint x: 584, endPoint y: 435, distance: 94.1
click at [584, 435] on div ".deletable-edge-delete-btn { width: 20px; height: 20px; border: 0px solid #ffff…" at bounding box center [966, 405] width 1202 height 641
click at [757, 292] on div "Progress Analyst Analyze fitness and health progress trends for {user_name} by …" at bounding box center [706, 277] width 153 height 40
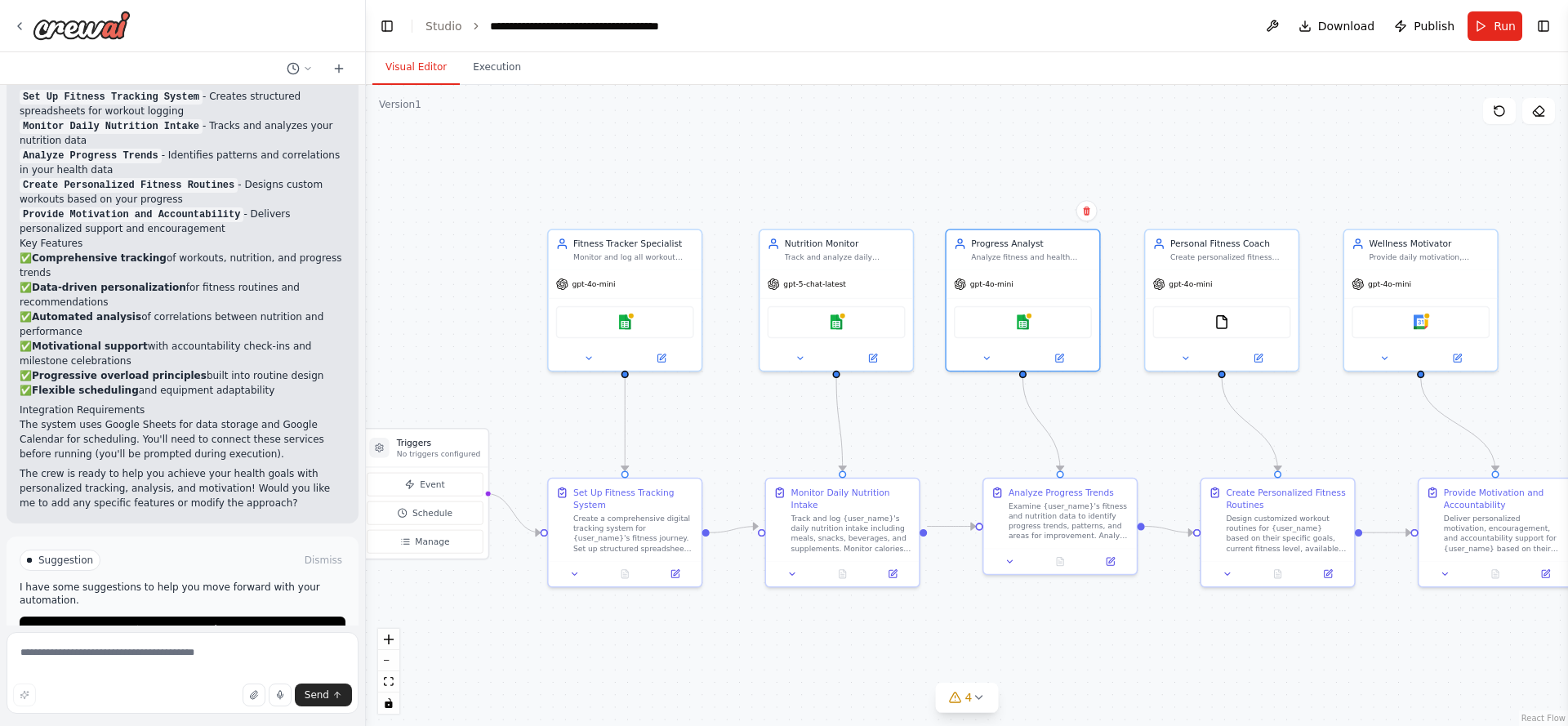
drag, startPoint x: 624, startPoint y: 462, endPoint x: 941, endPoint y: 432, distance: 318.4
click at [941, 432] on div ".deletable-edge-delete-btn { width: 20px; height: 20px; border: 0px solid #ffff…" at bounding box center [966, 405] width 1202 height 641
drag, startPoint x: 1244, startPoint y: 412, endPoint x: 930, endPoint y: 332, distance: 324.0
click at [839, 319] on div ".deletable-edge-delete-btn { width: 20px; height: 20px; border: 0px solid #ffff…" at bounding box center [756, 411] width 916 height 489
drag, startPoint x: 1133, startPoint y: 193, endPoint x: 907, endPoint y: 181, distance: 226.3
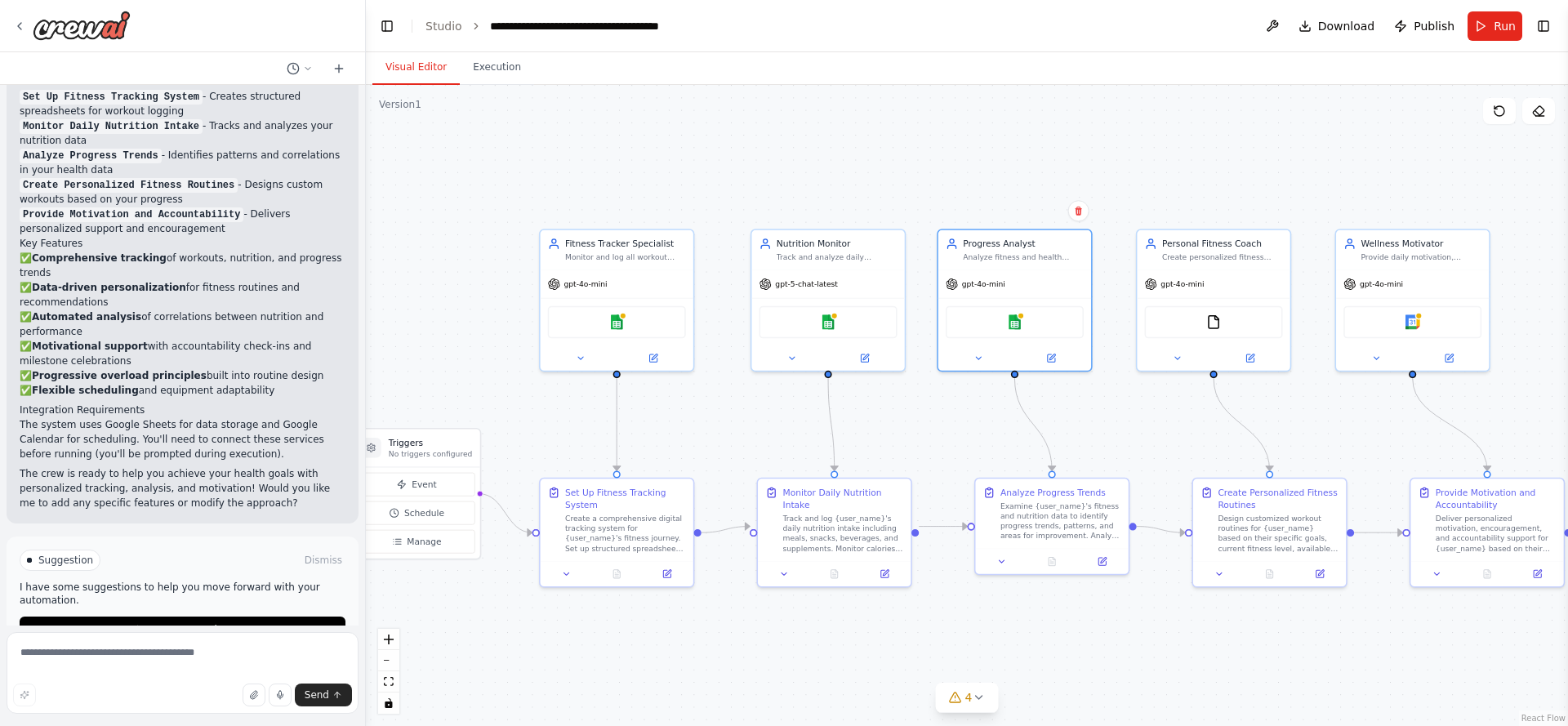
click at [907, 181] on div ".deletable-edge-delete-btn { width: 20px; height: 20px; border: 0px solid #ffff…" at bounding box center [966, 405] width 1202 height 641
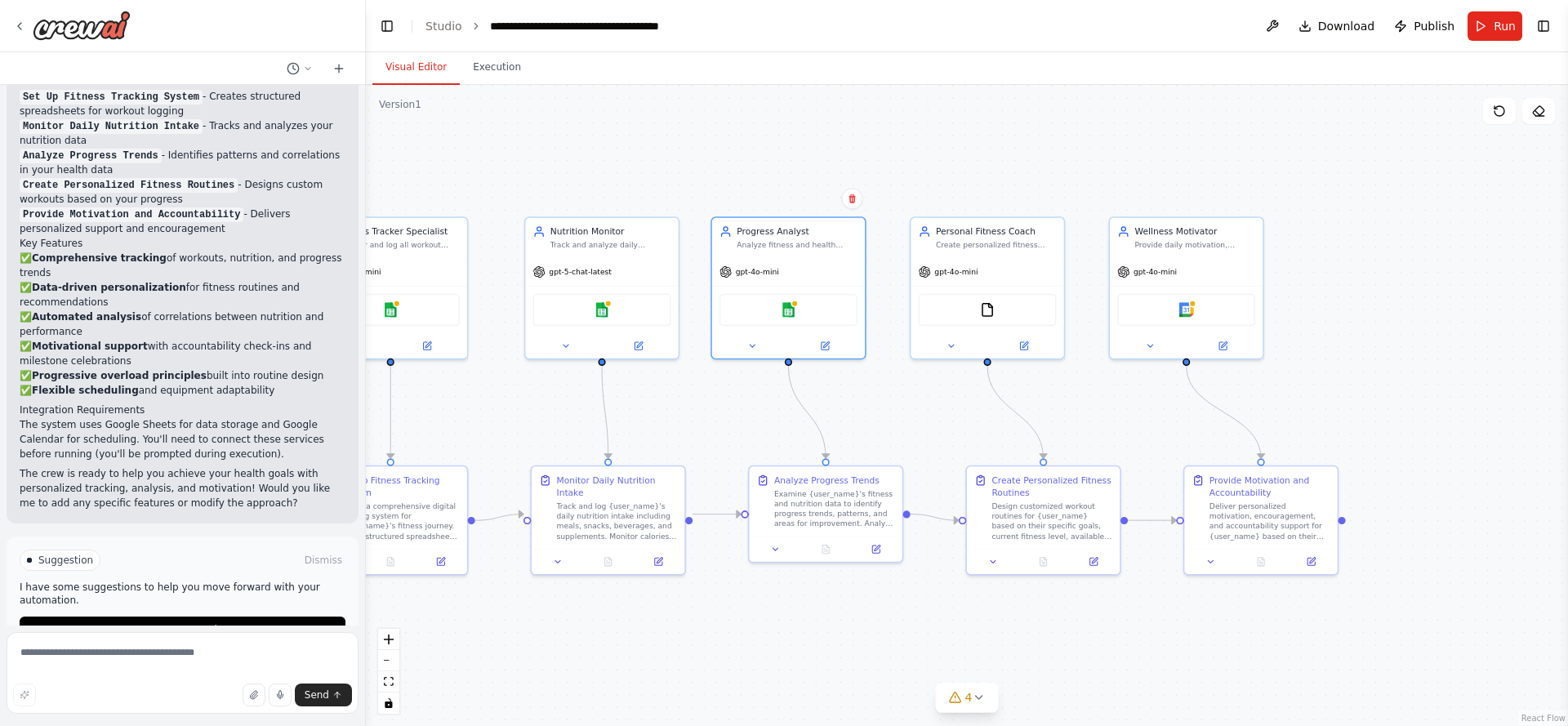
click at [1150, 205] on div ".deletable-edge-delete-btn { width: 20px; height: 20px; border: 0px solid #ffff…" at bounding box center [966, 405] width 1202 height 641
click at [1160, 233] on div "Wellness Motivator" at bounding box center [1196, 228] width 121 height 12
click at [1342, 388] on div ".deletable-edge-delete-btn { width: 20px; height: 20px; border: 0px solid #ffff…" at bounding box center [966, 405] width 1202 height 641
click at [1303, 483] on div "Provide Motivation and Accountability" at bounding box center [1270, 484] width 121 height 25
click at [1376, 377] on div ".deletable-edge-delete-btn { width: 20px; height: 20px; border: 0px solid #ffff…" at bounding box center [966, 405] width 1202 height 641
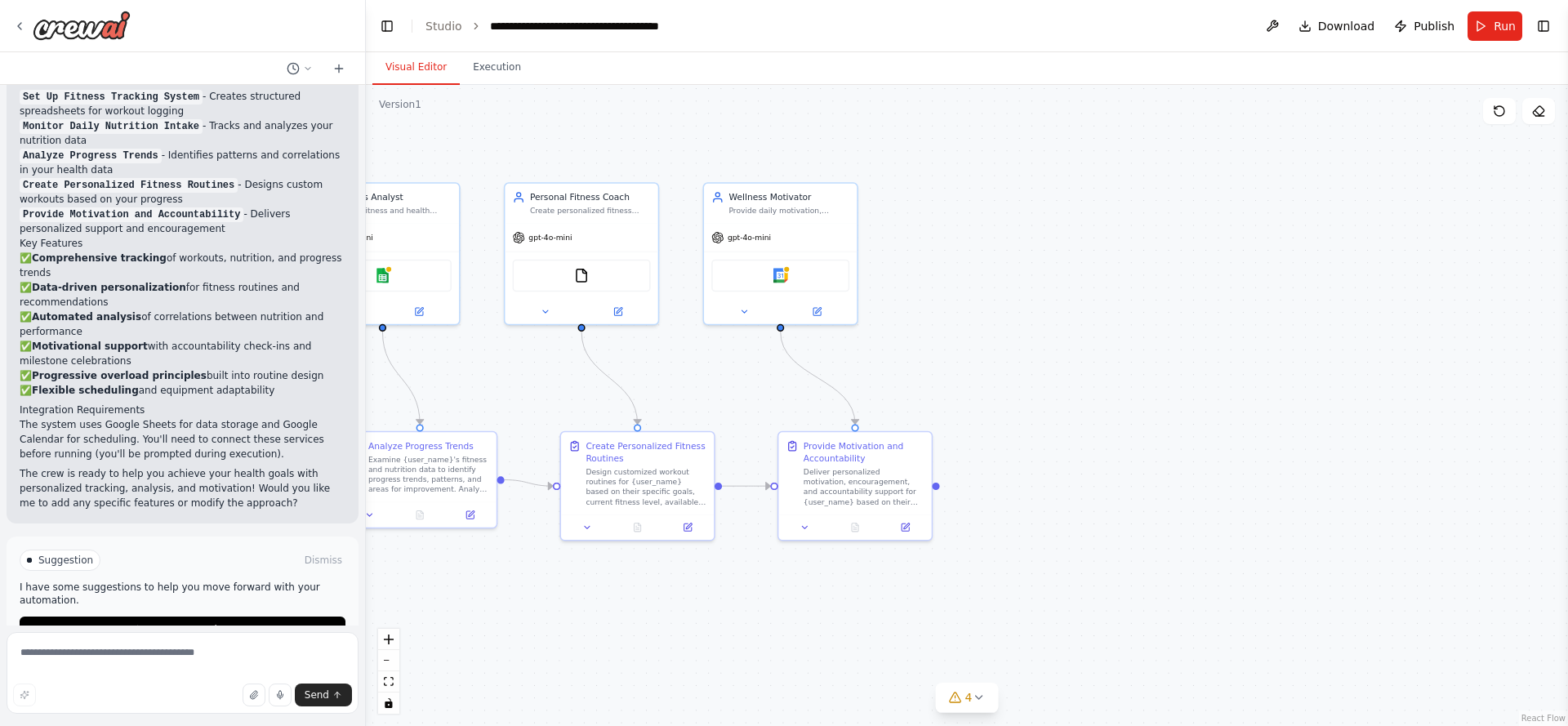
drag, startPoint x: 1136, startPoint y: 334, endPoint x: 882, endPoint y: 320, distance: 254.4
click at [741, 366] on div ".deletable-edge-delete-btn { width: 20px; height: 20px; border: 0px solid #ffff…" at bounding box center [966, 405] width 1202 height 641
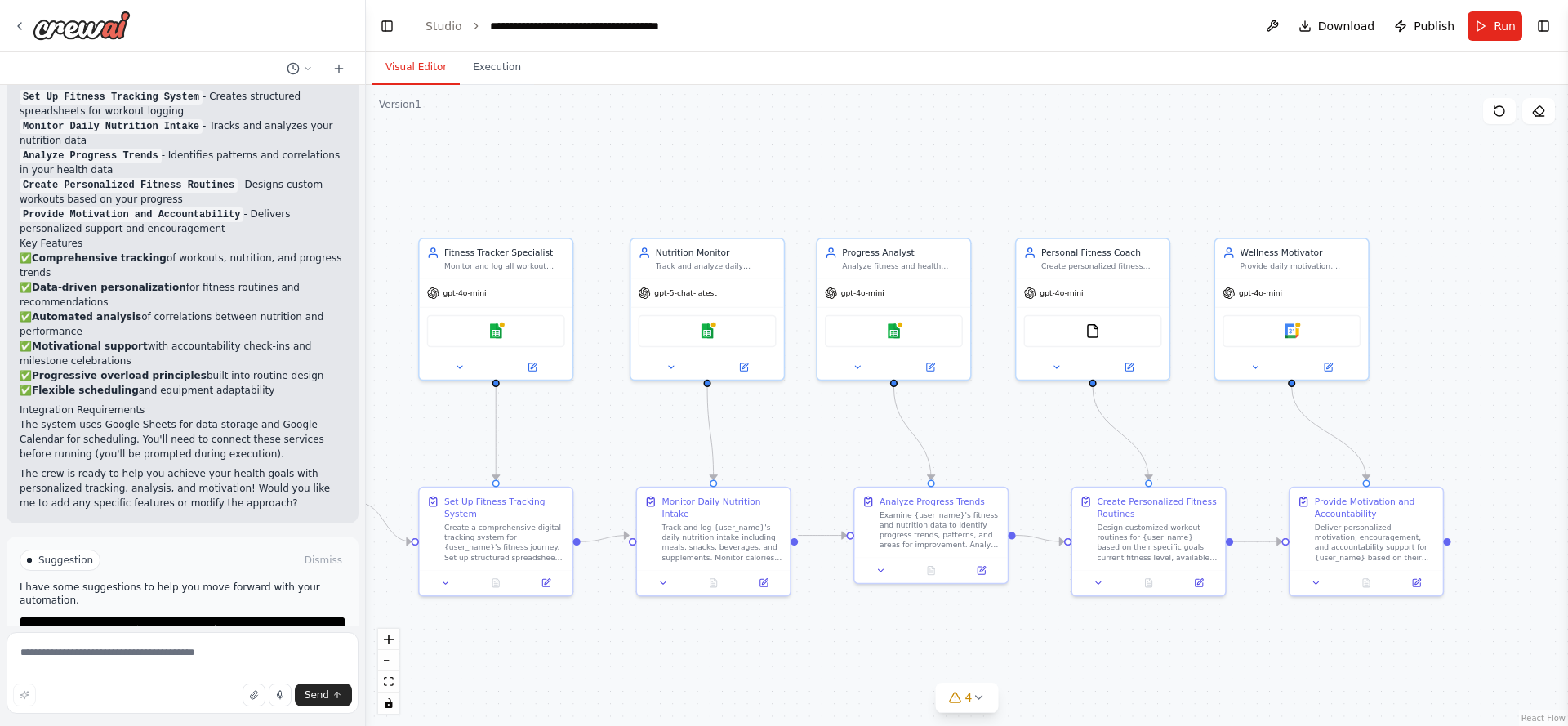
drag, startPoint x: 894, startPoint y: 359, endPoint x: 1393, endPoint y: 417, distance: 502.4
click at [1393, 417] on div ".deletable-edge-delete-btn { width: 20px; height: 20px; border: 0px solid #ffff…" at bounding box center [966, 405] width 1202 height 641
